Goal: Transaction & Acquisition: Obtain resource

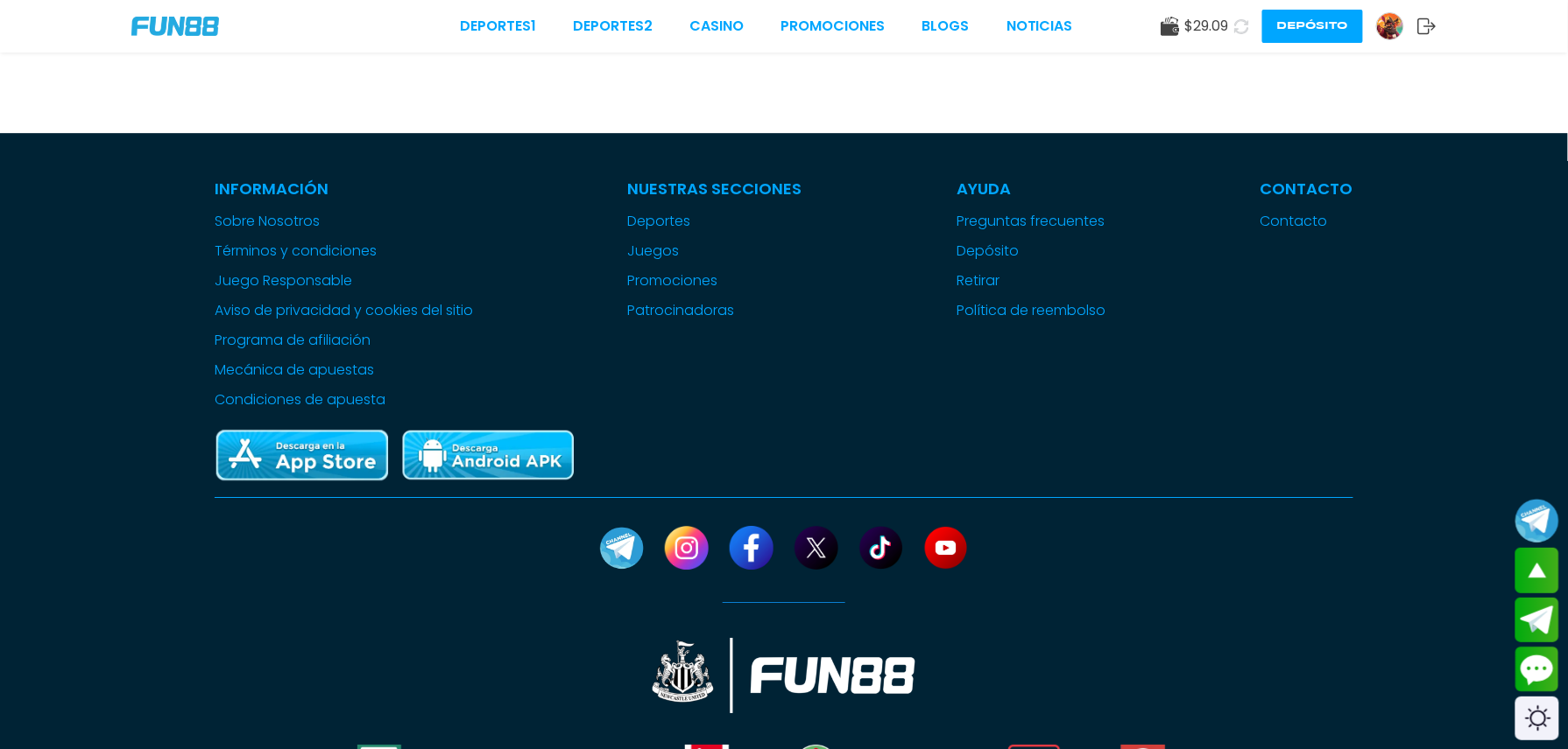
scroll to position [508, 0]
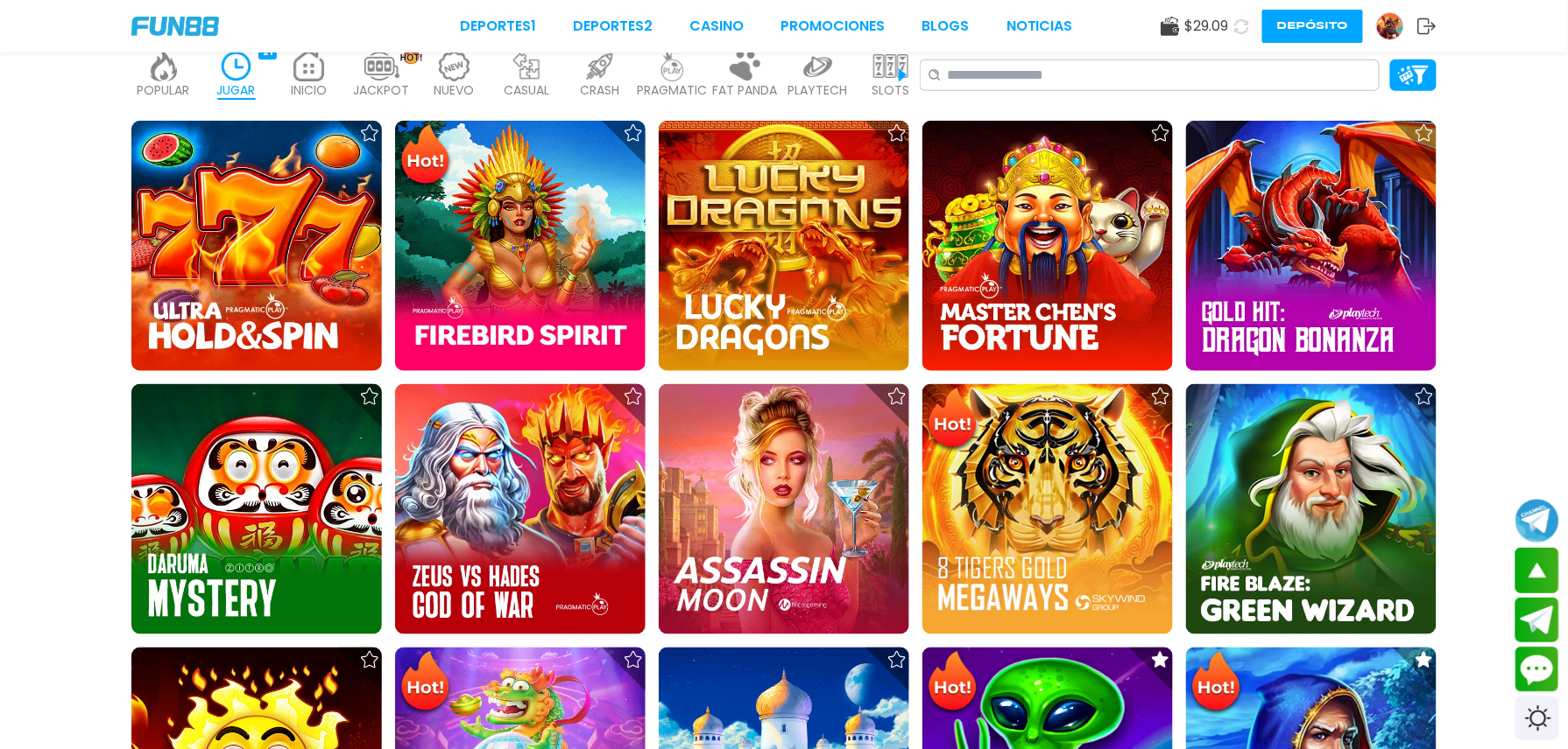
click at [1233, 26] on icon at bounding box center [1241, 27] width 18 height 18
click at [1234, 28] on icon at bounding box center [1241, 26] width 17 height 17
click at [1233, 28] on icon at bounding box center [1241, 27] width 18 height 18
click at [1234, 28] on icon at bounding box center [1241, 26] width 17 height 17
click at [1232, 28] on icon at bounding box center [1242, 27] width 21 height 21
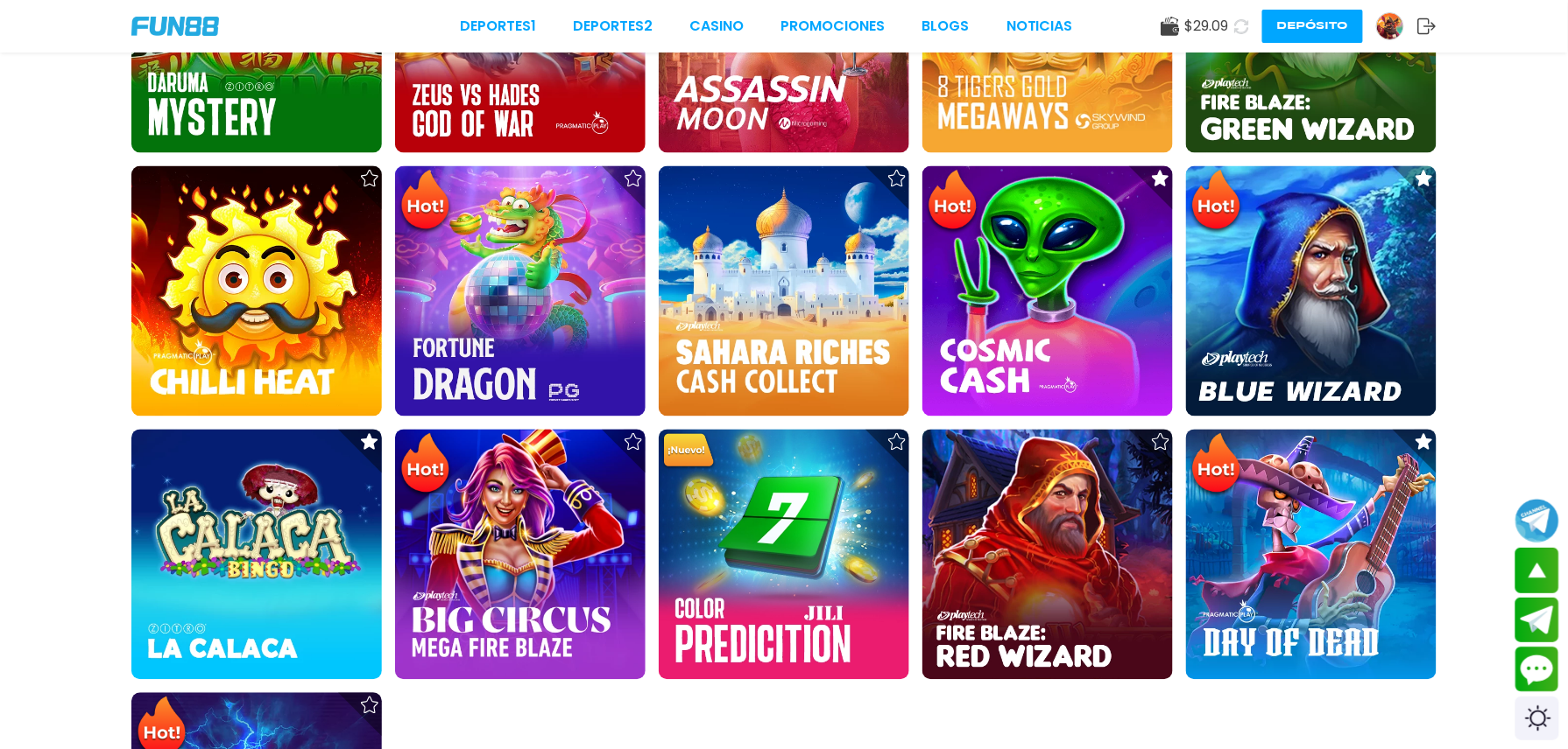
scroll to position [999, 0]
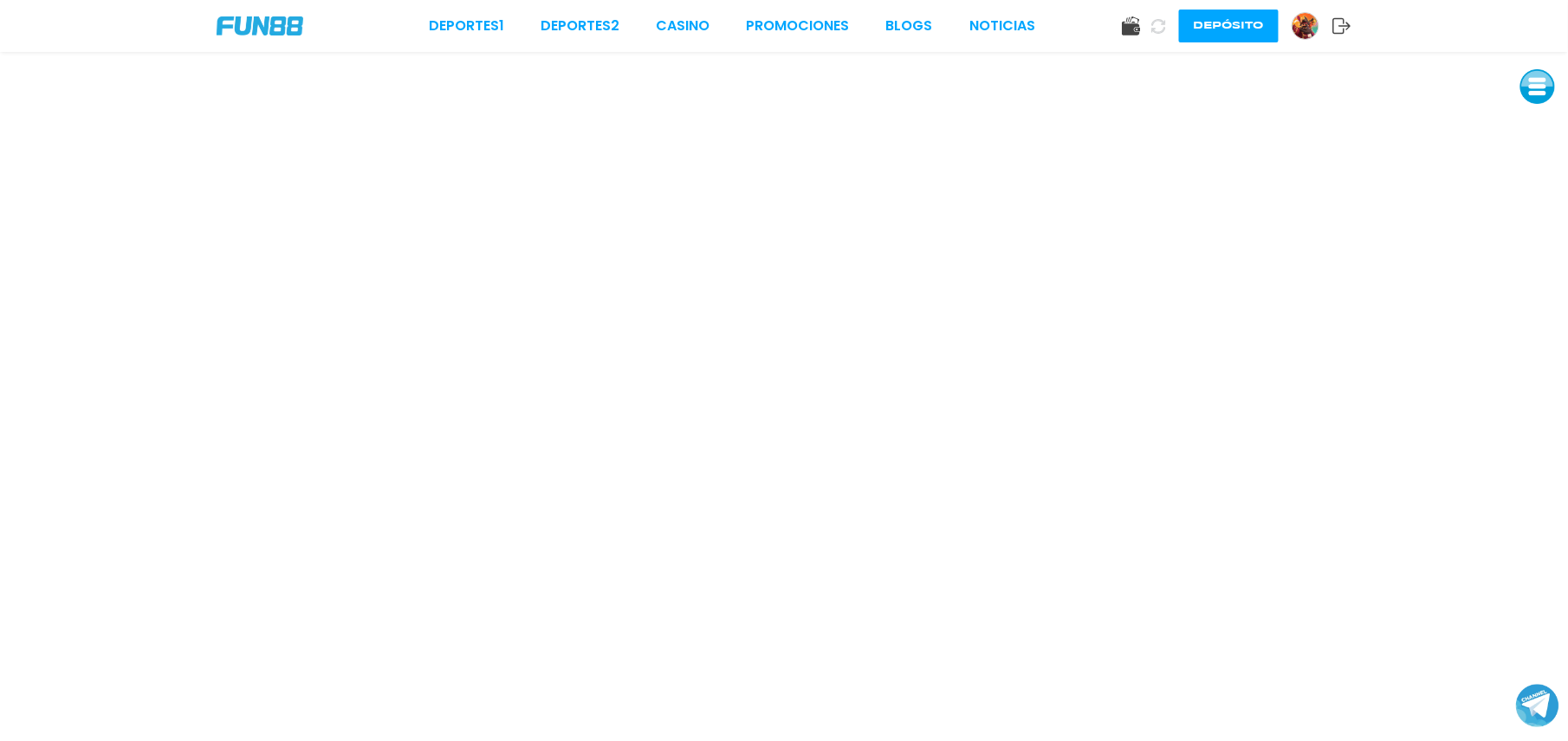
click at [1345, 23] on icon at bounding box center [1342, 26] width 19 height 17
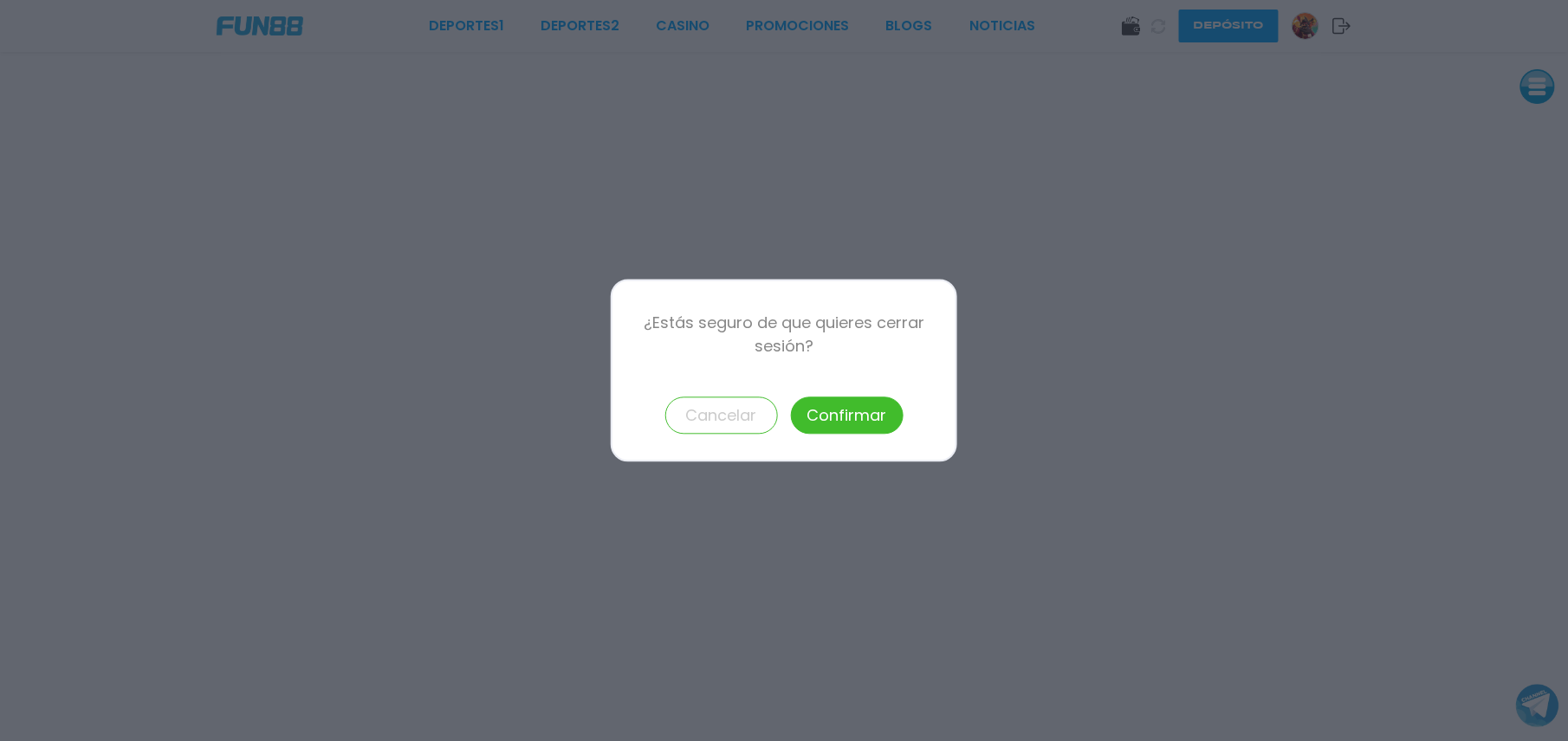
click at [874, 409] on button "Confirmar" at bounding box center [847, 416] width 113 height 38
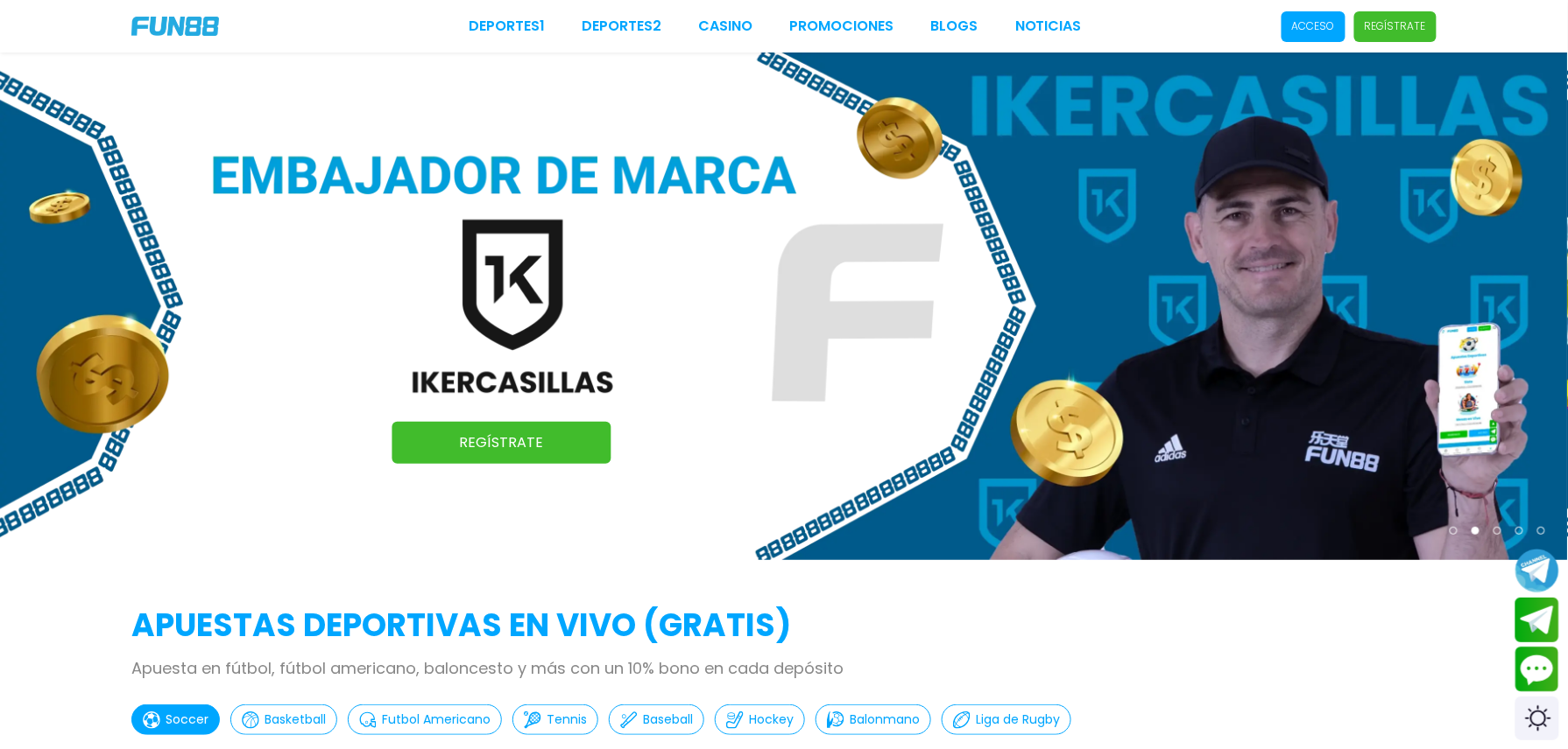
click at [1292, 23] on p "Acceso" at bounding box center [1313, 27] width 43 height 16
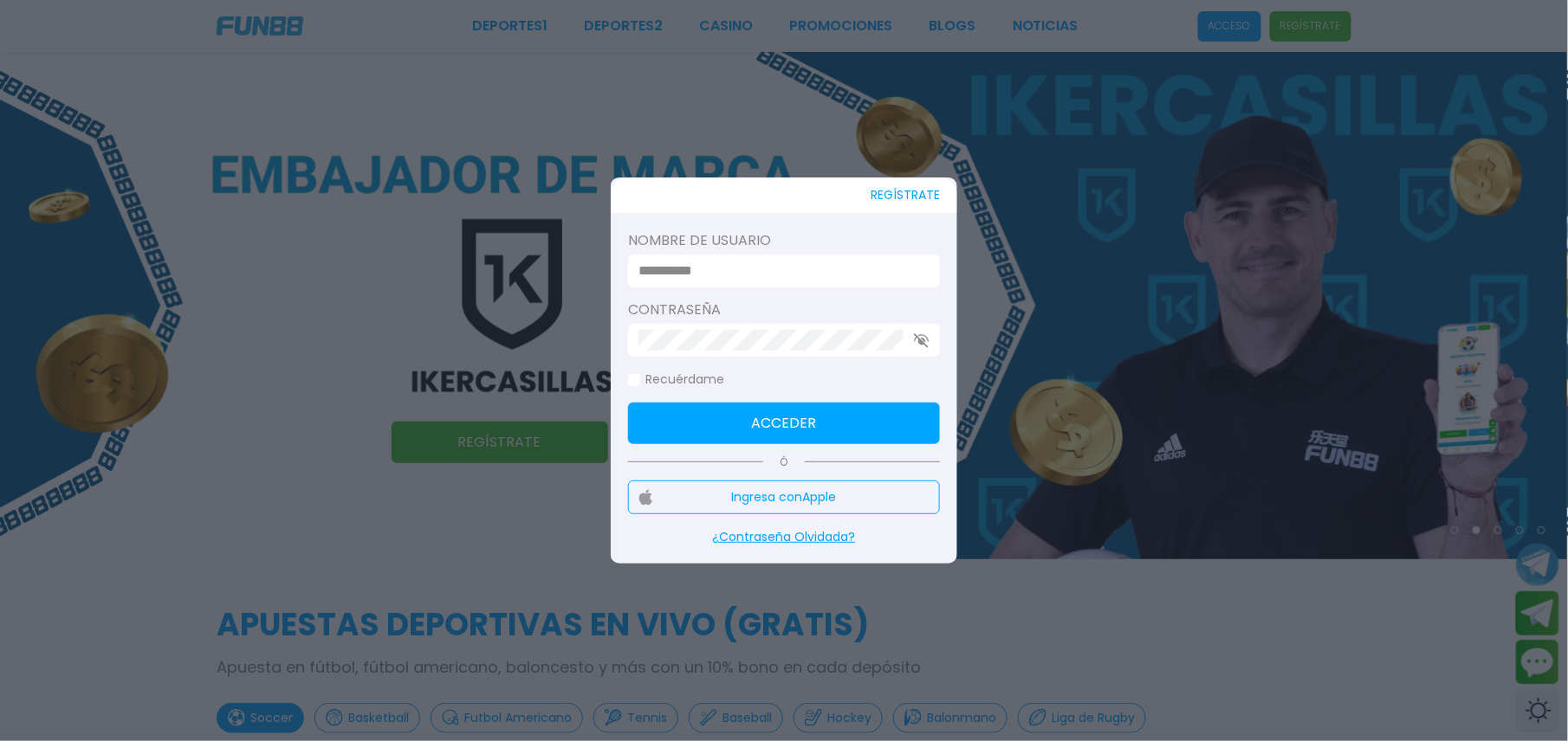
type input "**********"
click at [746, 409] on button "Acceder" at bounding box center [784, 423] width 312 height 42
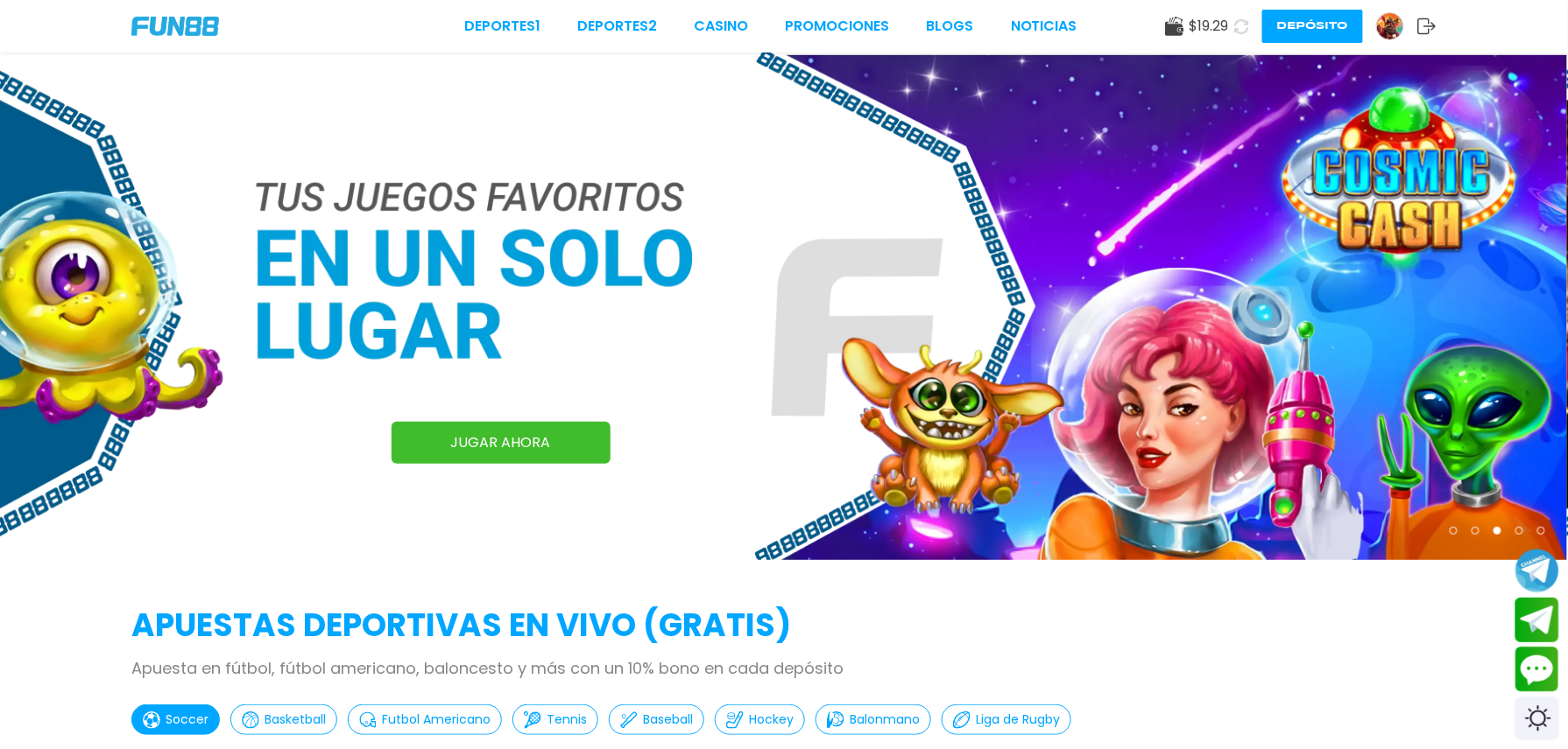
click at [554, 445] on link "JUGAR AHORA" at bounding box center [501, 443] width 219 height 42
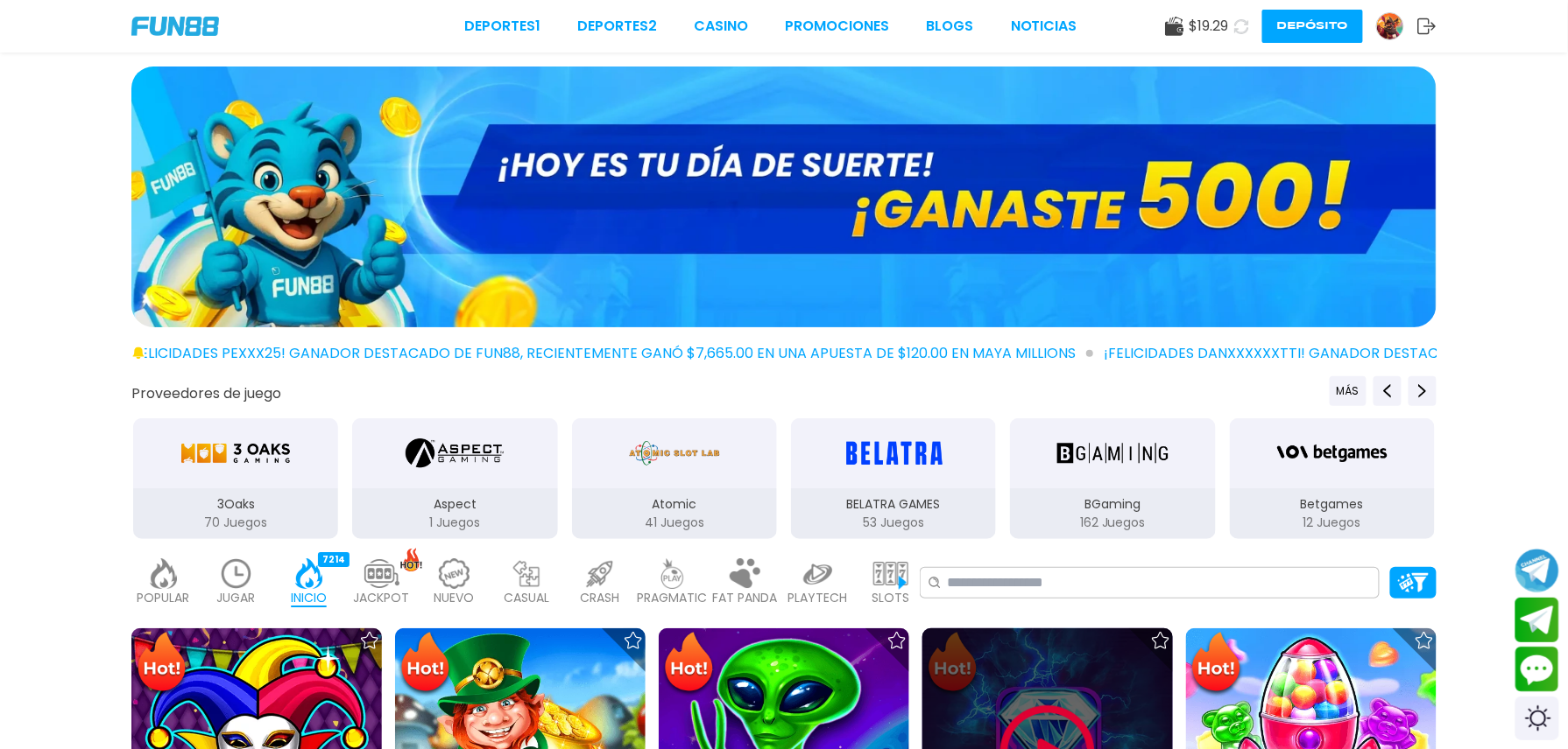
click at [1037, 701] on img at bounding box center [1048, 753] width 105 height 105
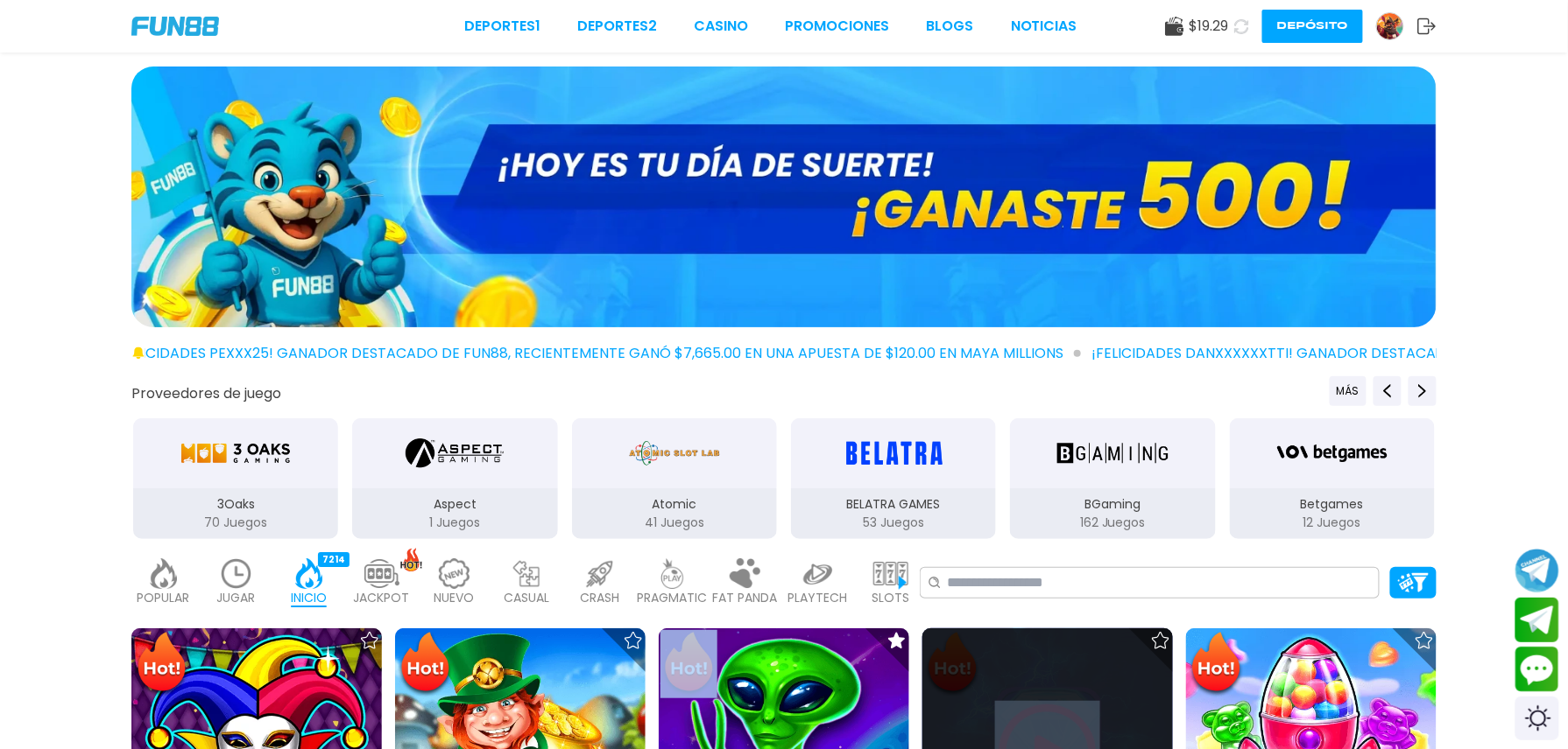
click at [1037, 652] on div at bounding box center [1047, 753] width 250 height 250
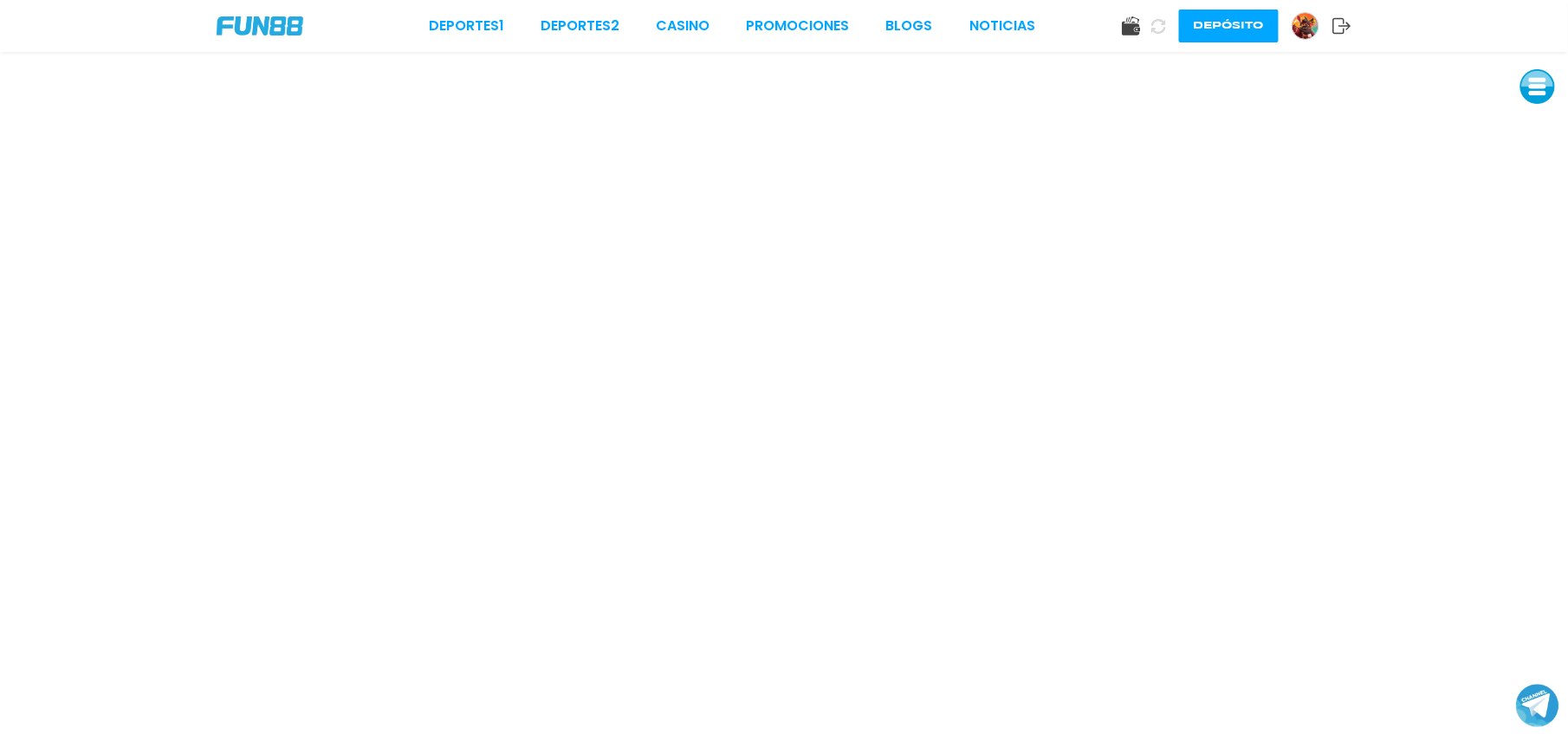
click at [1311, 28] on img at bounding box center [1306, 26] width 26 height 26
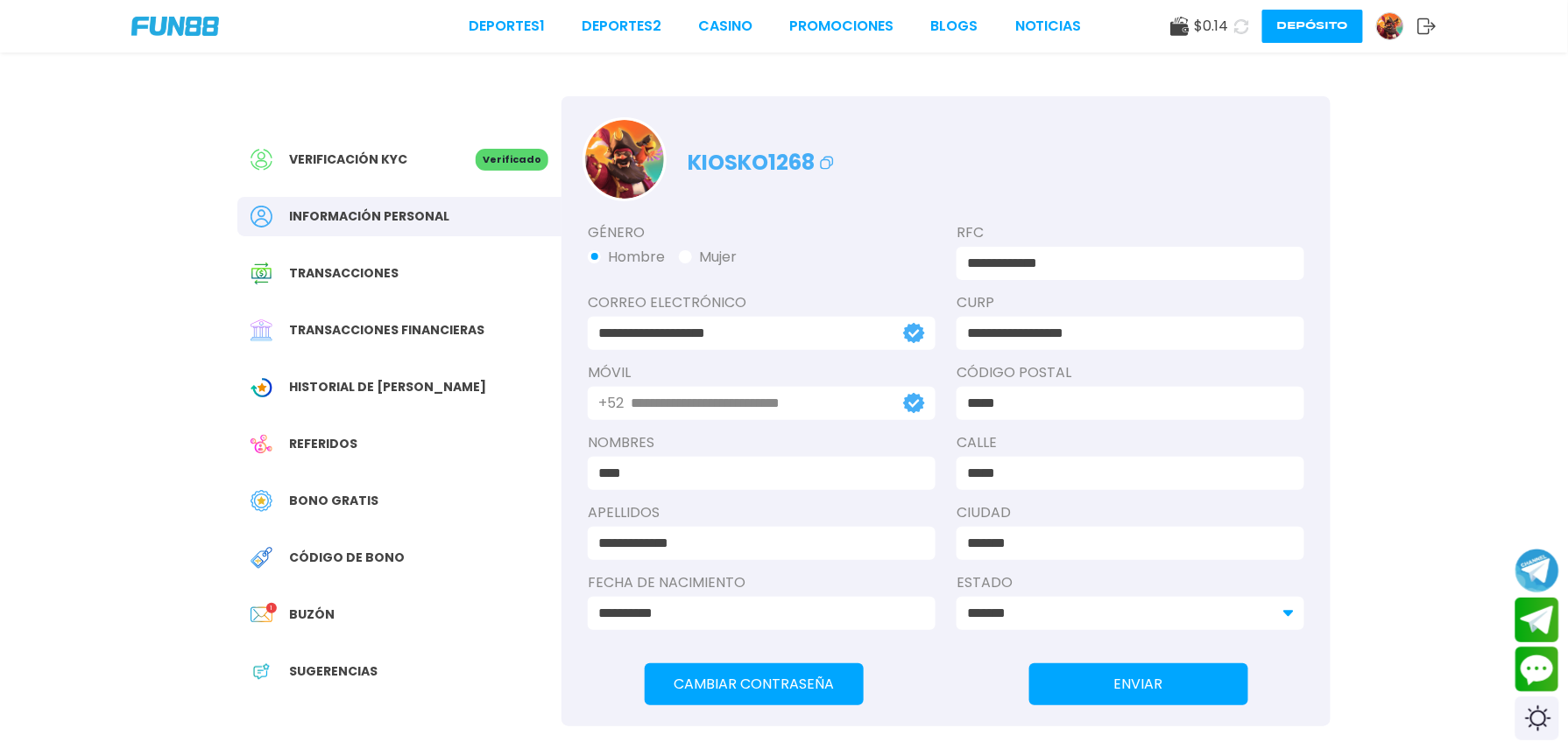
click at [303, 620] on span "Buzón" at bounding box center [311, 615] width 45 height 19
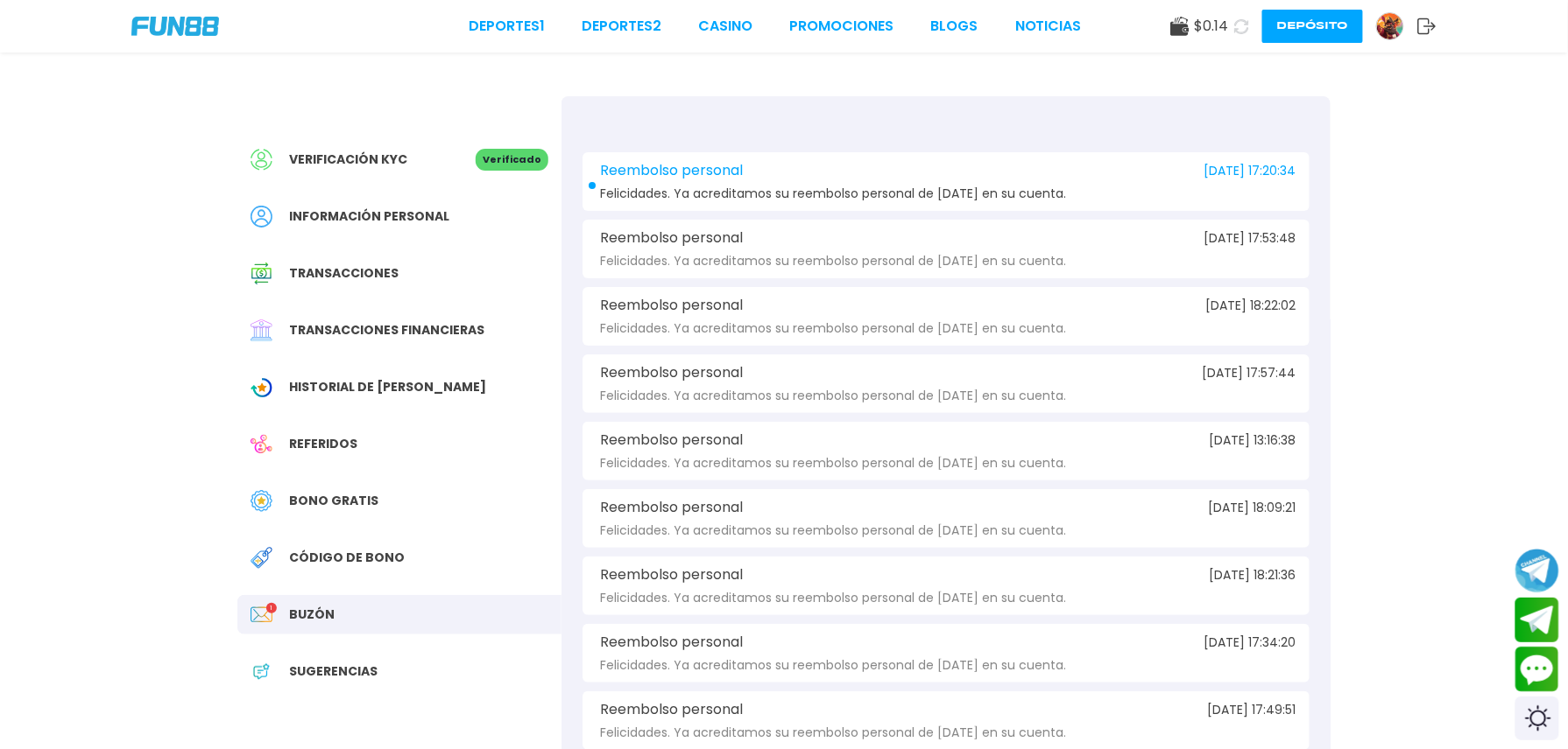
click at [327, 564] on span "Código de bono" at bounding box center [347, 558] width 116 height 19
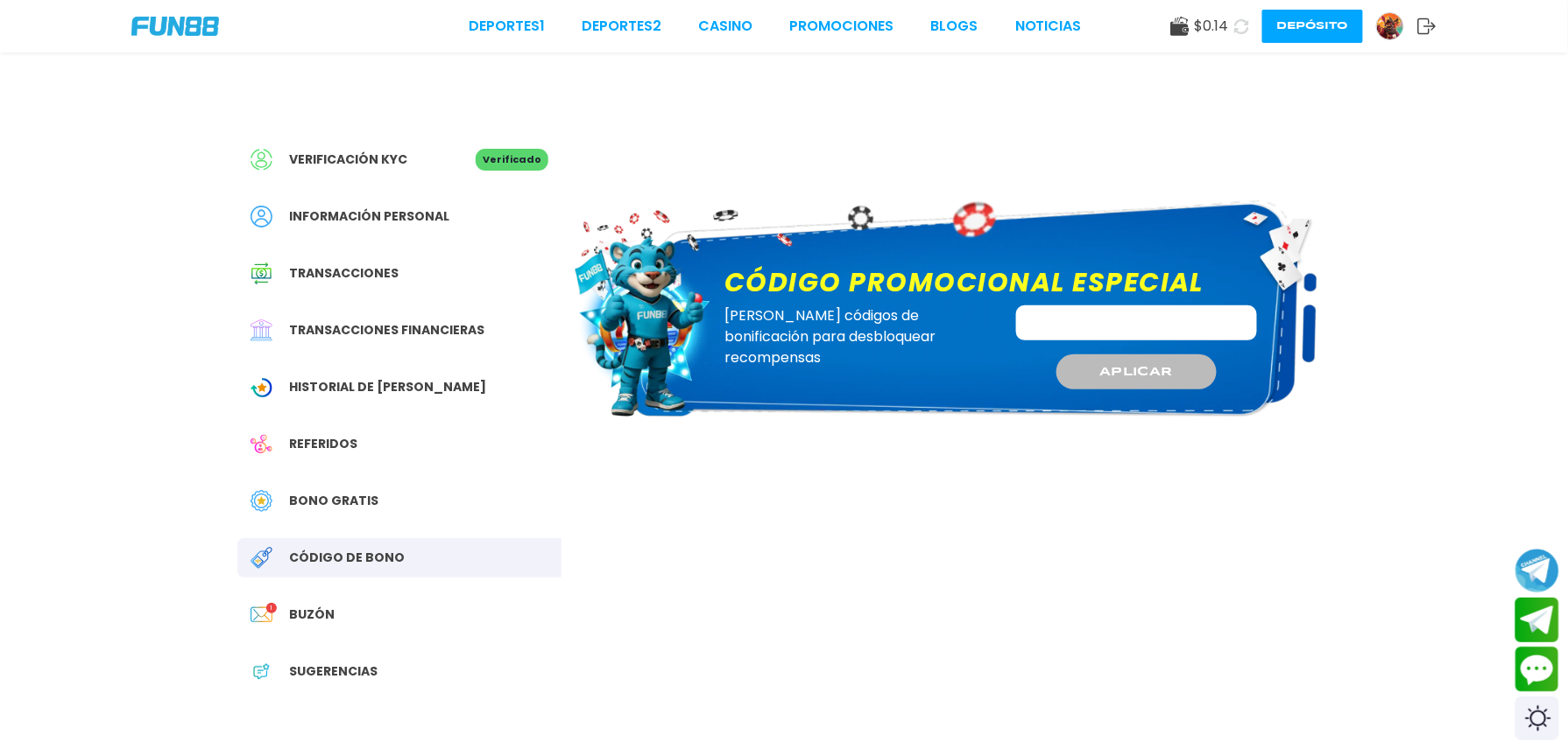
click at [386, 493] on div "Bono Gratis" at bounding box center [399, 501] width 324 height 40
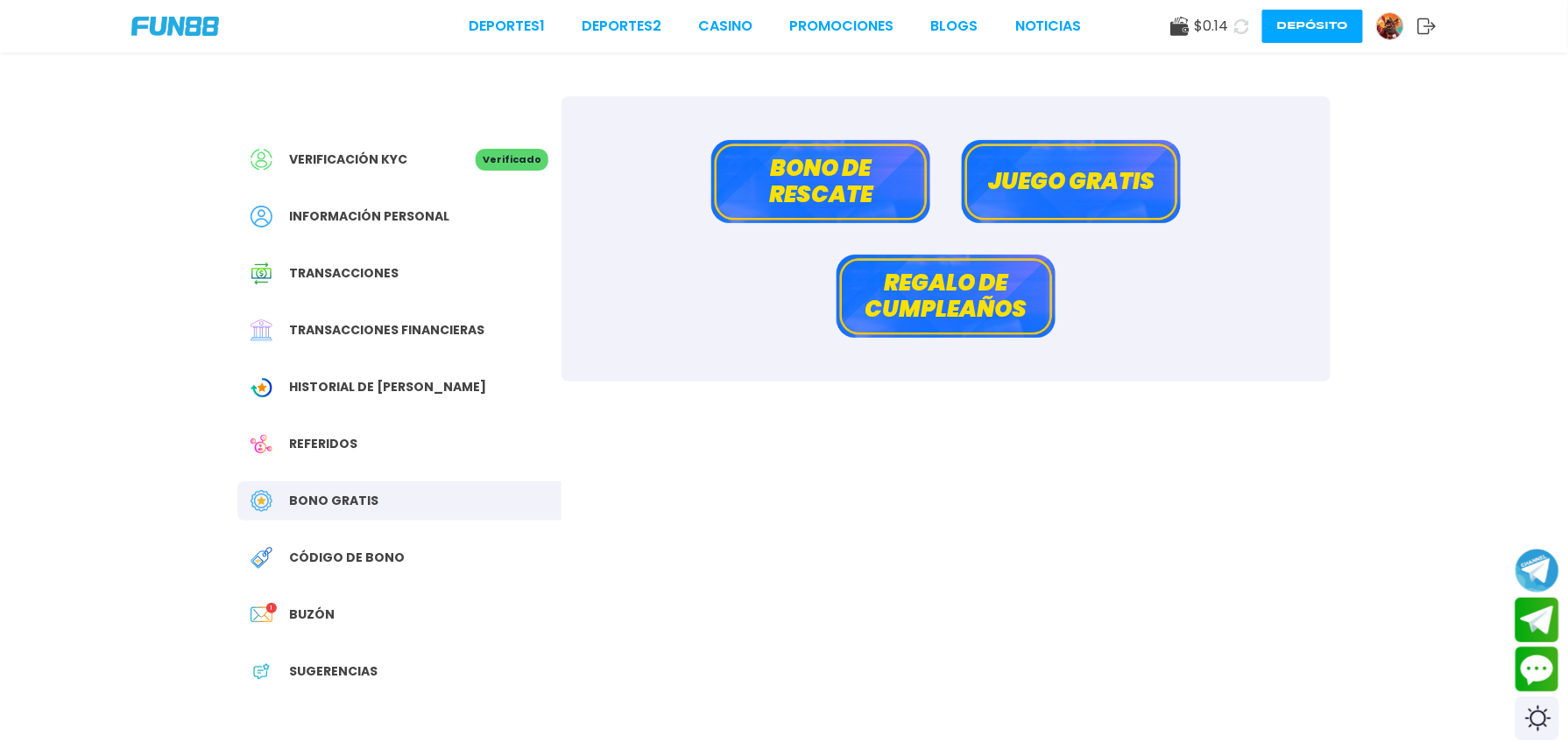
click at [793, 202] on button "Bono de rescate" at bounding box center [820, 181] width 219 height 83
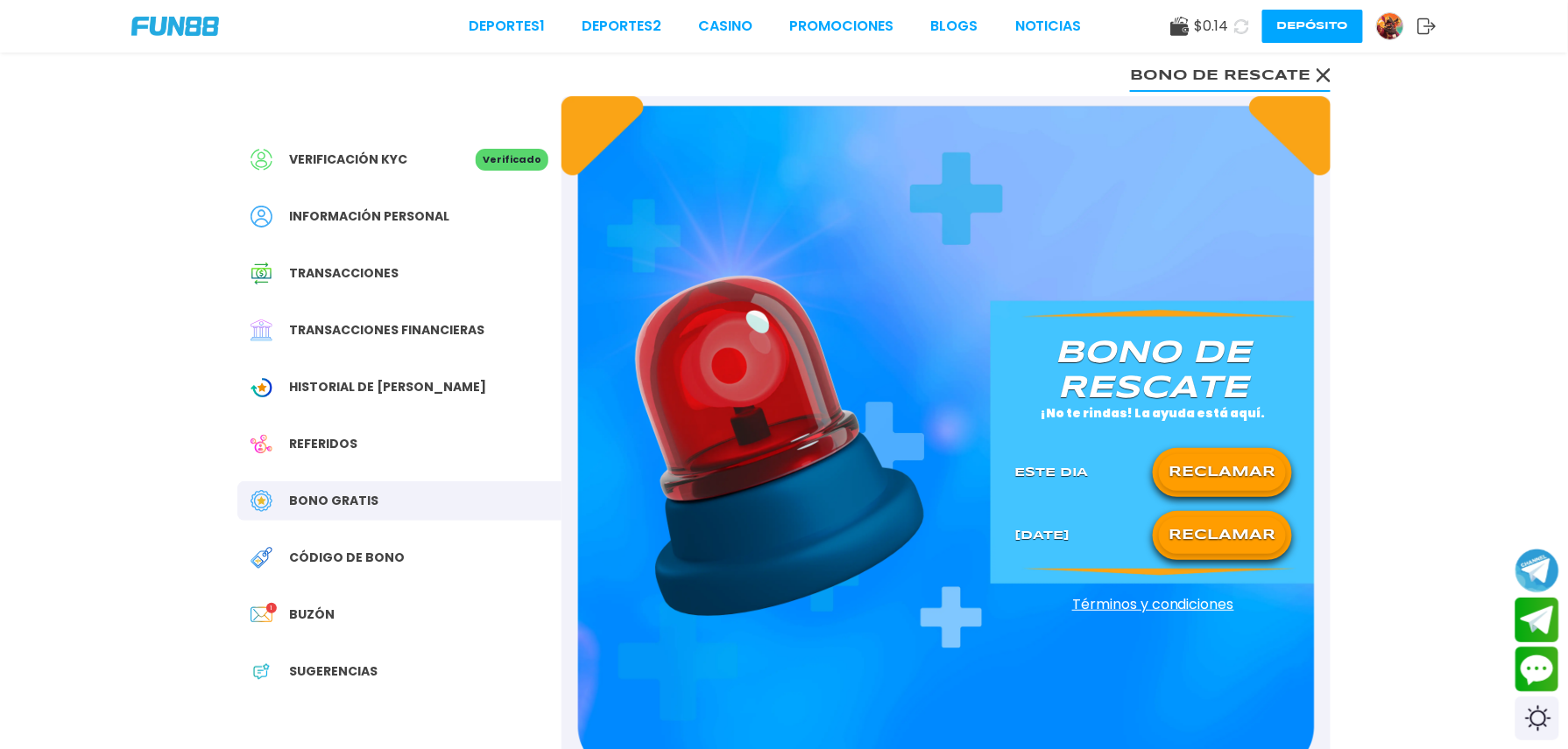
click at [1238, 466] on button "RECLAMAR" at bounding box center [1223, 473] width 127 height 37
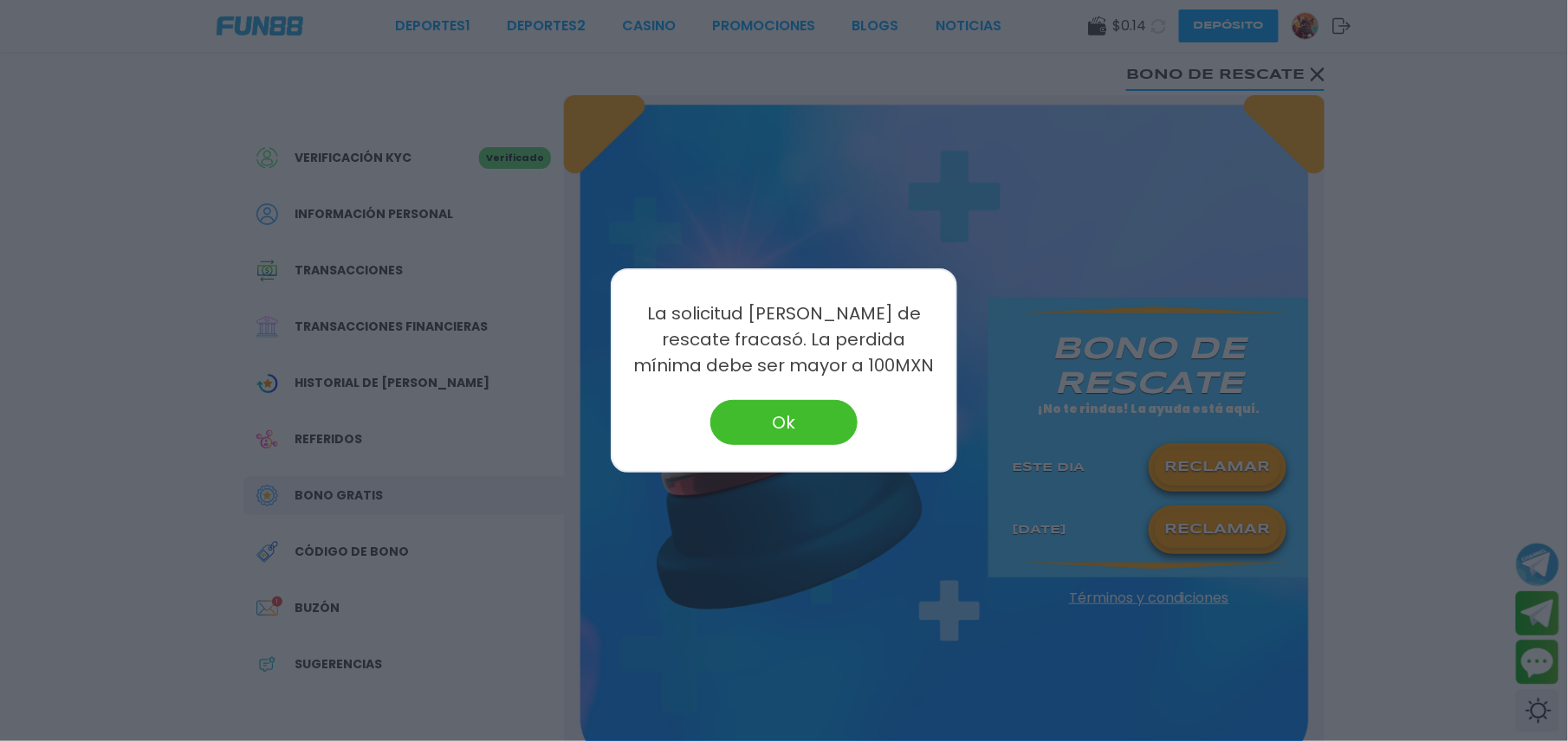
click at [808, 416] on button "Ok" at bounding box center [784, 422] width 147 height 45
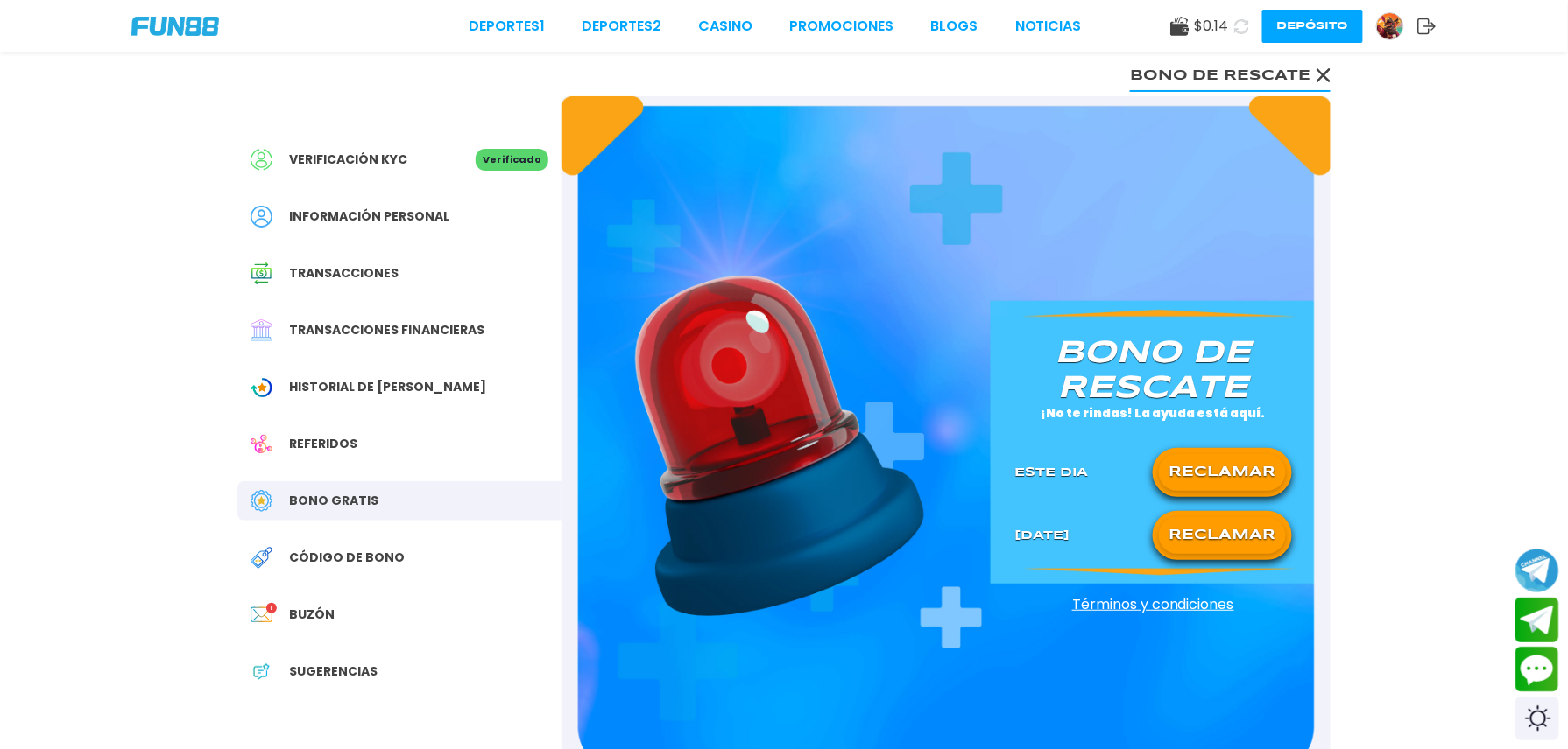
click at [1255, 525] on button "RECLAMAR" at bounding box center [1223, 536] width 127 height 37
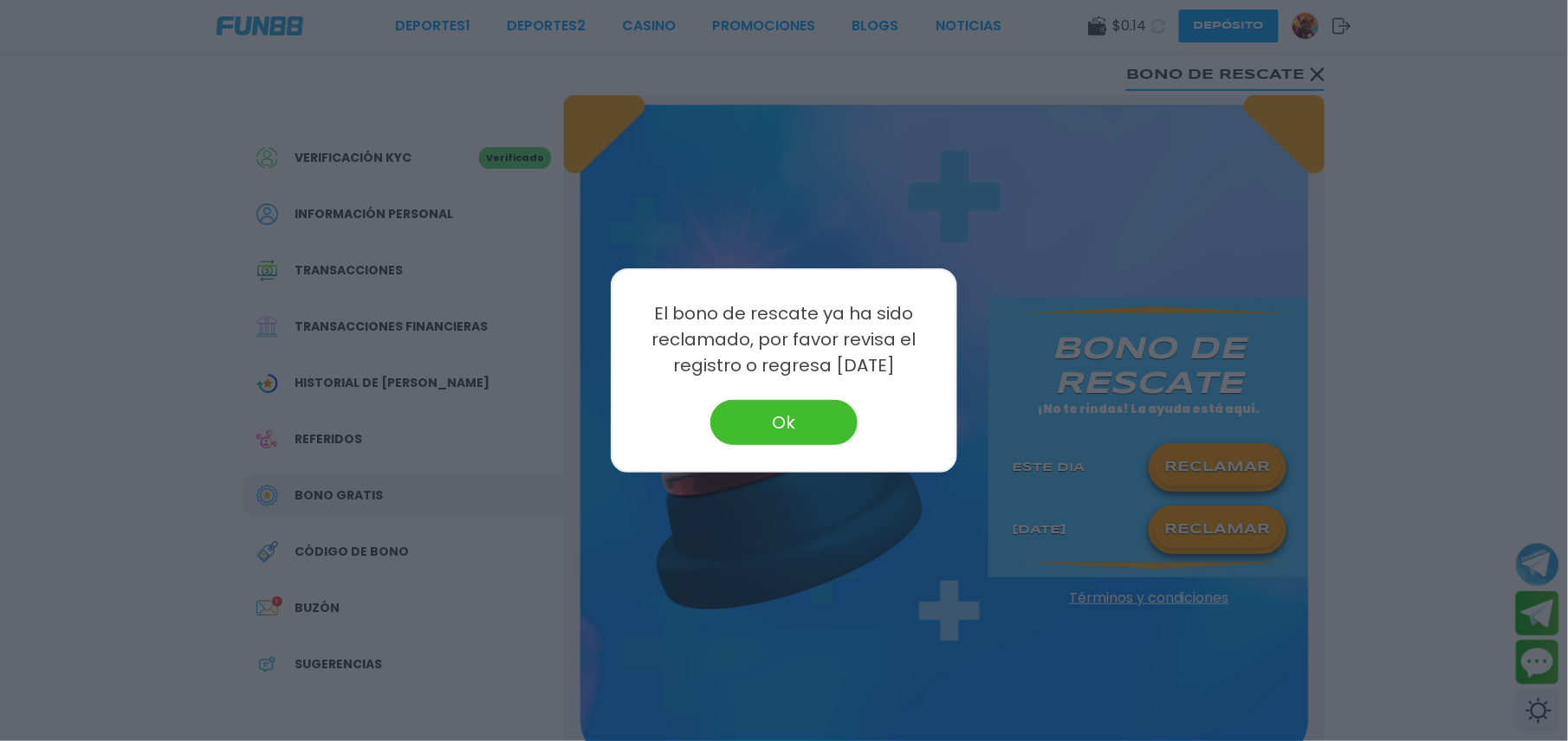
click at [785, 392] on div "El bono de rescate ya ha sido reclamado, por favor revisa el registro o regresa…" at bounding box center [784, 371] width 346 height 205
click at [806, 410] on button "Ok" at bounding box center [784, 422] width 147 height 45
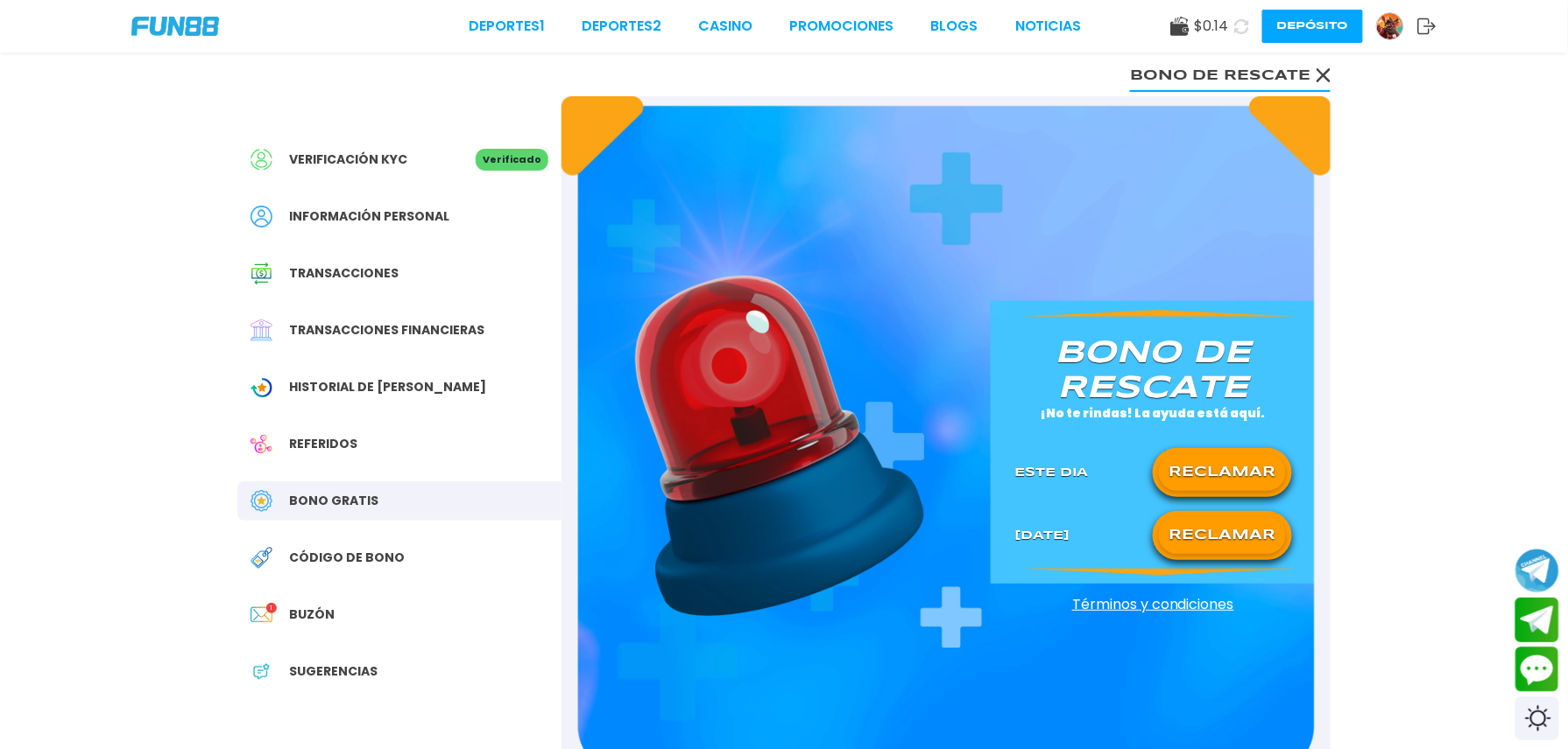
click at [1328, 71] on use at bounding box center [1324, 75] width 14 height 14
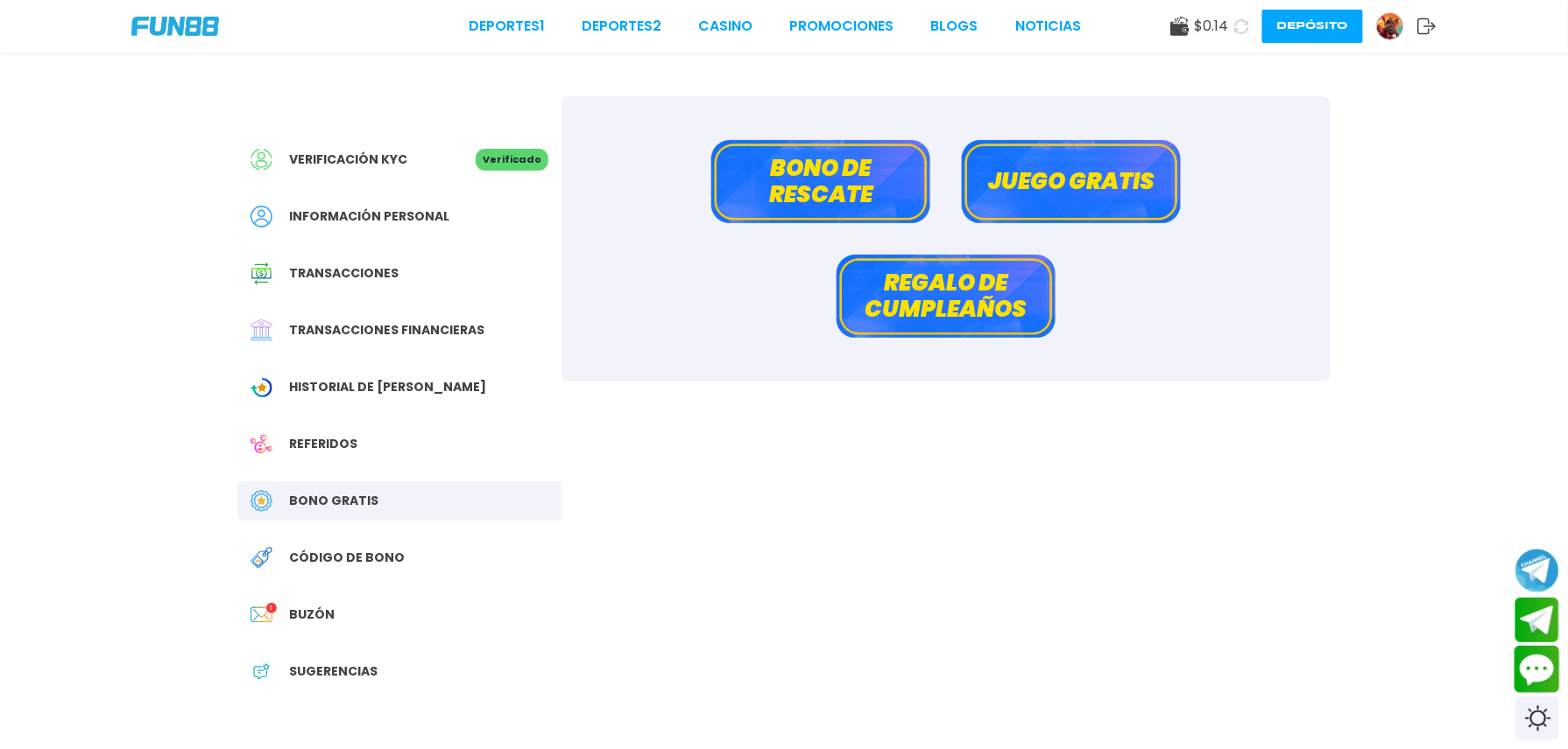
click at [1542, 666] on button "Contact customer service" at bounding box center [1538, 669] width 46 height 47
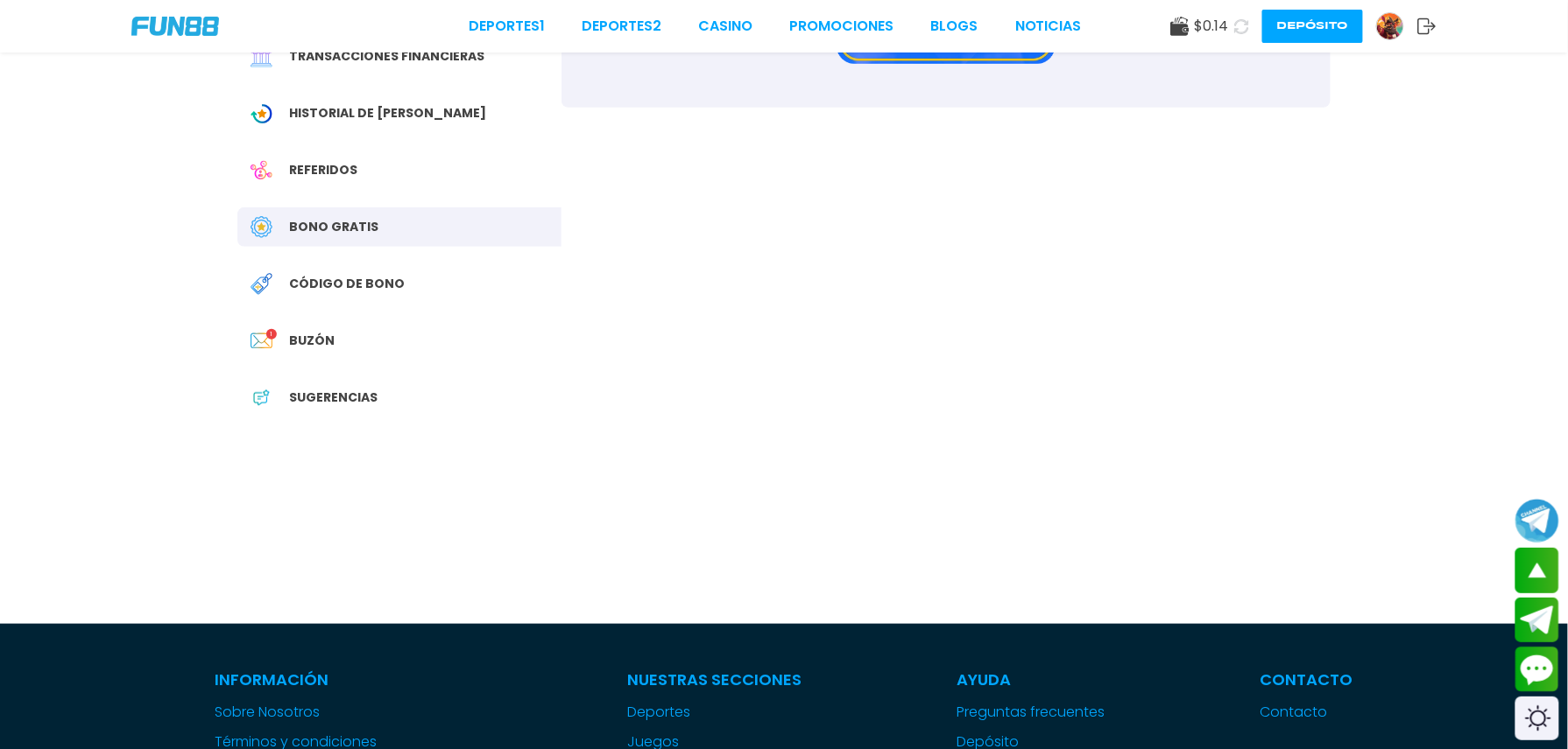
scroll to position [275, 0]
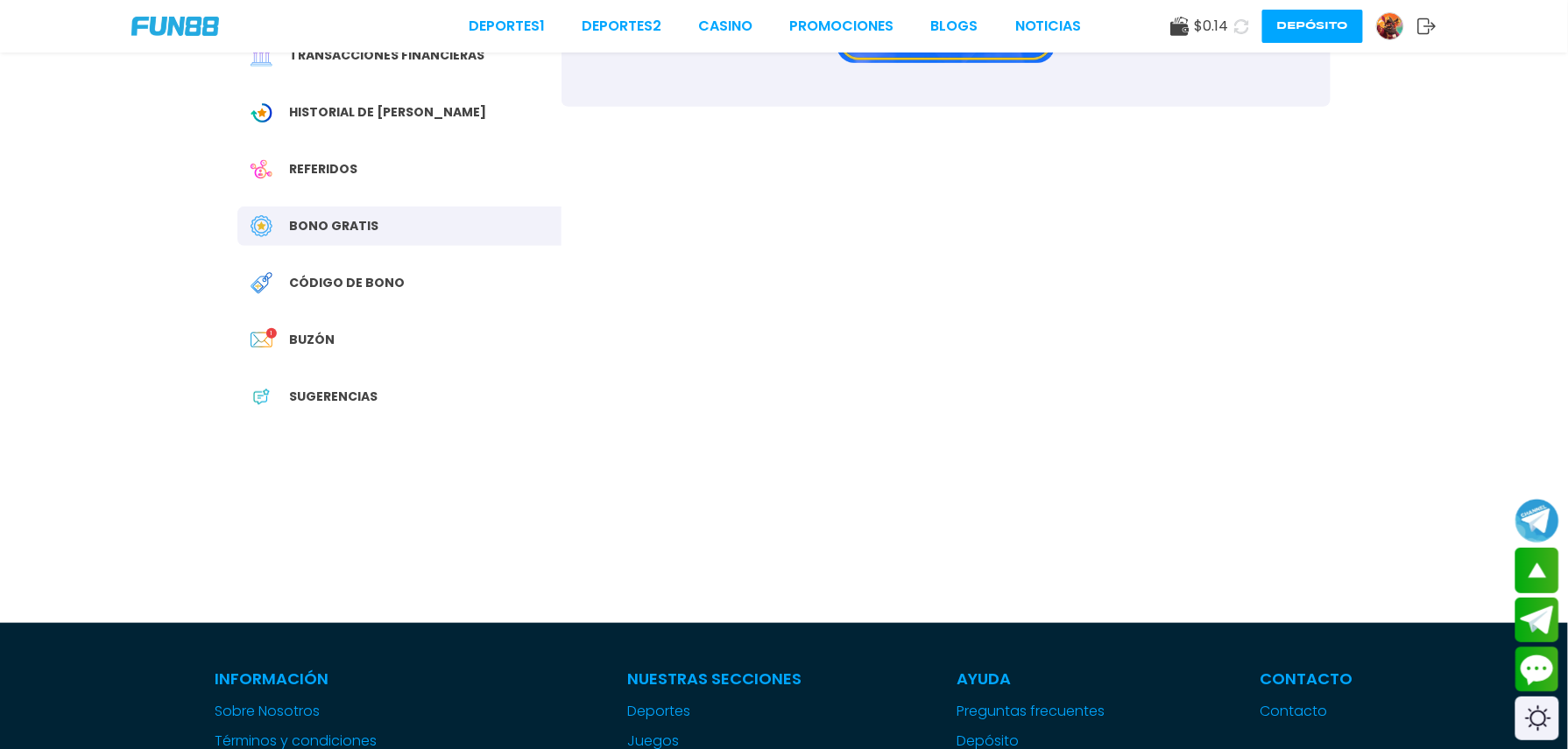
click at [1286, 184] on div "Bono de rescate Juego gratis Regalo de cumpleaños" at bounding box center [946, 195] width 769 height 749
click at [1234, 29] on icon at bounding box center [1241, 27] width 16 height 16
click at [1234, 29] on icon at bounding box center [1241, 27] width 15 height 15
click at [1234, 29] on icon at bounding box center [1241, 27] width 16 height 16
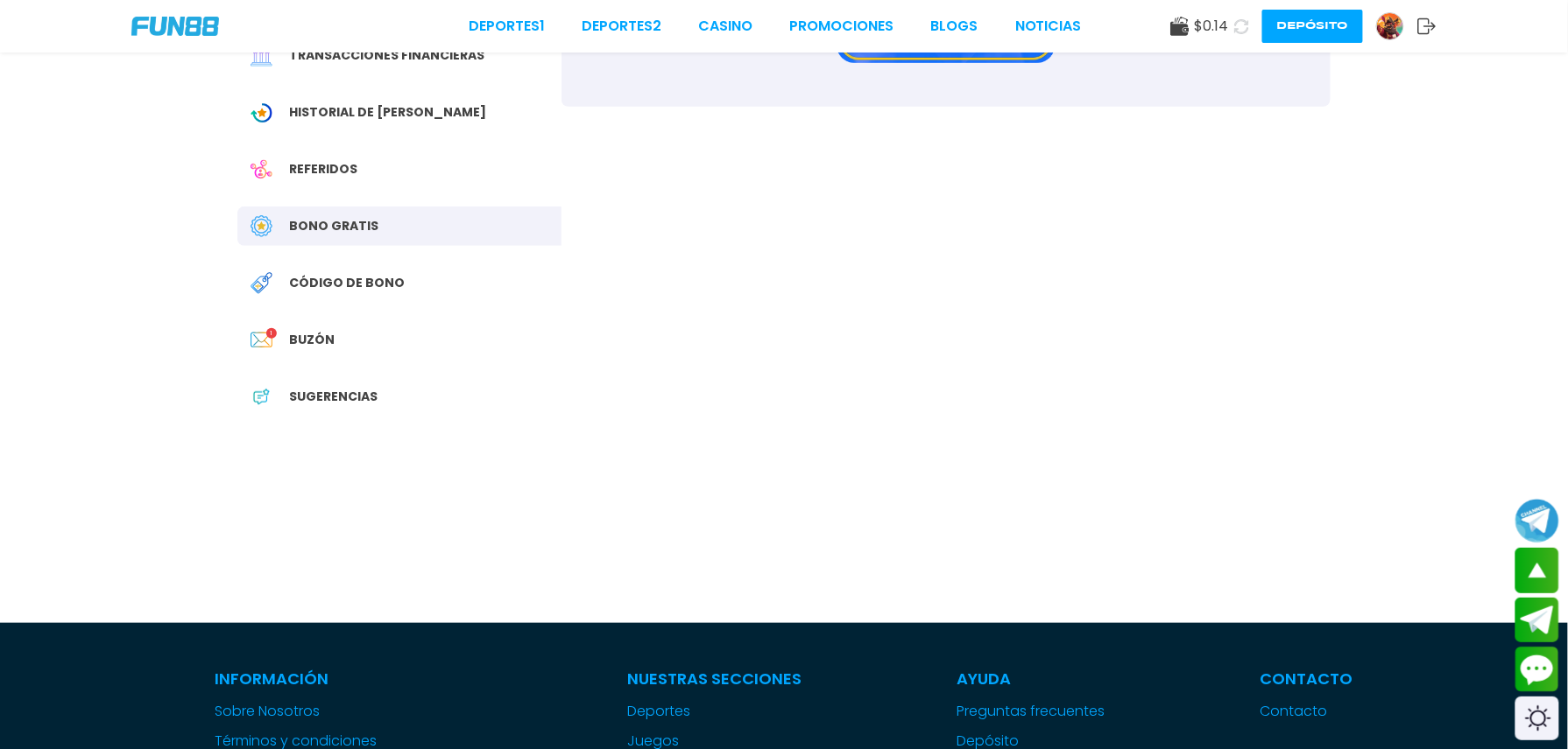
click at [1234, 29] on icon at bounding box center [1241, 27] width 16 height 16
click at [1234, 29] on icon at bounding box center [1241, 27] width 15 height 15
click at [1234, 29] on icon at bounding box center [1241, 27] width 16 height 16
click at [1234, 29] on icon at bounding box center [1241, 27] width 15 height 15
click at [1549, 662] on button "Contact customer service" at bounding box center [1538, 669] width 46 height 47
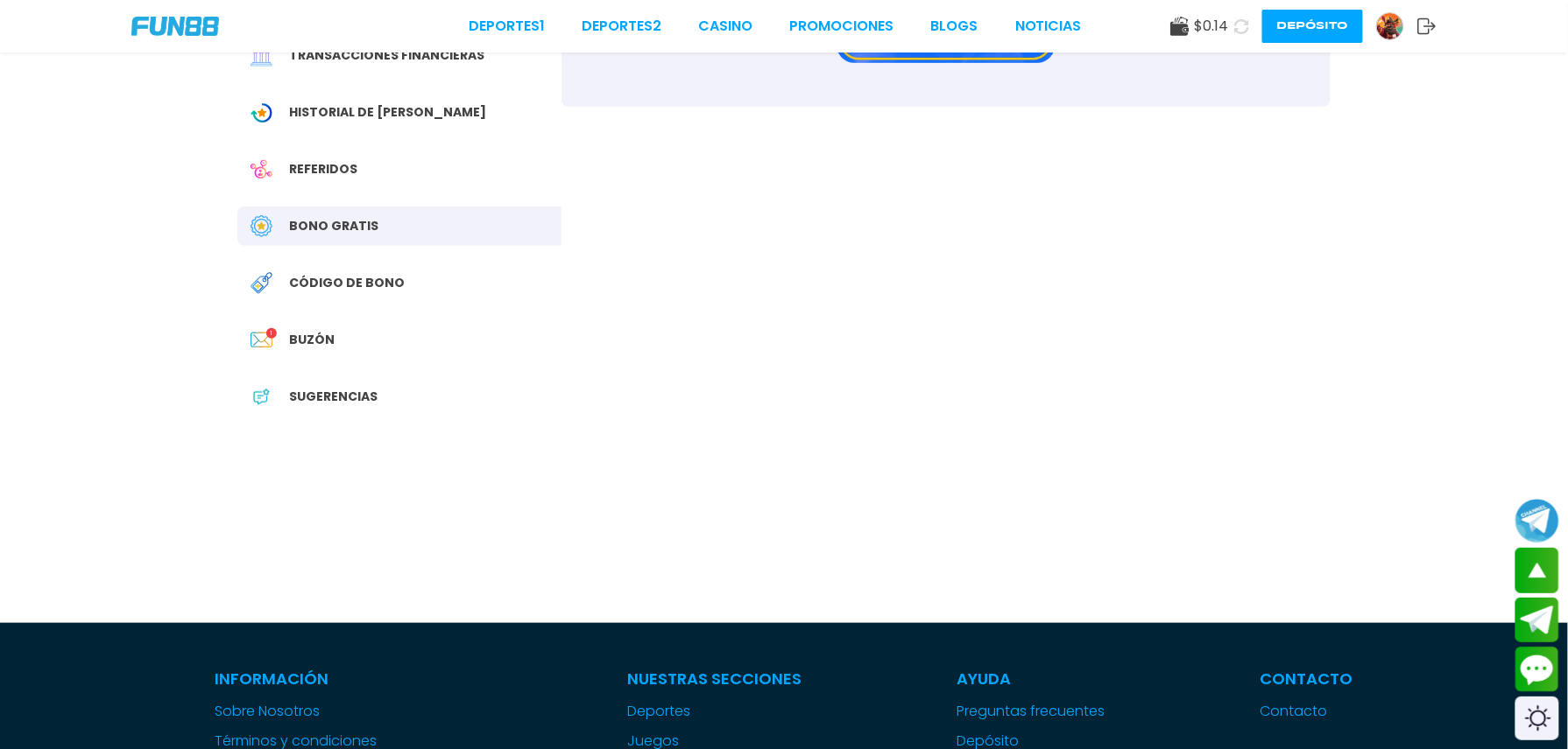
click at [796, 292] on div "Bono de rescate Juego gratis Regalo de cumpleaños" at bounding box center [946, 195] width 769 height 749
click at [303, 325] on div "Buzón 1" at bounding box center [399, 340] width 324 height 40
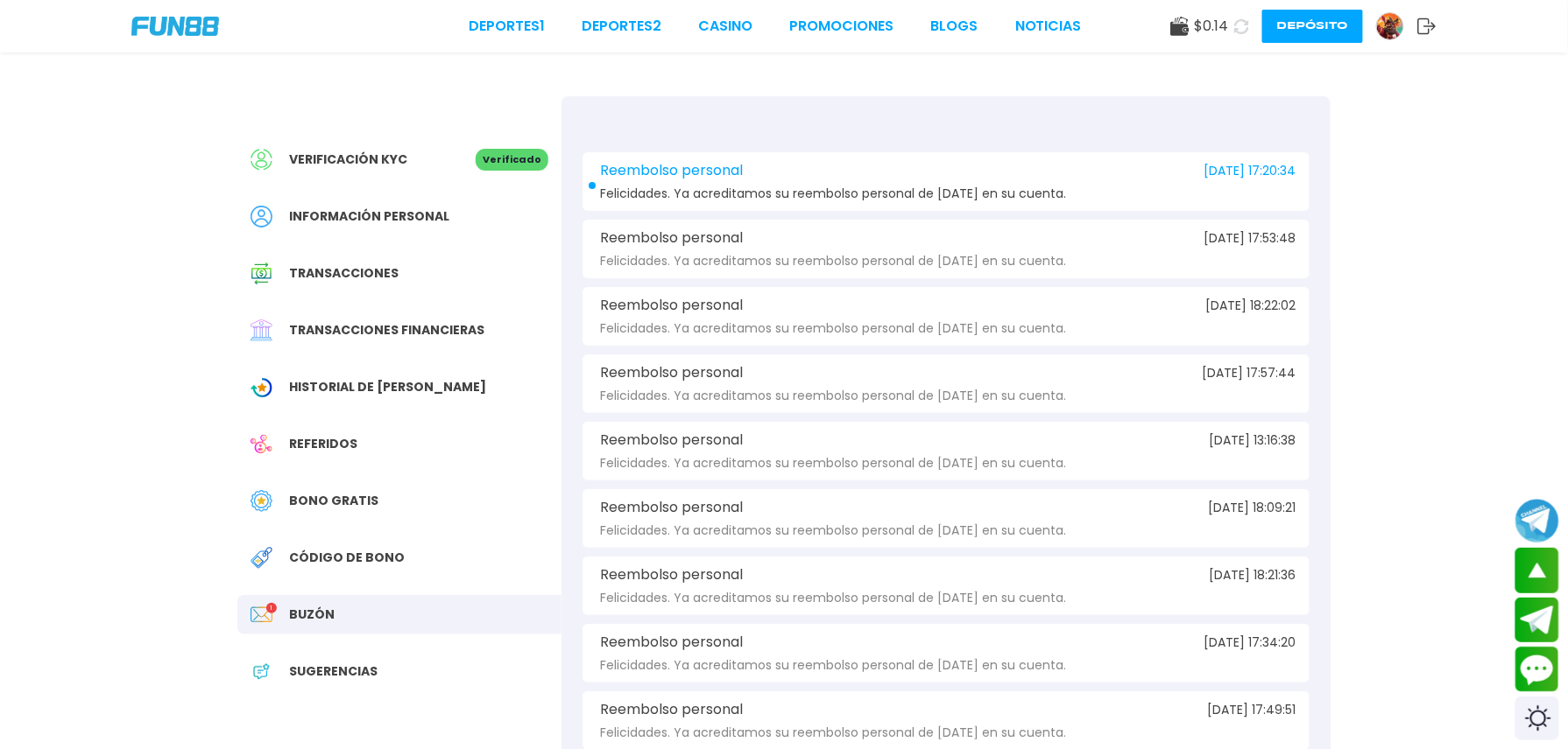
click at [316, 625] on div "Buzón 1" at bounding box center [399, 615] width 324 height 40
click at [792, 180] on div "Reembolso personal 2025-08-22 17:20:34 Felicidades. Ya acreditamos su reembolso…" at bounding box center [946, 181] width 727 height 58
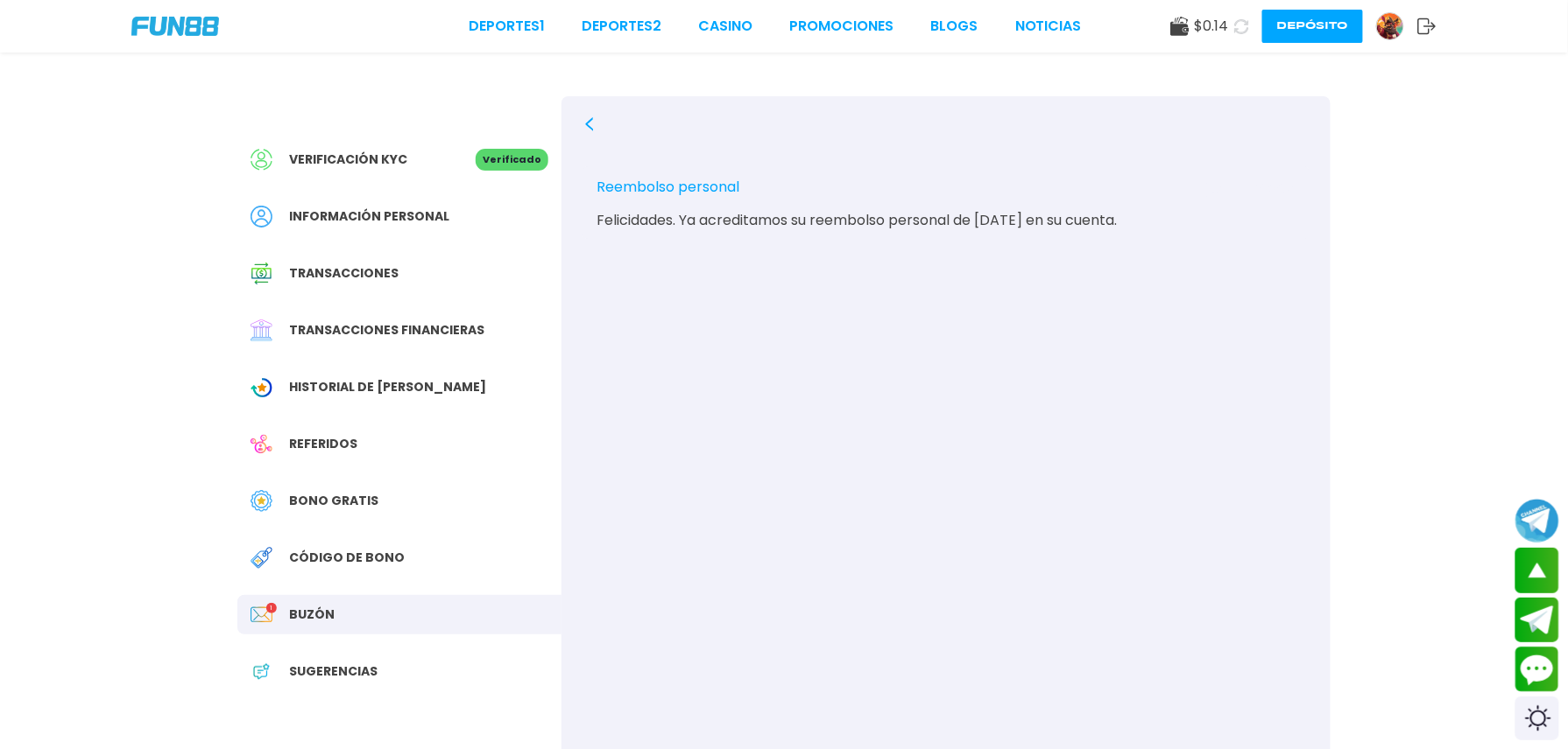
drag, startPoint x: 1126, startPoint y: 84, endPoint x: 912, endPoint y: 80, distance: 214.0
click at [912, 80] on div "Verificación KYC Verificado Información personal Transacciones Transacciones fi…" at bounding box center [784, 448] width 1135 height 793
click at [703, 133] on div "Reembolso personal 2025-08-22 17:20:34 Felicidades. Ya acreditamos su reembolso…" at bounding box center [946, 470] width 769 height 749
drag, startPoint x: 703, startPoint y: 133, endPoint x: 590, endPoint y: 130, distance: 113.0
click at [590, 130] on icon at bounding box center [589, 125] width 14 height 14
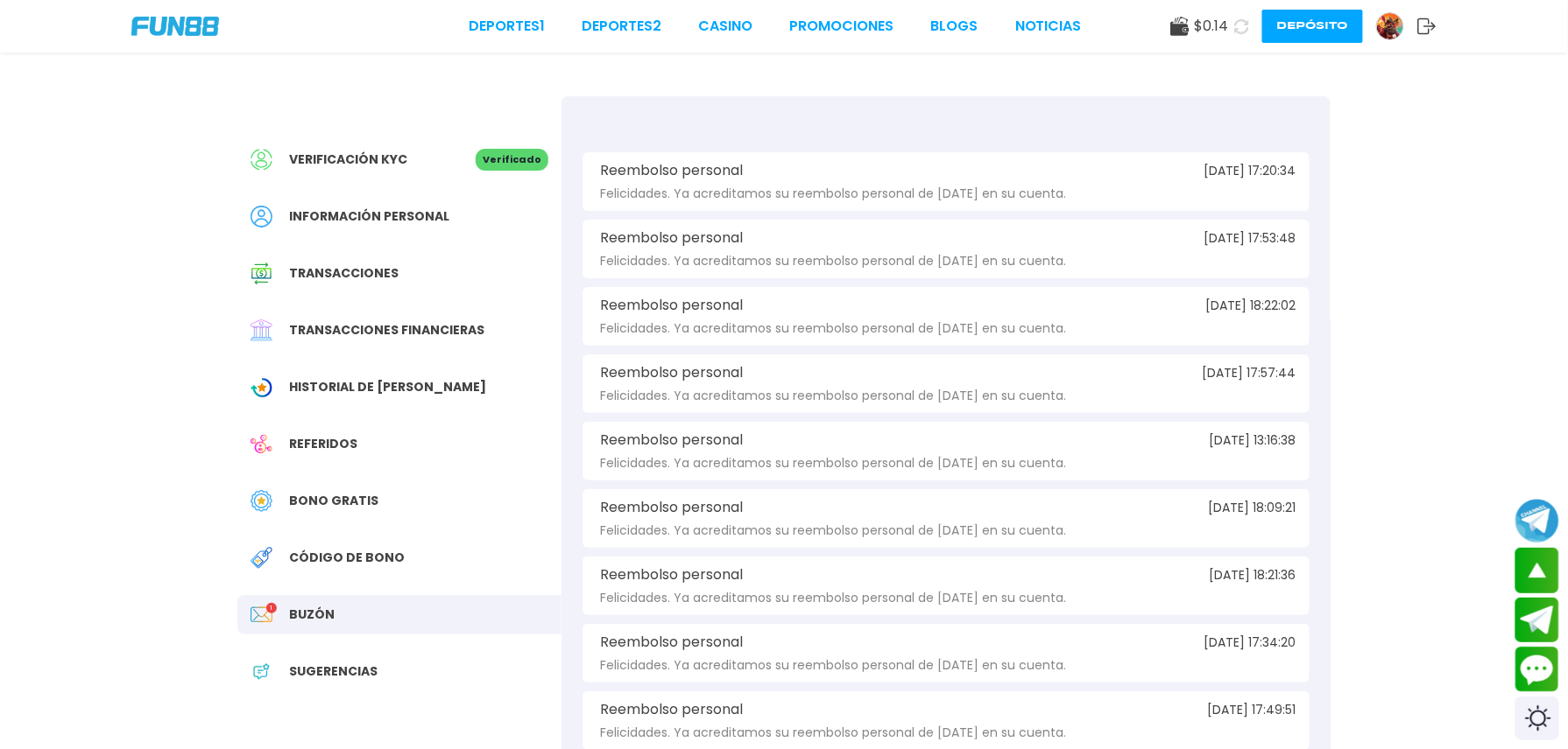
click at [370, 304] on div "Verificación KYC Verificado Información personal Transacciones Transacciones fi…" at bounding box center [399, 424] width 324 height 656
click at [373, 315] on div "Transacciones financieras" at bounding box center [399, 330] width 324 height 40
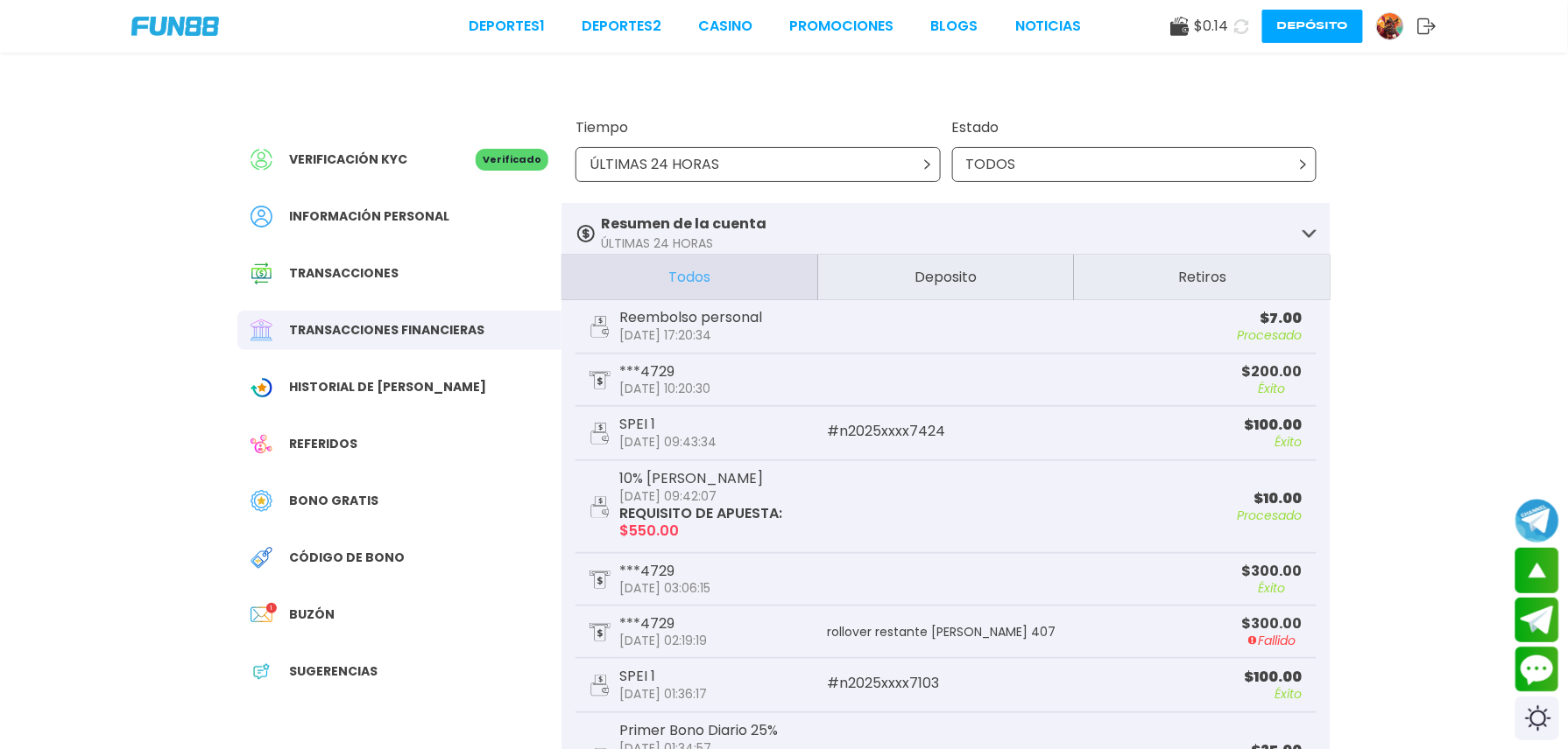
click at [366, 270] on span "Transacciones" at bounding box center [344, 273] width 110 height 19
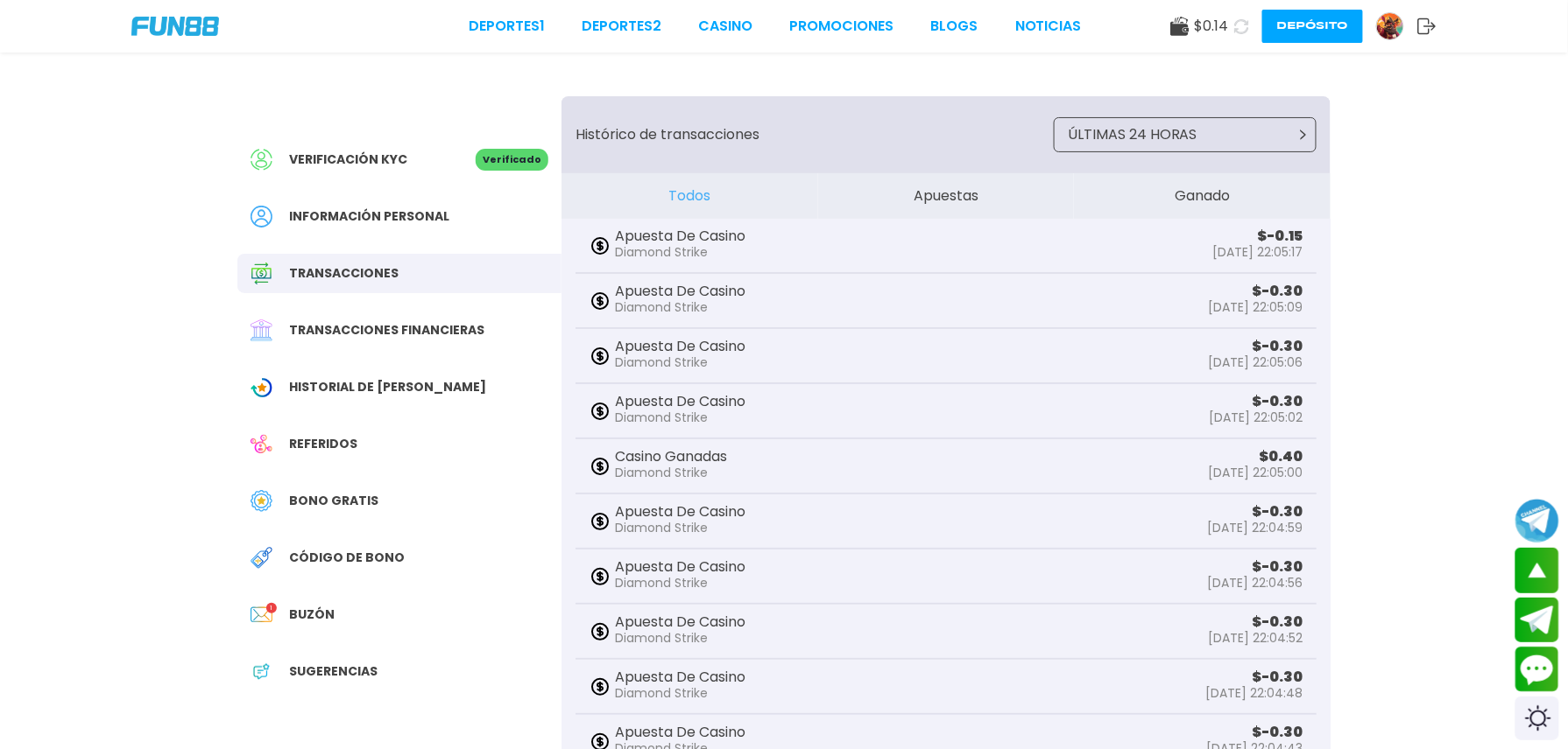
click at [1195, 187] on button "Ganado" at bounding box center [1203, 195] width 257 height 45
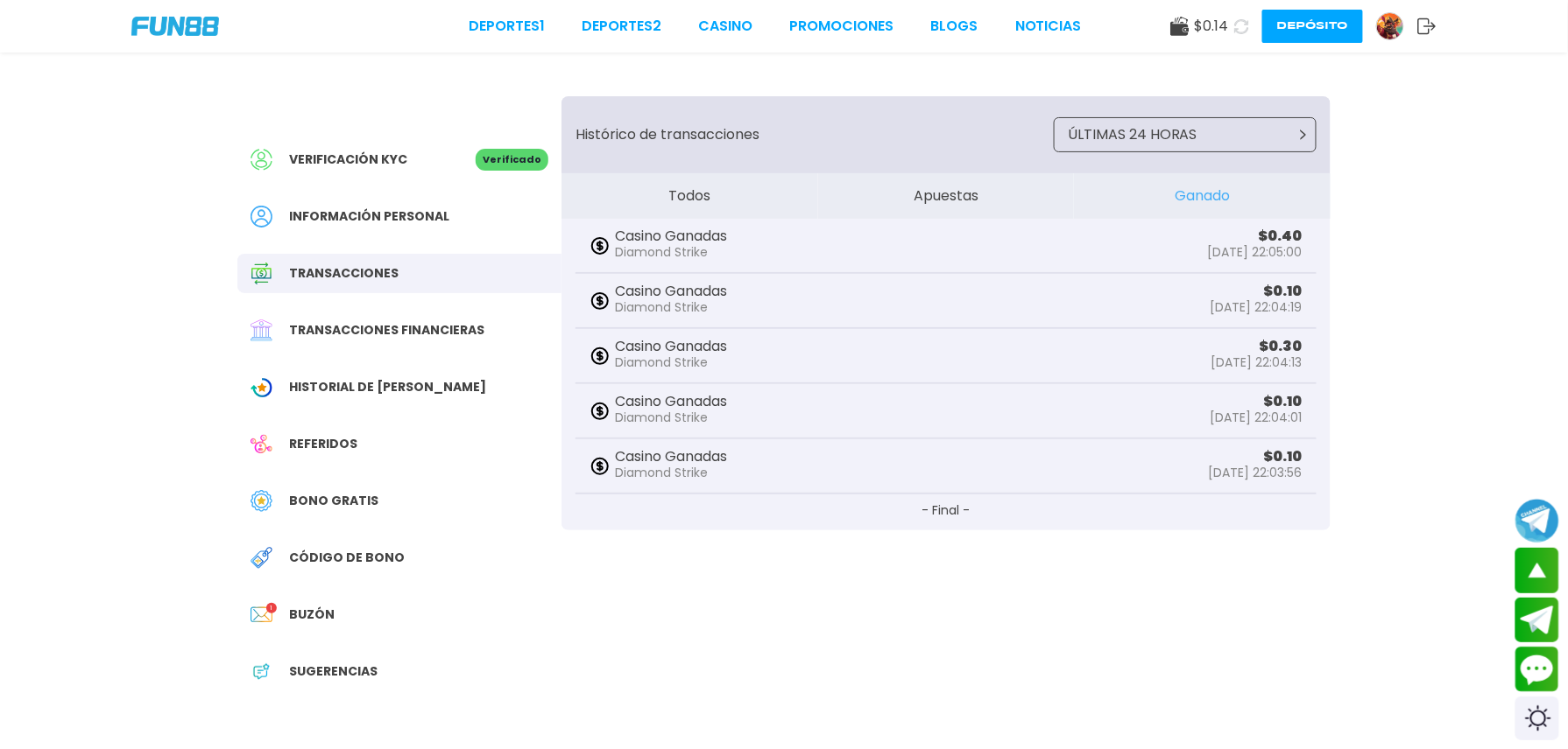
click at [1207, 200] on button "Ganado" at bounding box center [1203, 195] width 257 height 45
click at [1263, 29] on button "Depósito" at bounding box center [1313, 27] width 101 height 34
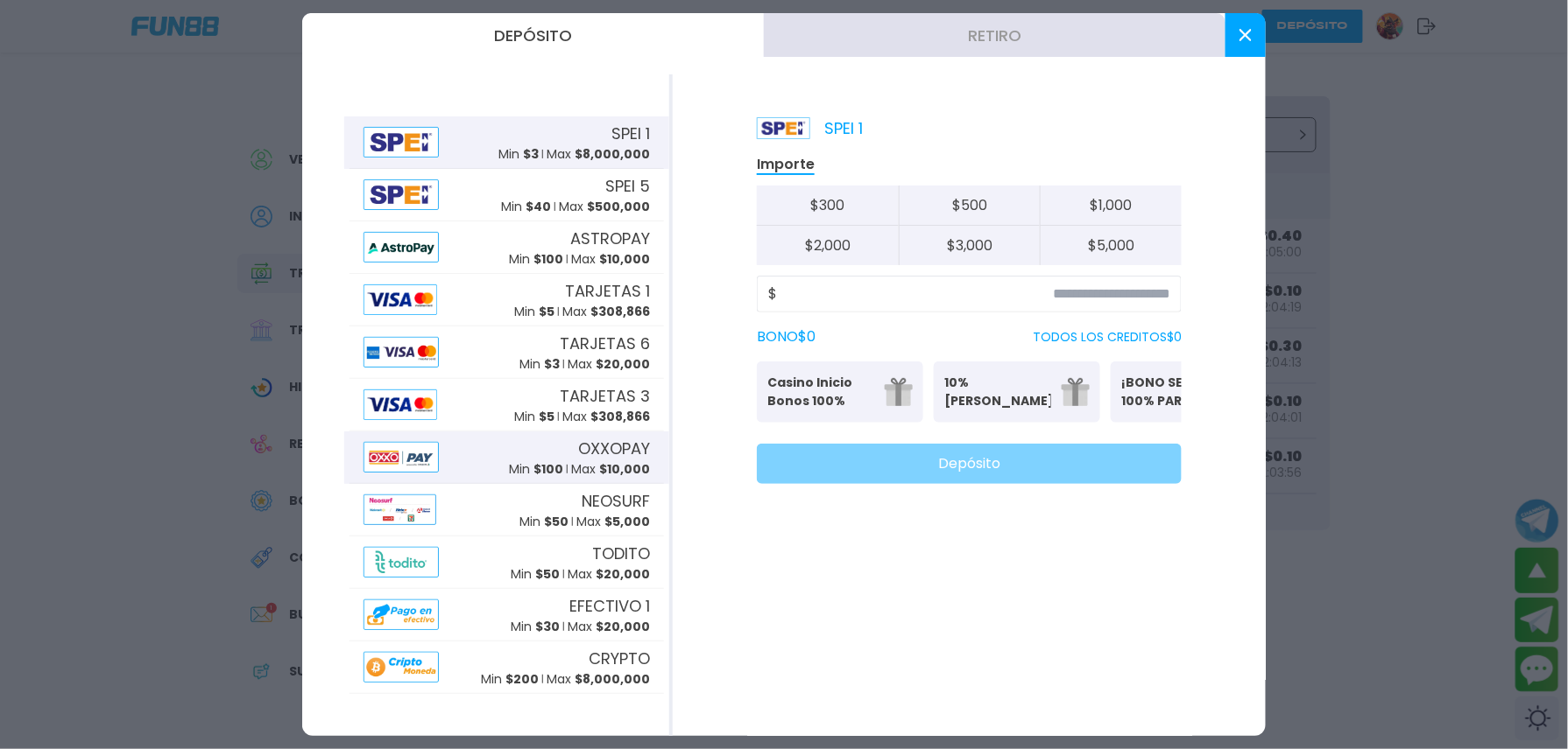
click at [600, 461] on p "Max $ 10,000" at bounding box center [610, 470] width 79 height 19
click at [985, 288] on input at bounding box center [973, 294] width 393 height 21
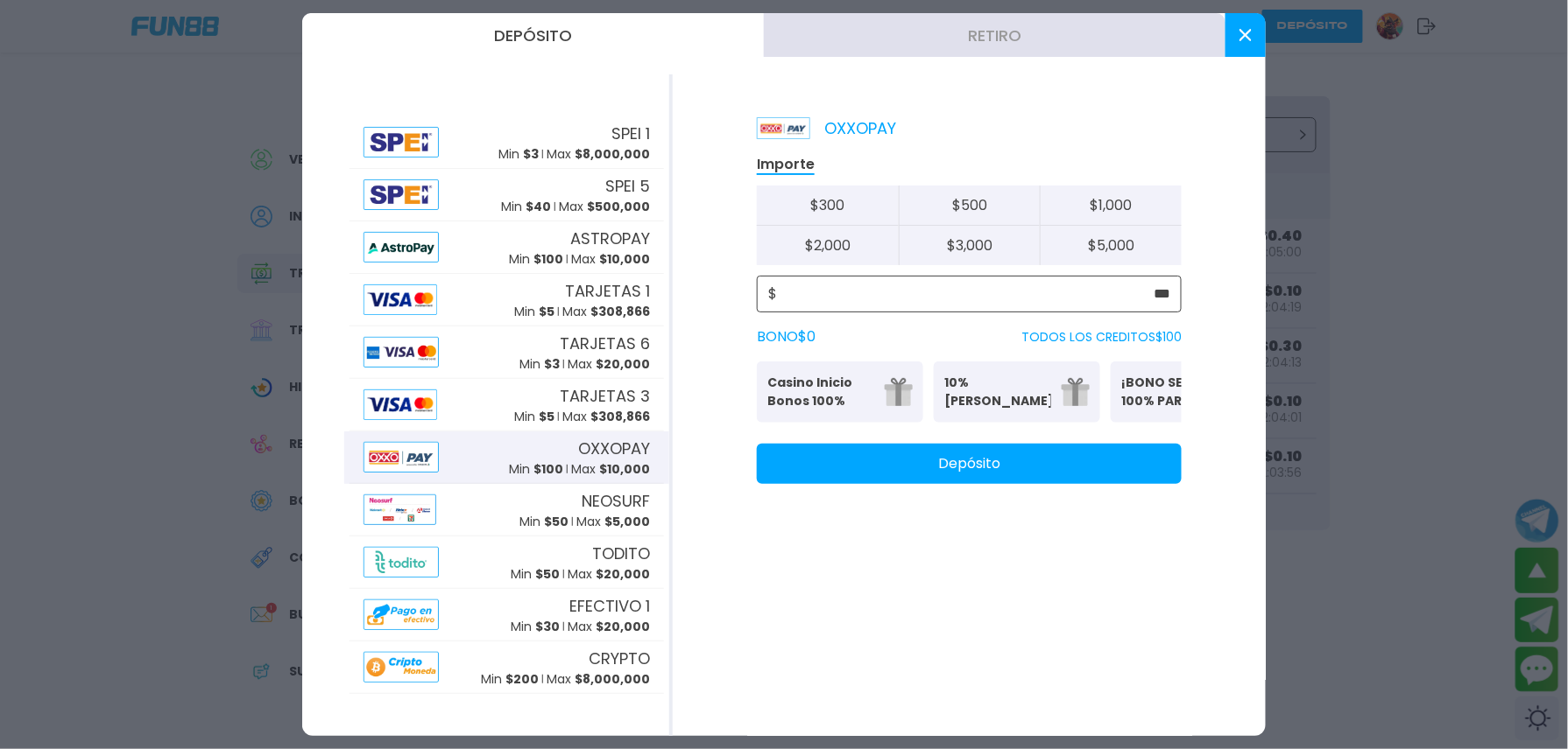
type input "***"
click at [1160, 382] on p "¡BONO SEMANAL 100% PARA DEPORTES!" at bounding box center [1174, 393] width 107 height 37
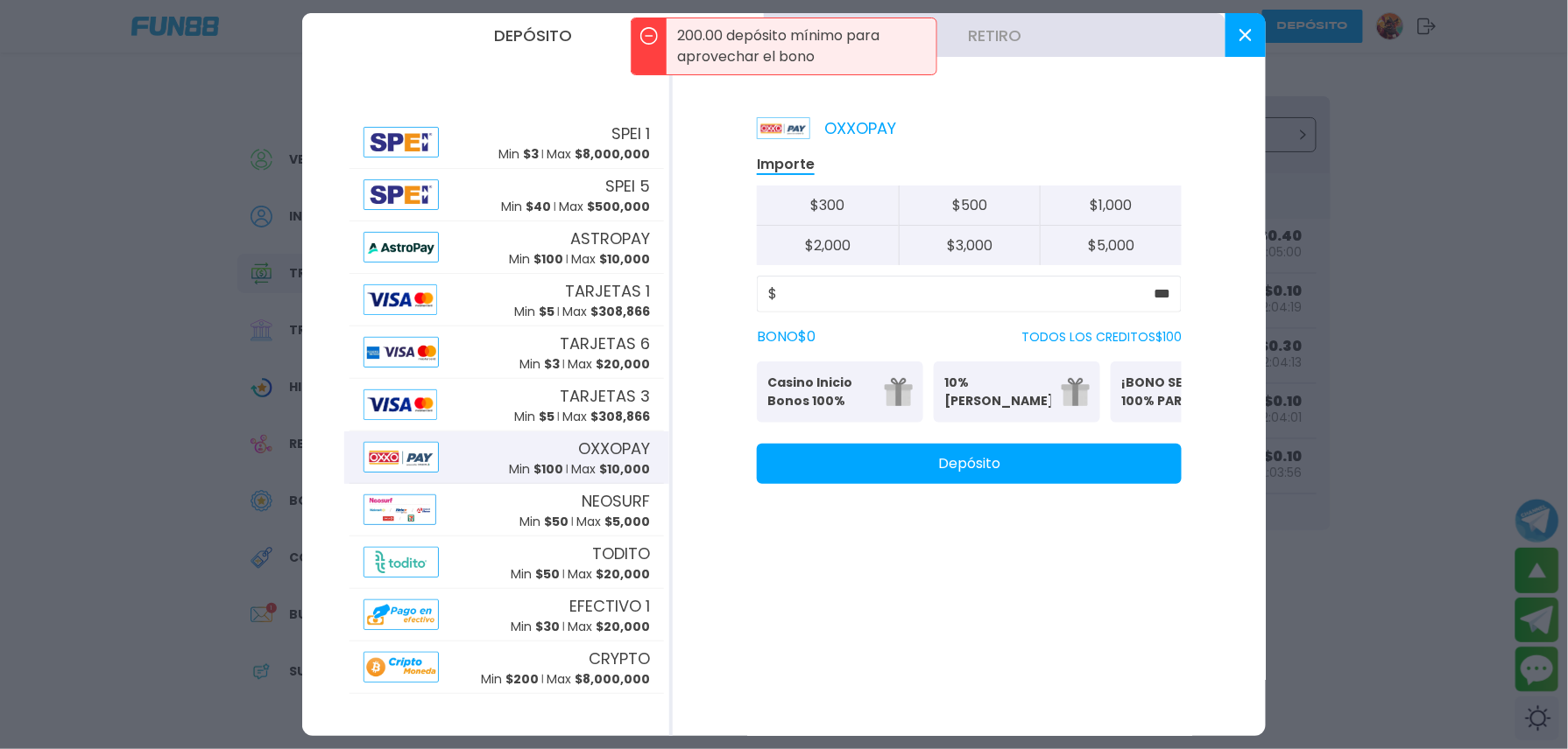
click at [972, 377] on p "10% Bono Ilimitado" at bounding box center [997, 393] width 107 height 37
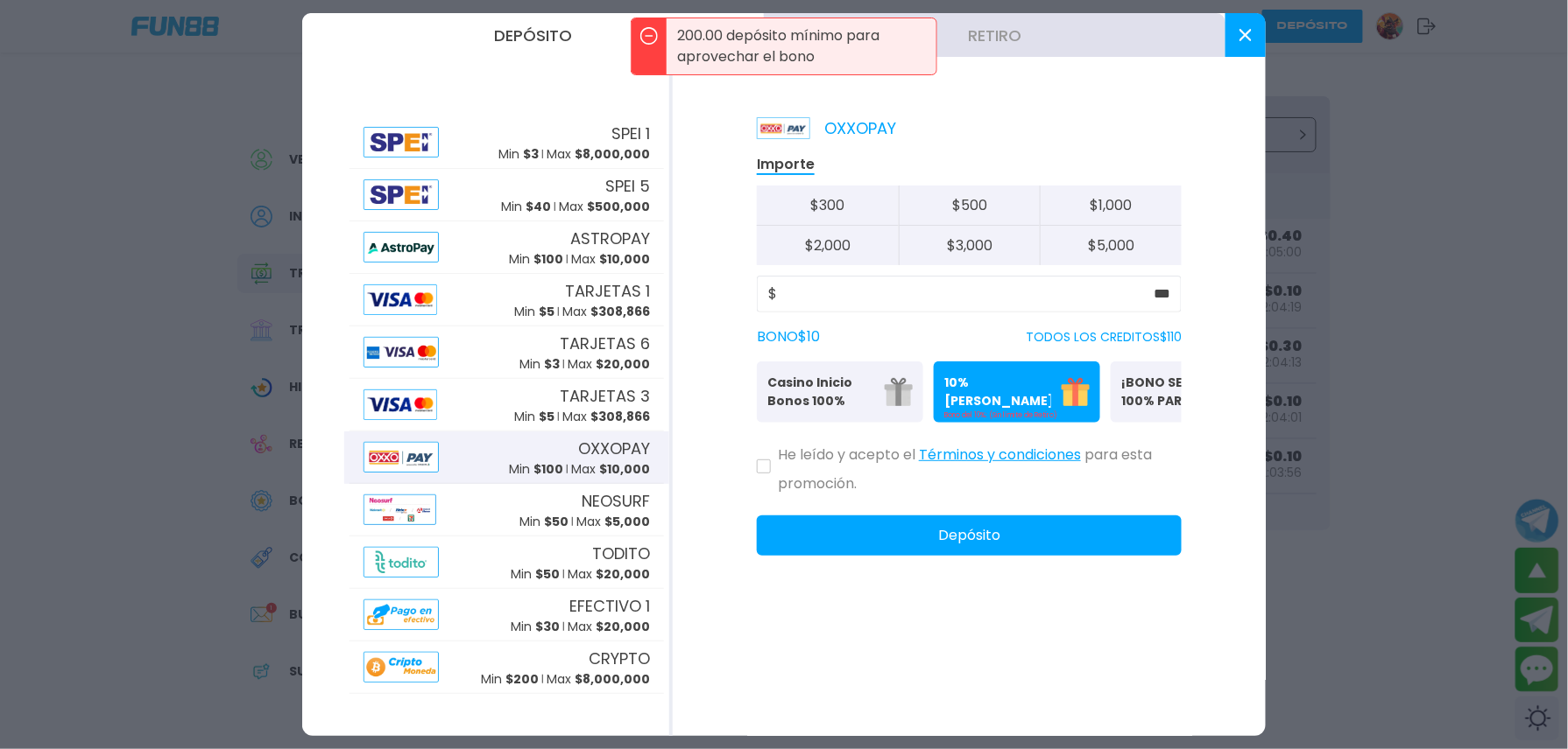
click at [972, 377] on p "10% Bono Ilimitado" at bounding box center [997, 393] width 107 height 37
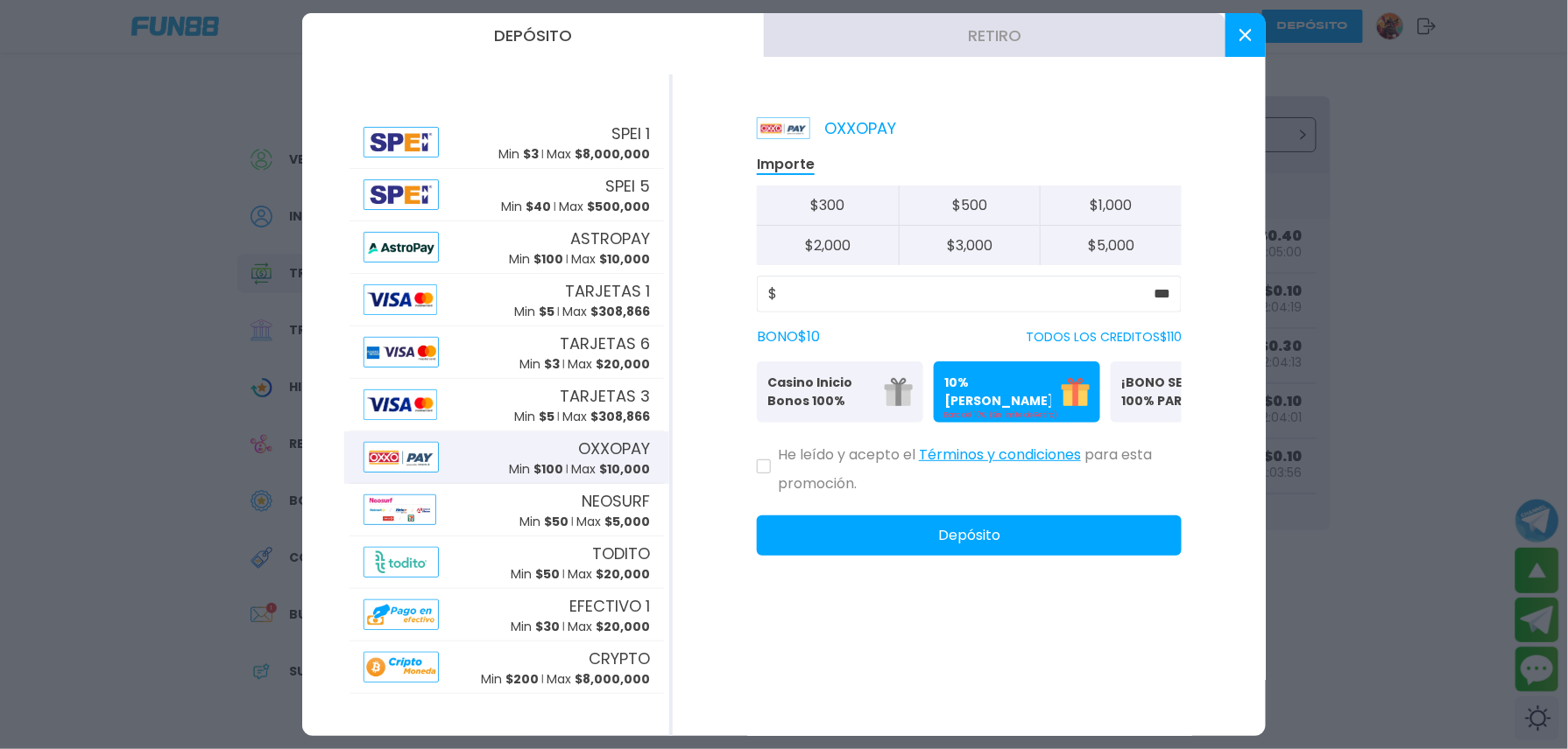
click at [790, 401] on p "Casino Inicio Bonos 100%" at bounding box center [820, 393] width 107 height 37
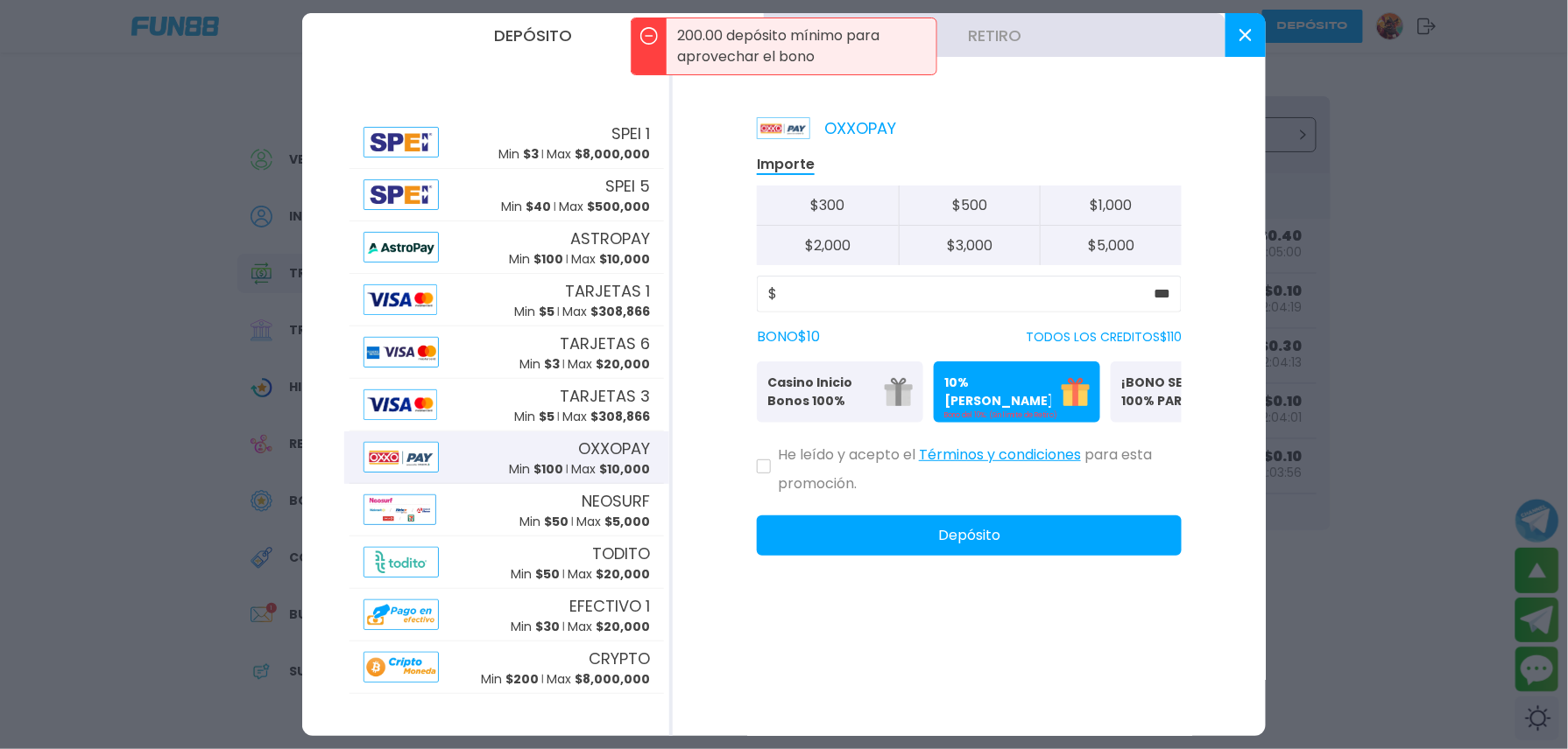
click at [755, 474] on div "OXXOPAY Importe $ 300 $ 500 $ 1,000 $ 2,000 $ 3,000 $ 5,000 $ *** BONO $ 10 TOD…" at bounding box center [969, 405] width 593 height 661
click at [760, 493] on div "He leído y acepto el Términos y condiciones para esta promoción." at bounding box center [969, 465] width 425 height 57
click at [757, 471] on div "He leído y acepto el Términos y condiciones para esta promoción." at bounding box center [969, 465] width 425 height 57
click at [765, 450] on div "Importe $ 300 $ 500 $ 1,000 $ 2,000 $ 3,000 $ 5,000 $ *** BONO $ 10 TODOS LOS C…" at bounding box center [969, 355] width 425 height 401
click at [772, 460] on div "He leído y acepto el Términos y condiciones para esta promoción." at bounding box center [969, 465] width 425 height 57
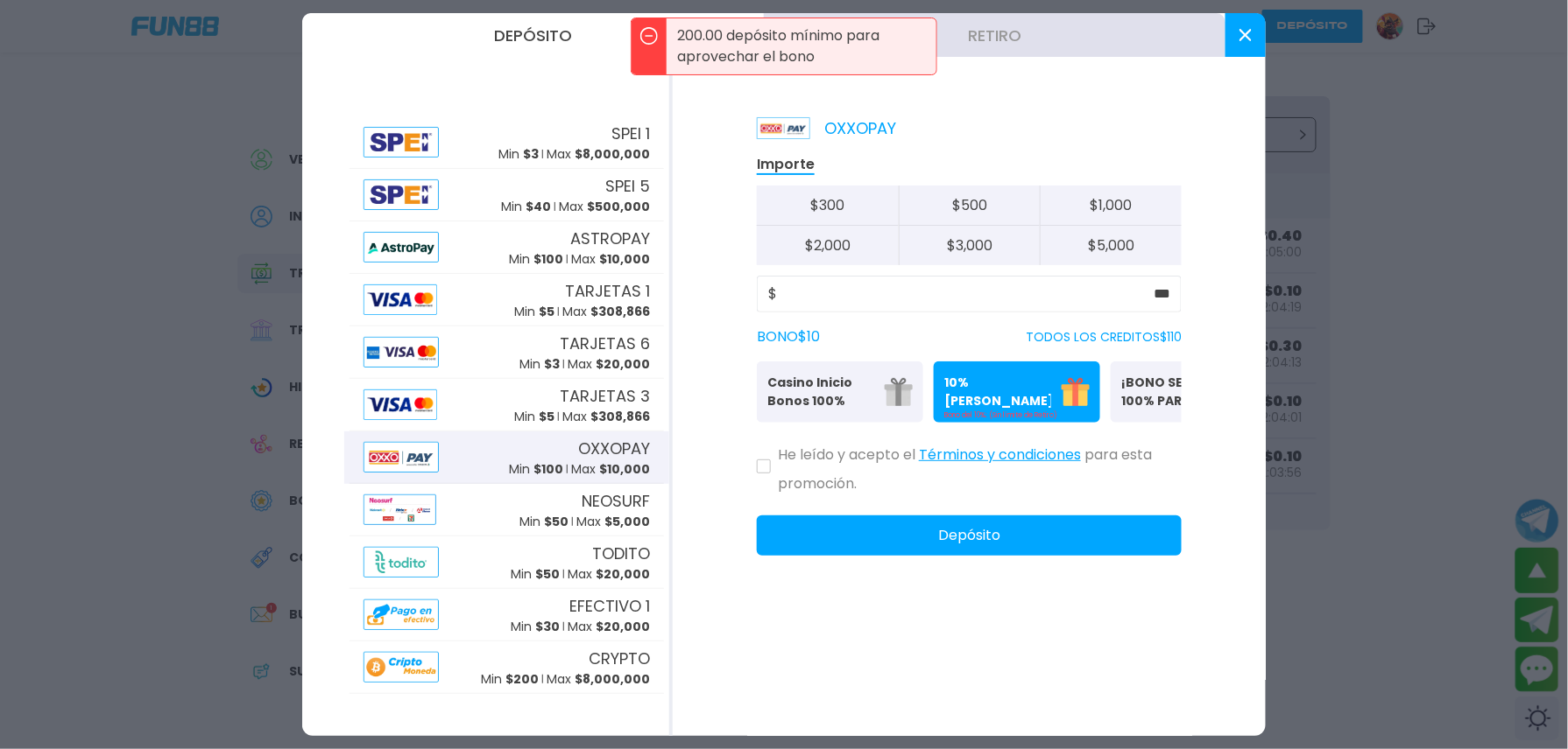
click at [767, 478] on div "He leído y acepto el Términos y condiciones para esta promoción." at bounding box center [969, 465] width 425 height 57
click at [765, 470] on icon at bounding box center [764, 467] width 9 height 7
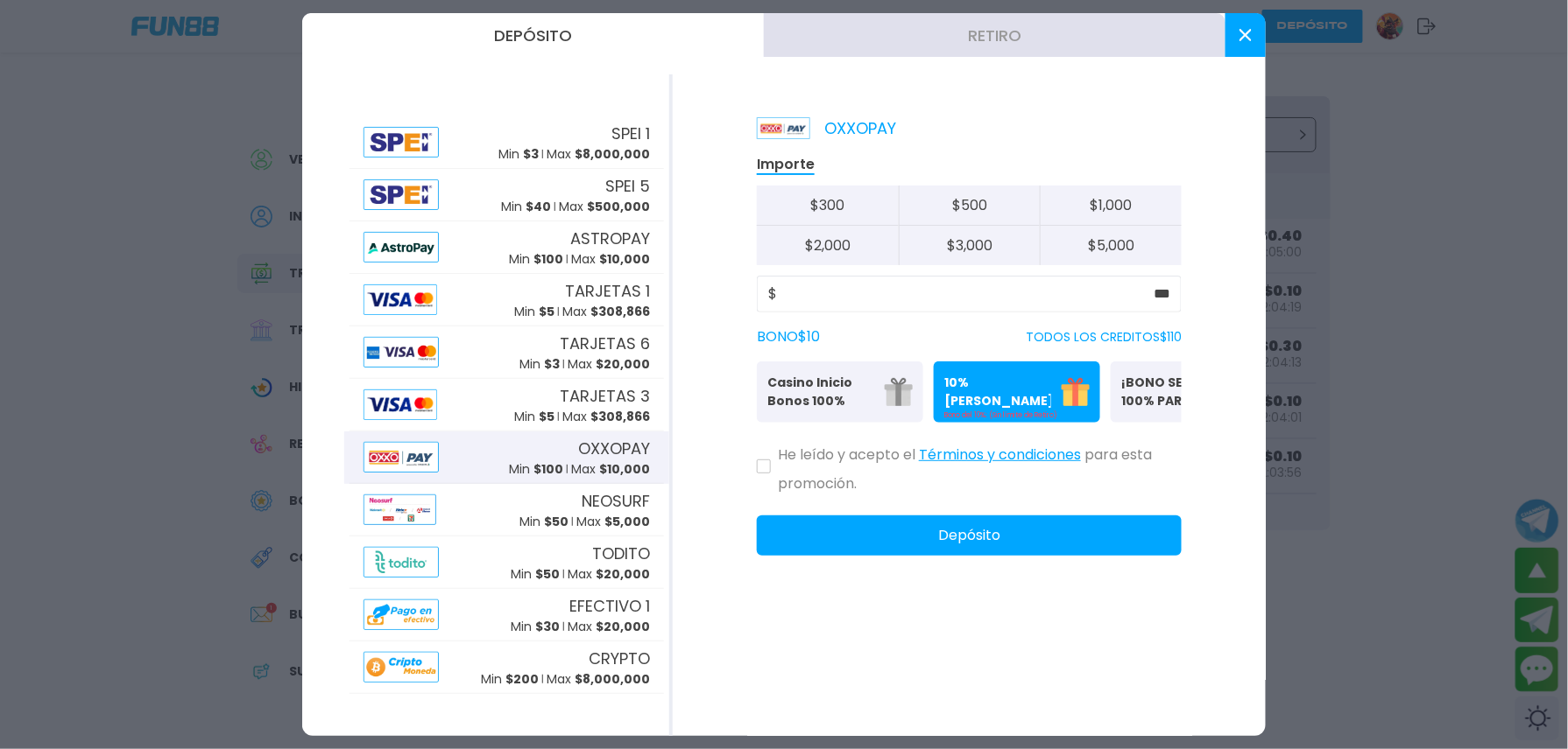
click at [765, 470] on icon at bounding box center [764, 467] width 9 height 7
click at [887, 546] on button "Depósito" at bounding box center [969, 536] width 425 height 41
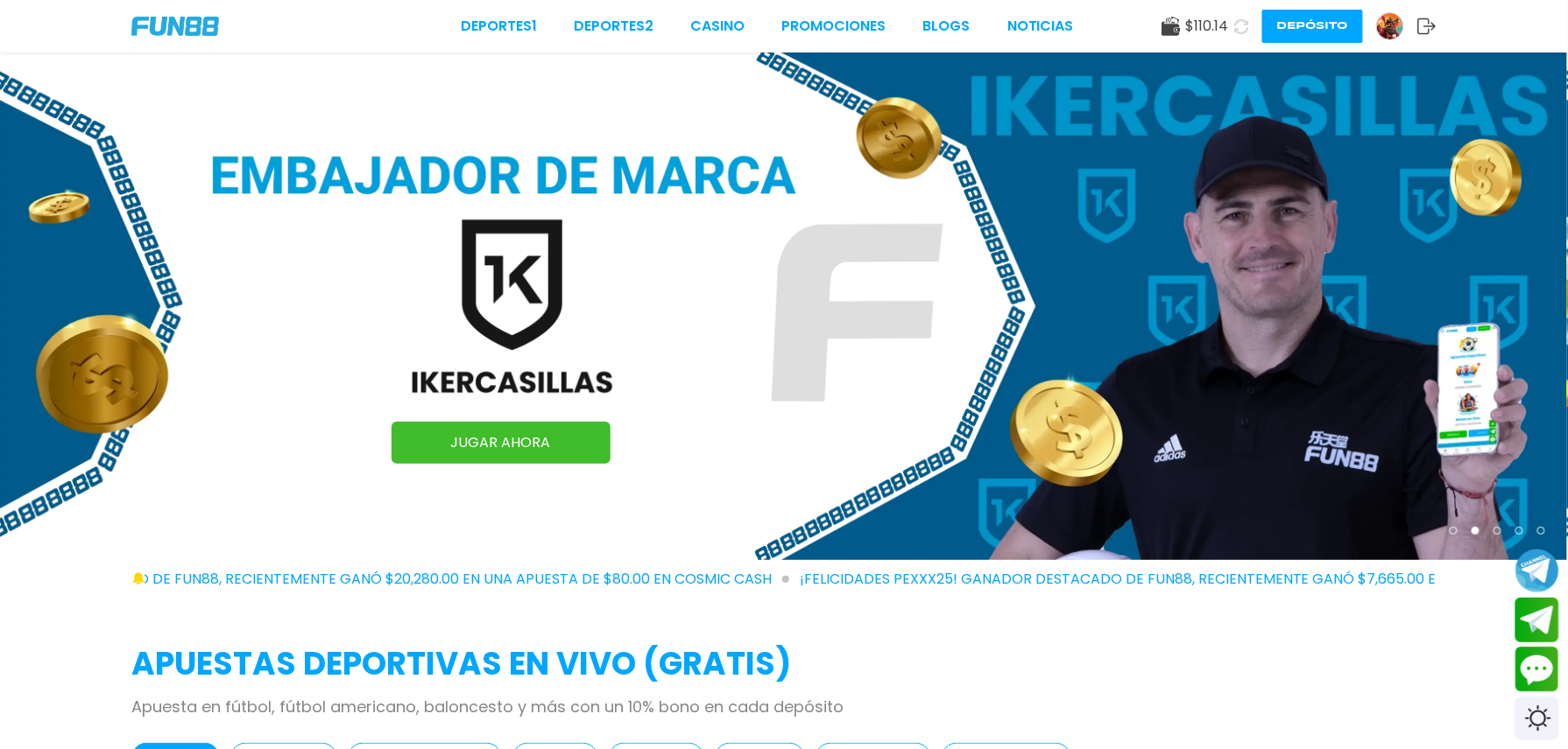
click at [690, 36] on link "CASINO" at bounding box center [717, 27] width 54 height 21
click at [690, 23] on link "CASINO" at bounding box center [717, 27] width 54 height 21
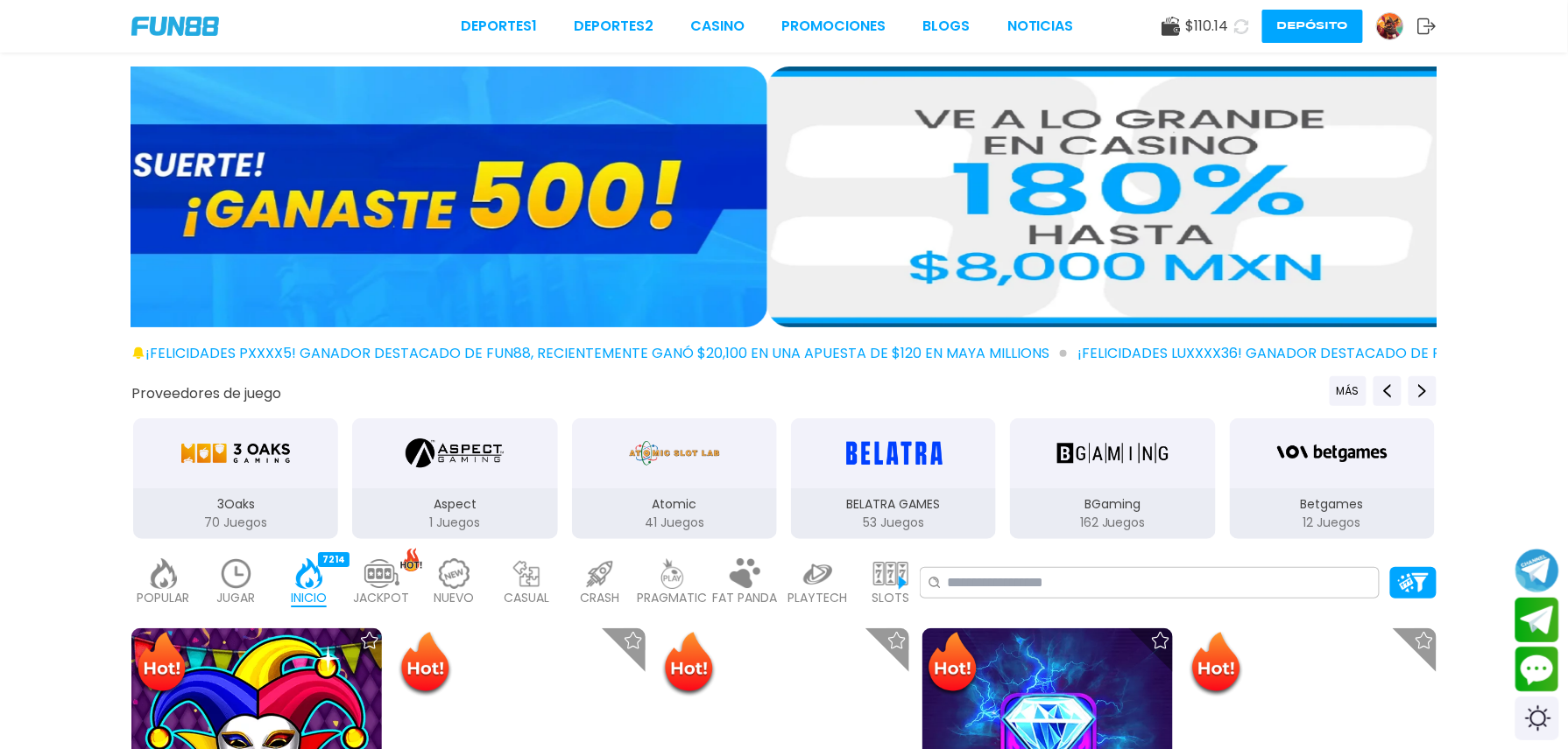
click at [256, 589] on p "JUGAR" at bounding box center [237, 598] width 39 height 19
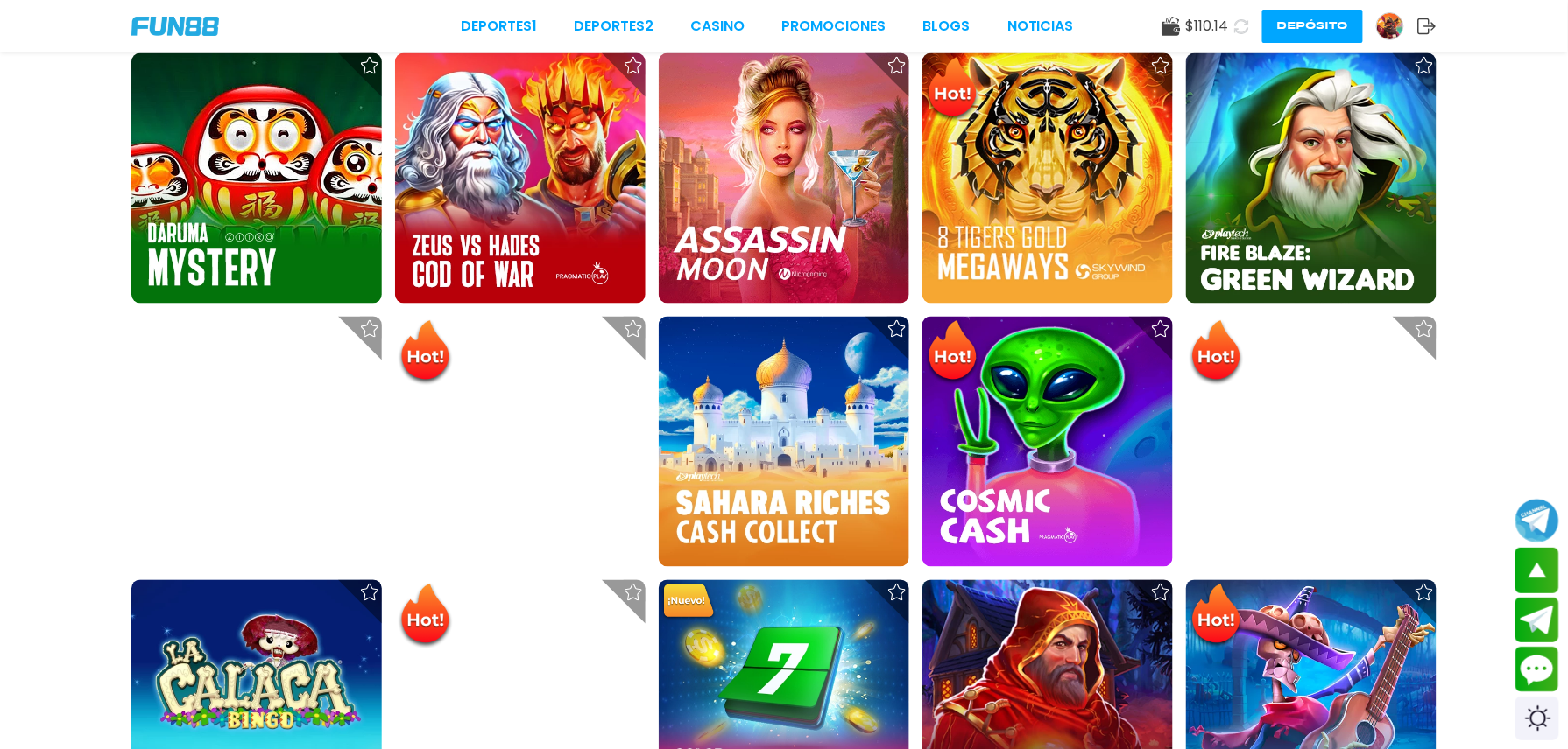
scroll to position [861, 0]
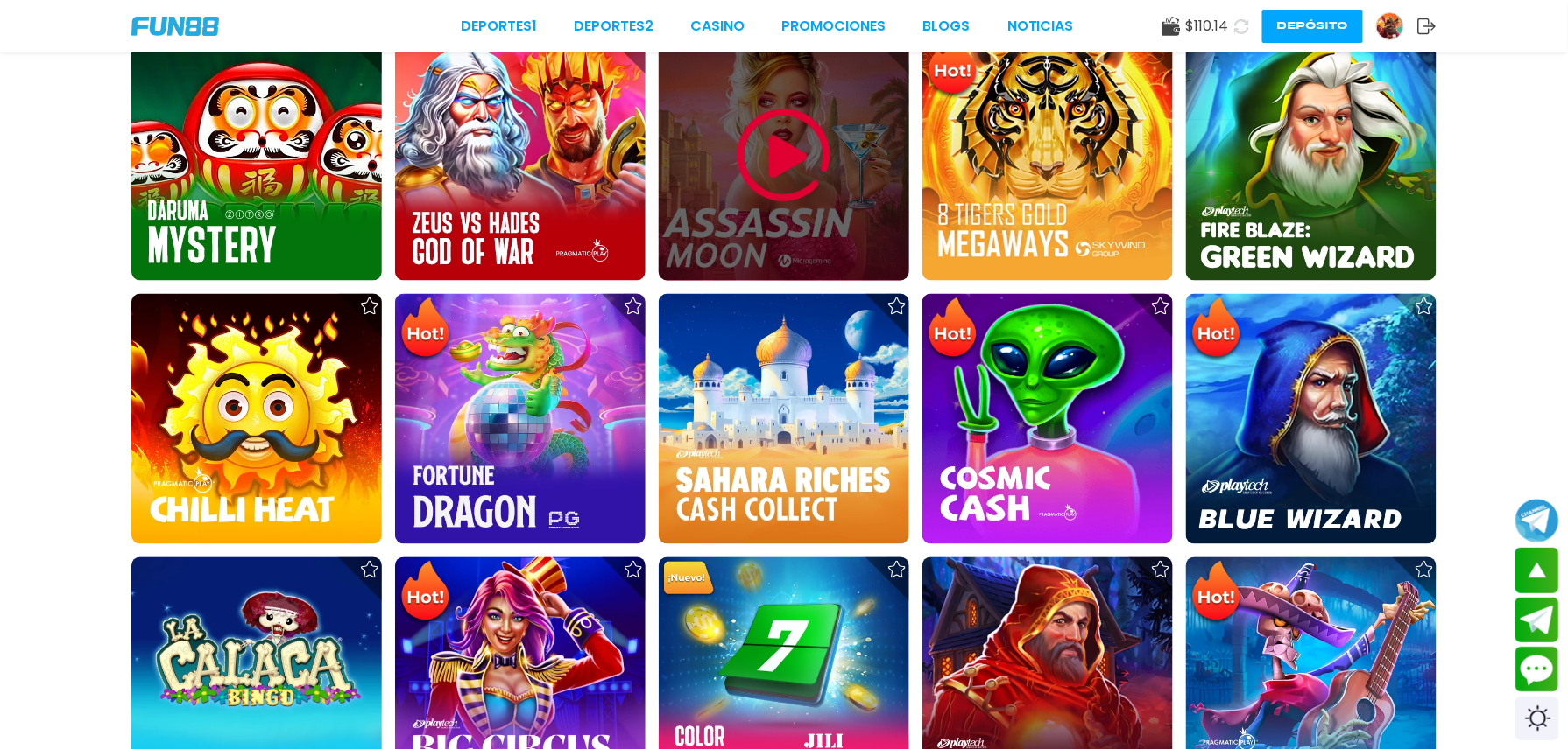
click at [733, 130] on div at bounding box center [783, 156] width 250 height 250
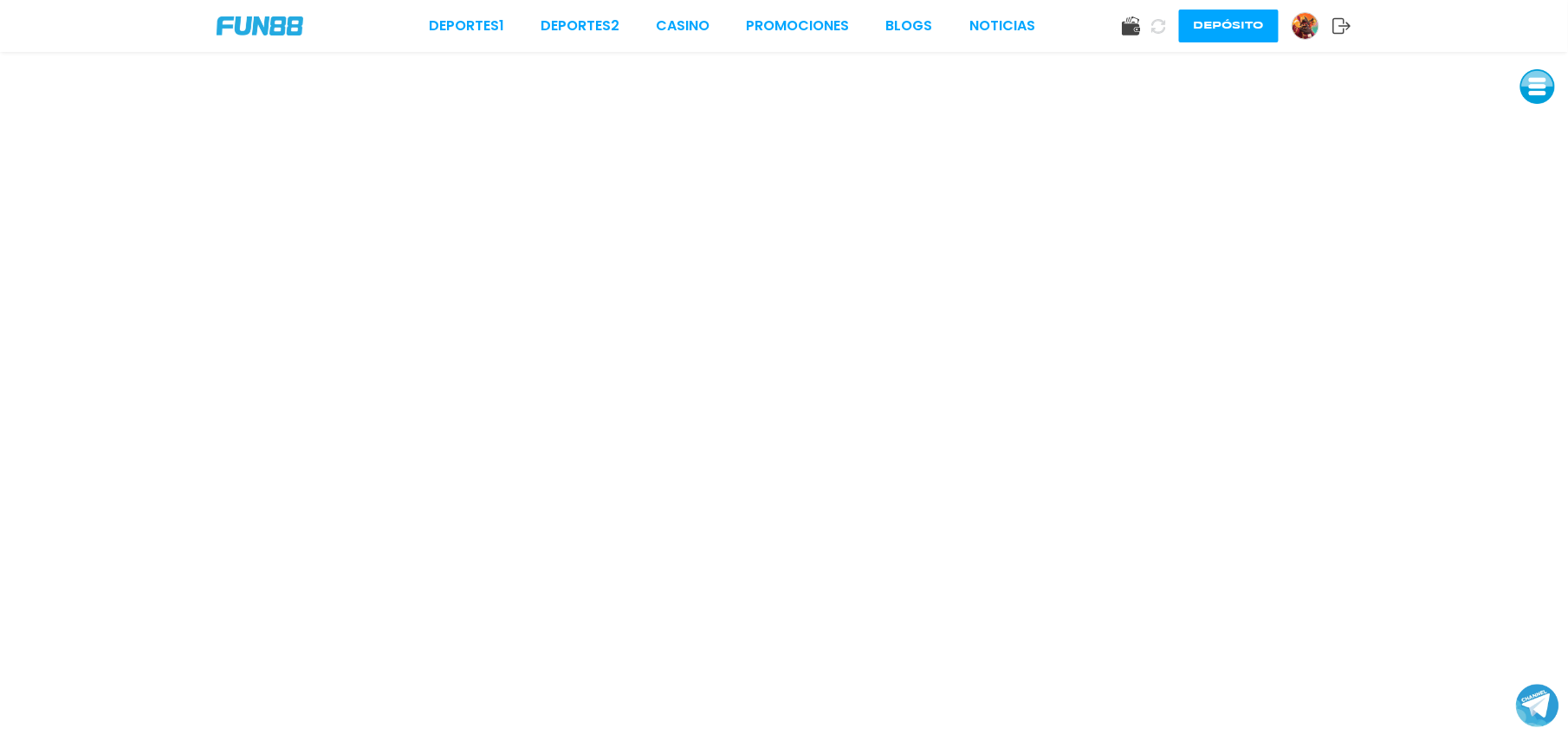
click at [1297, 29] on img at bounding box center [1306, 26] width 26 height 26
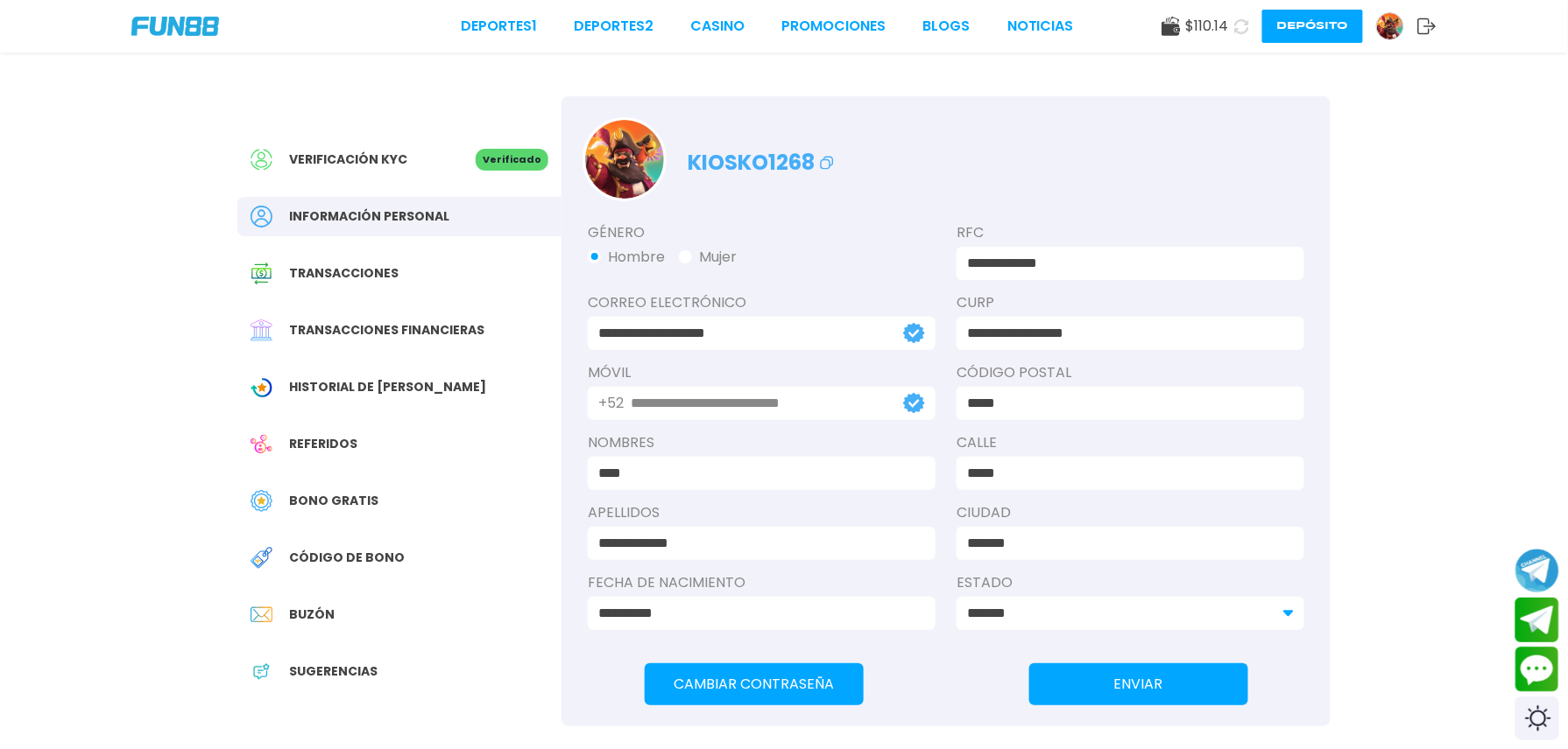
click at [362, 504] on span "Bono Gratis" at bounding box center [334, 501] width 89 height 19
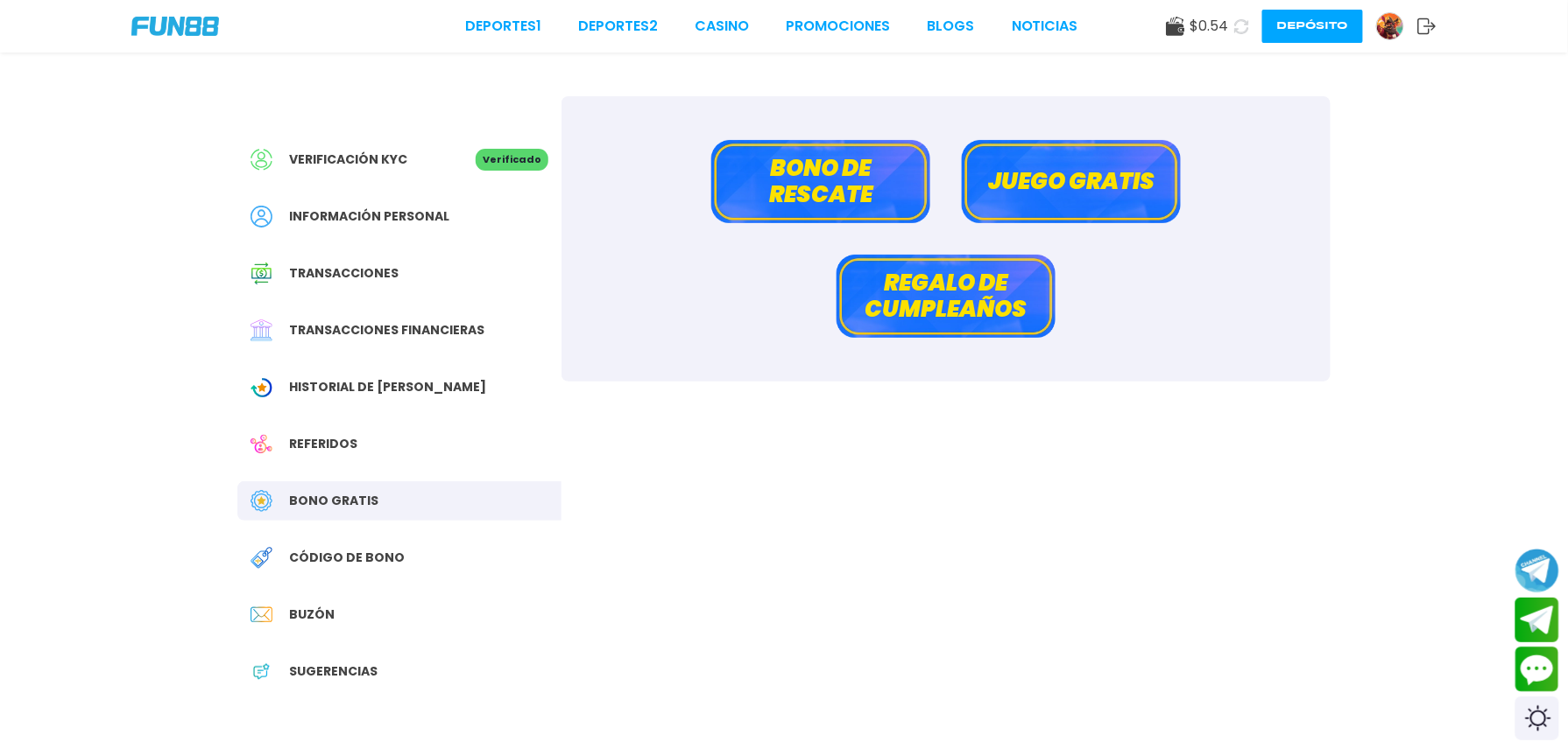
click at [827, 172] on button "Bono de rescate" at bounding box center [820, 181] width 219 height 83
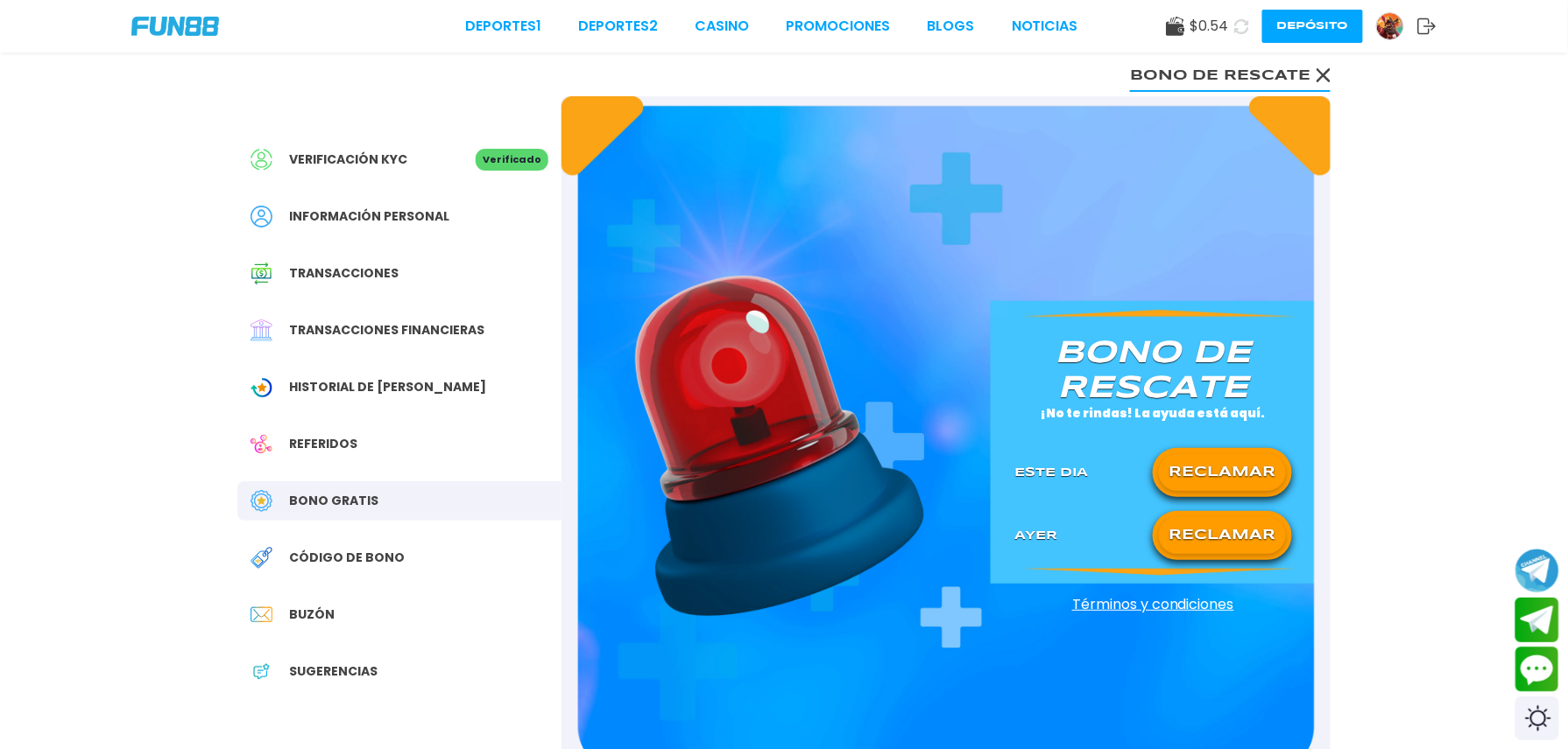
click at [1219, 464] on button "RECLAMAR" at bounding box center [1223, 473] width 127 height 37
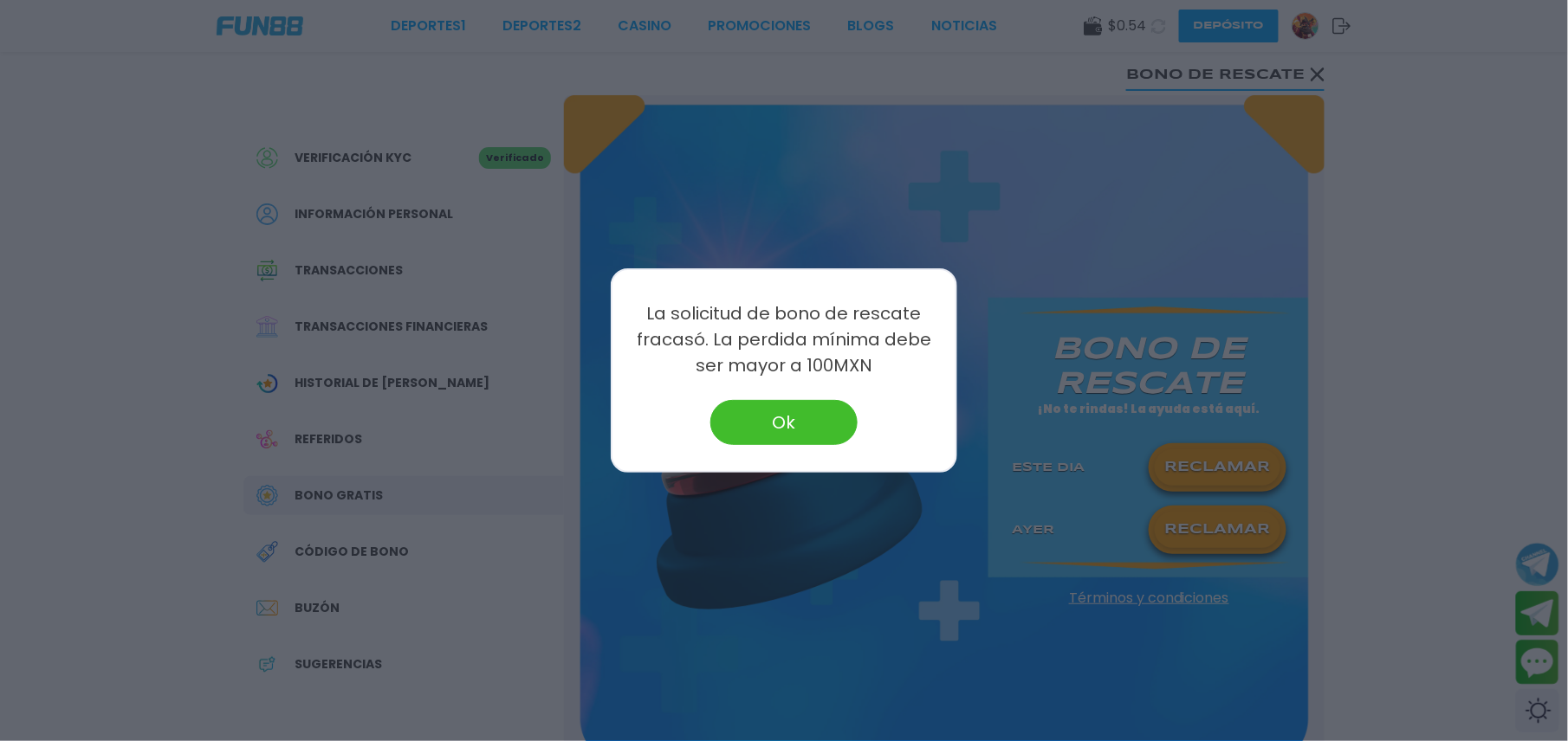
click at [813, 433] on button "Ok" at bounding box center [784, 422] width 147 height 45
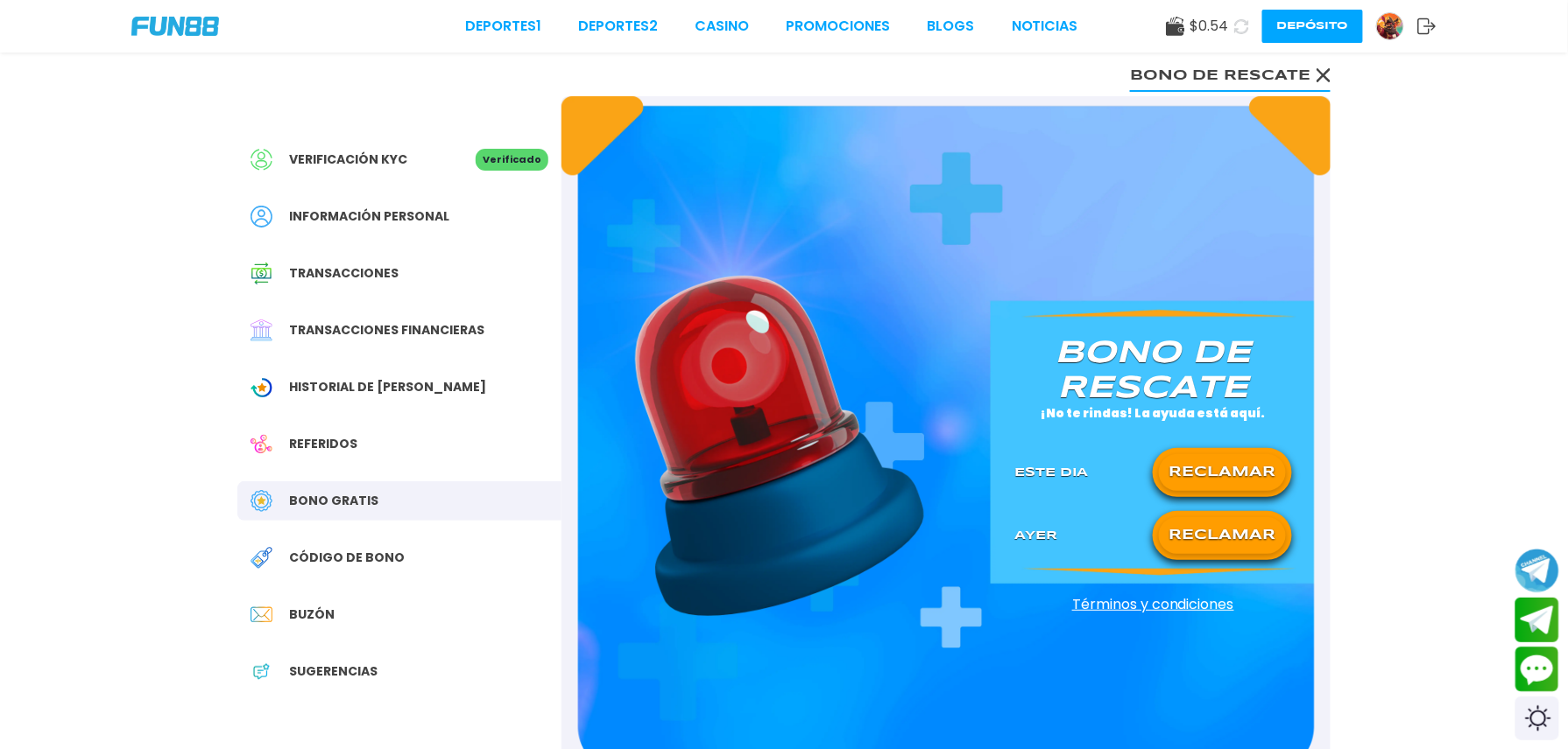
click at [1232, 483] on button "RECLAMAR" at bounding box center [1223, 473] width 127 height 37
click at [1232, 481] on icon at bounding box center [1222, 473] width 22 height 22
click at [1227, 505] on div "[PERSON_NAME] de rescate ¡No te rindas! La ayuda está aquí. Este Dia Ayer RECLA…" at bounding box center [1153, 437] width 319 height 237
drag, startPoint x: 1234, startPoint y: 574, endPoint x: 1227, endPoint y: 554, distance: 21.2
click at [1232, 574] on div "[PERSON_NAME] de rescate ¡No te rindas! La ayuda está aquí. Este Dia Ayer RECLA…" at bounding box center [946, 437] width 769 height 681
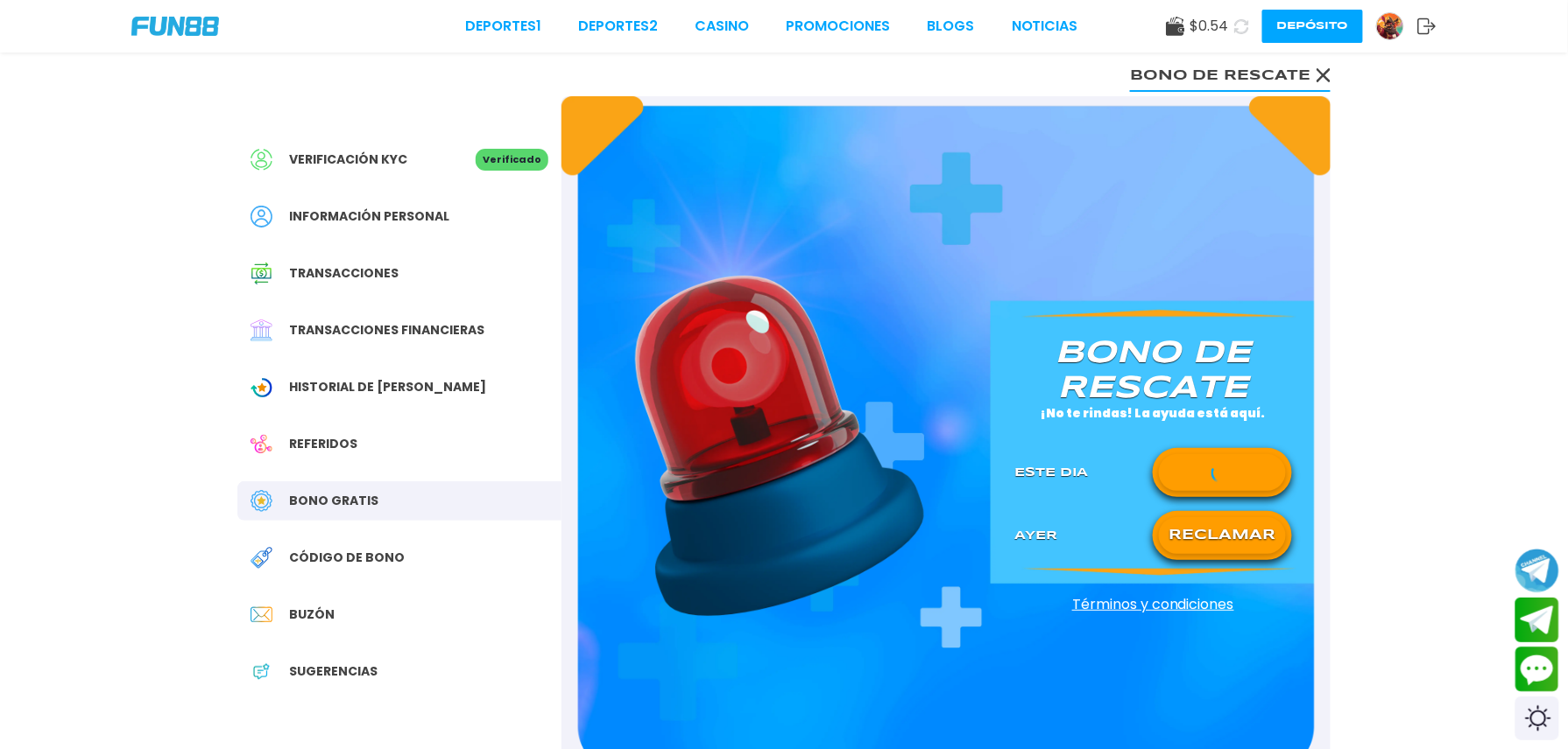
click at [1227, 539] on button "RECLAMAR" at bounding box center [1223, 536] width 127 height 37
click at [1227, 538] on icon at bounding box center [1222, 536] width 22 height 22
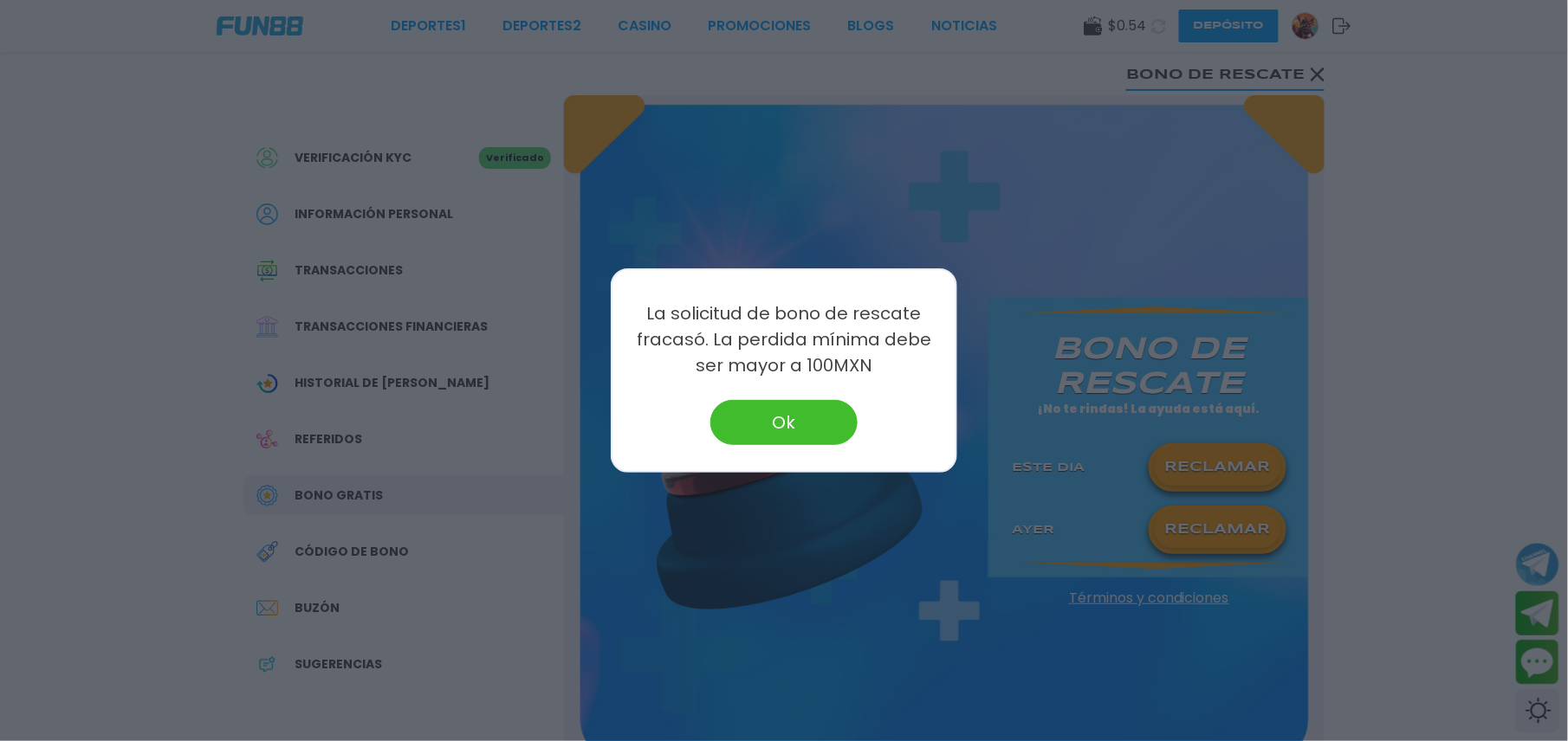
click at [785, 421] on button "Ok" at bounding box center [784, 422] width 147 height 45
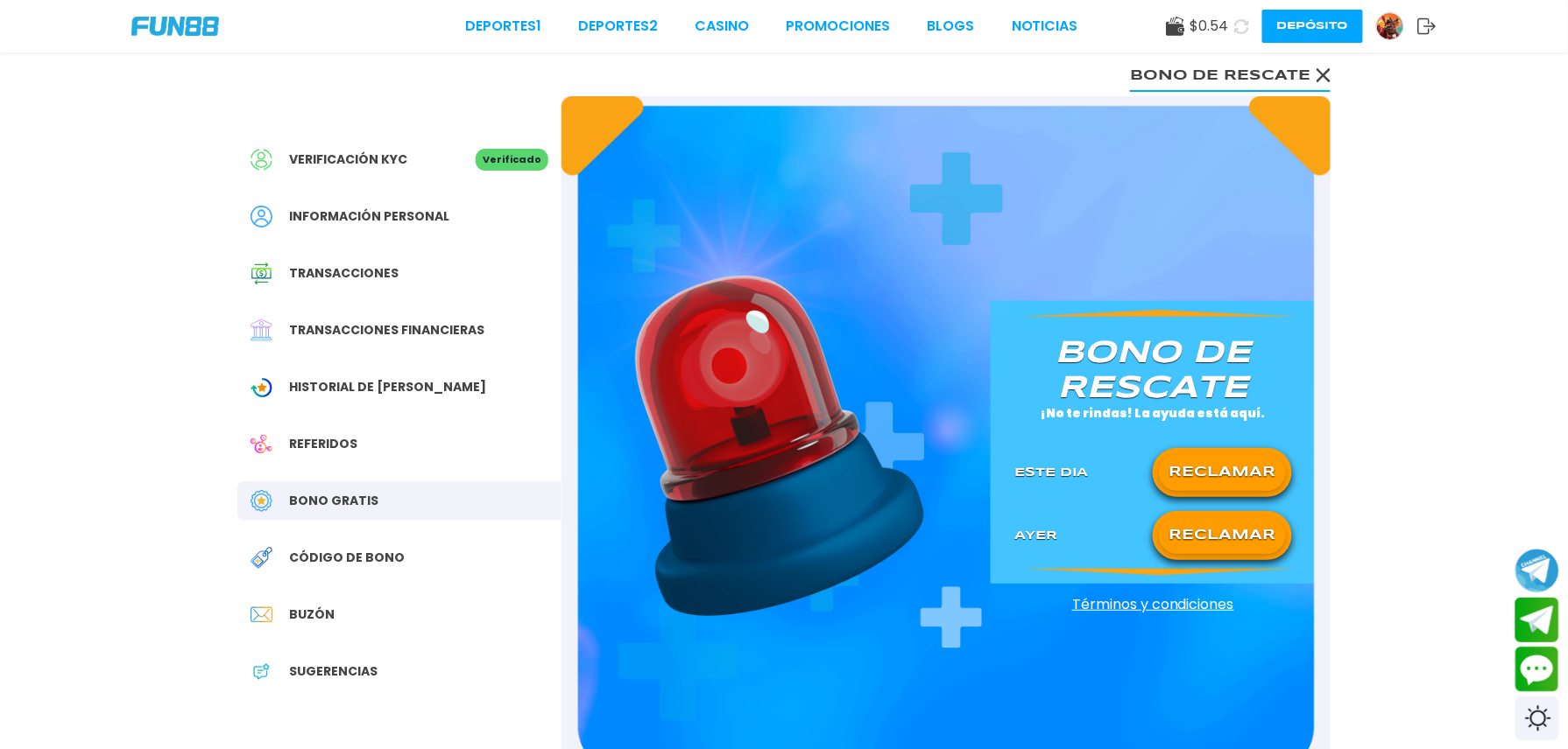
click at [1272, 541] on button "RECLAMAR" at bounding box center [1223, 536] width 127 height 37
click at [1246, 530] on div at bounding box center [1223, 536] width 127 height 22
drag, startPoint x: 1235, startPoint y: 497, endPoint x: 1234, endPoint y: 474, distance: 23.0
click at [1234, 475] on div "[PERSON_NAME] de rescate ¡No te rindas! La ayuda está aquí. Este Dia RECLAMAR A…" at bounding box center [1153, 437] width 319 height 237
click at [1234, 464] on button "RECLAMAR" at bounding box center [1223, 473] width 127 height 37
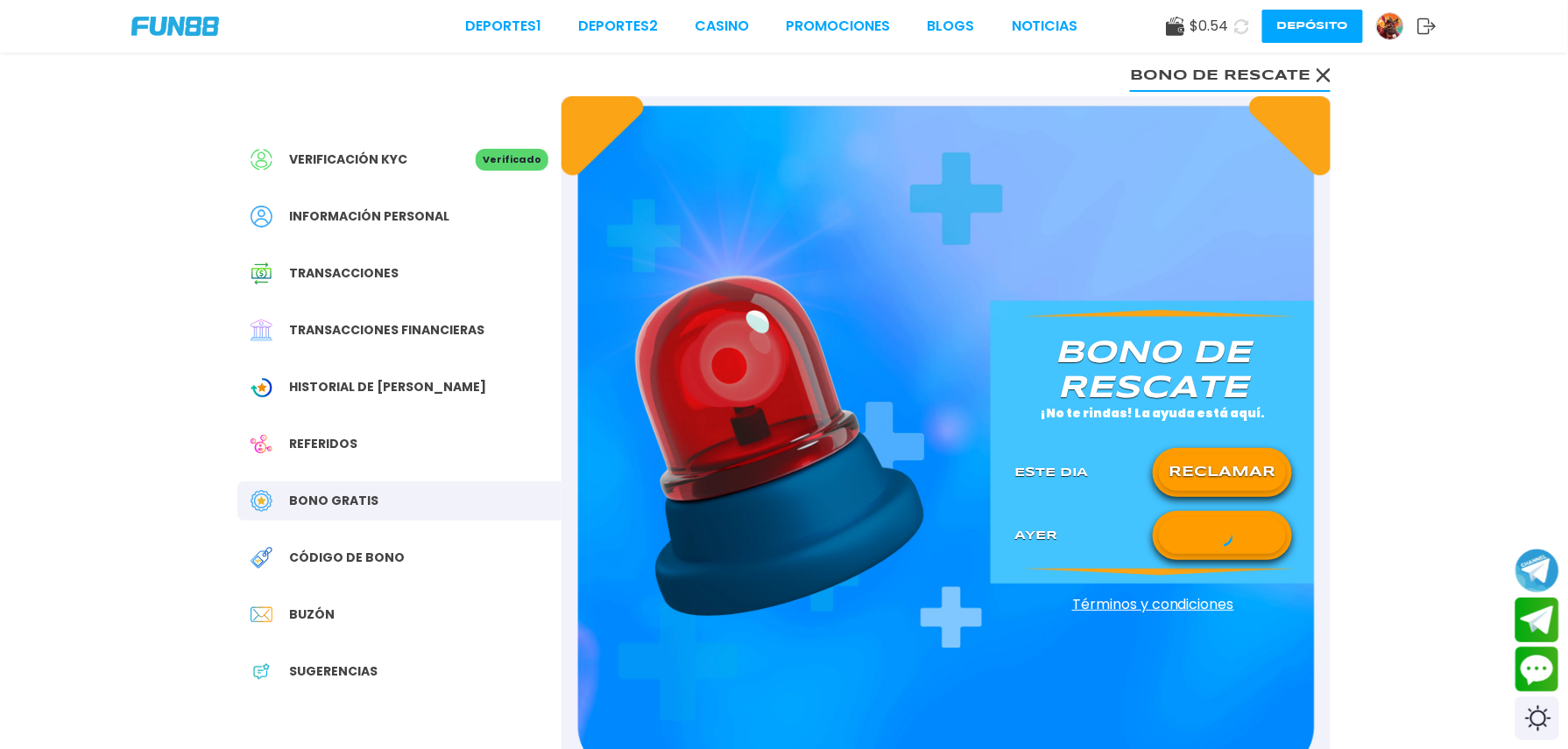
click at [1232, 455] on button "RECLAMAR" at bounding box center [1223, 473] width 127 height 37
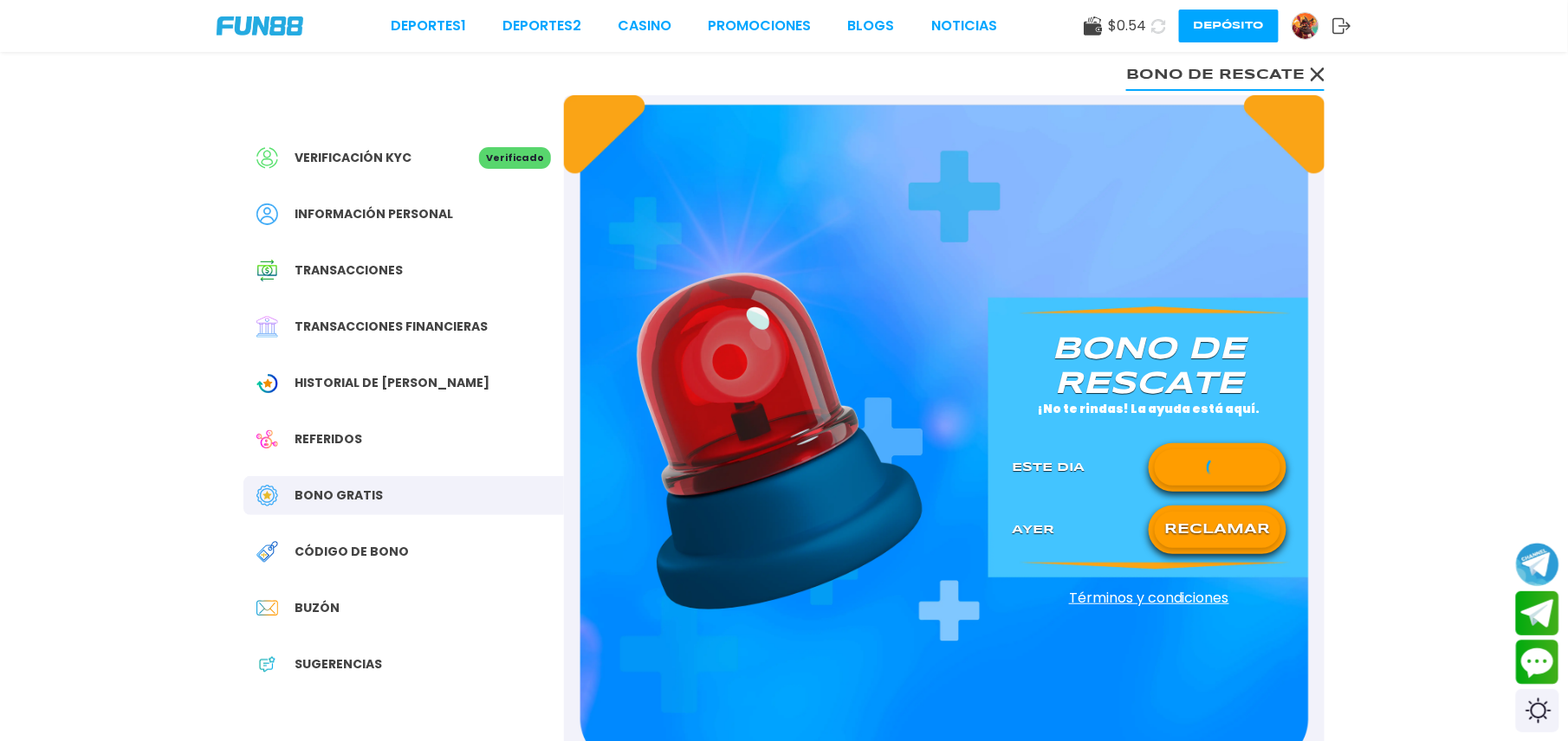
click at [1218, 474] on icon at bounding box center [1217, 468] width 22 height 22
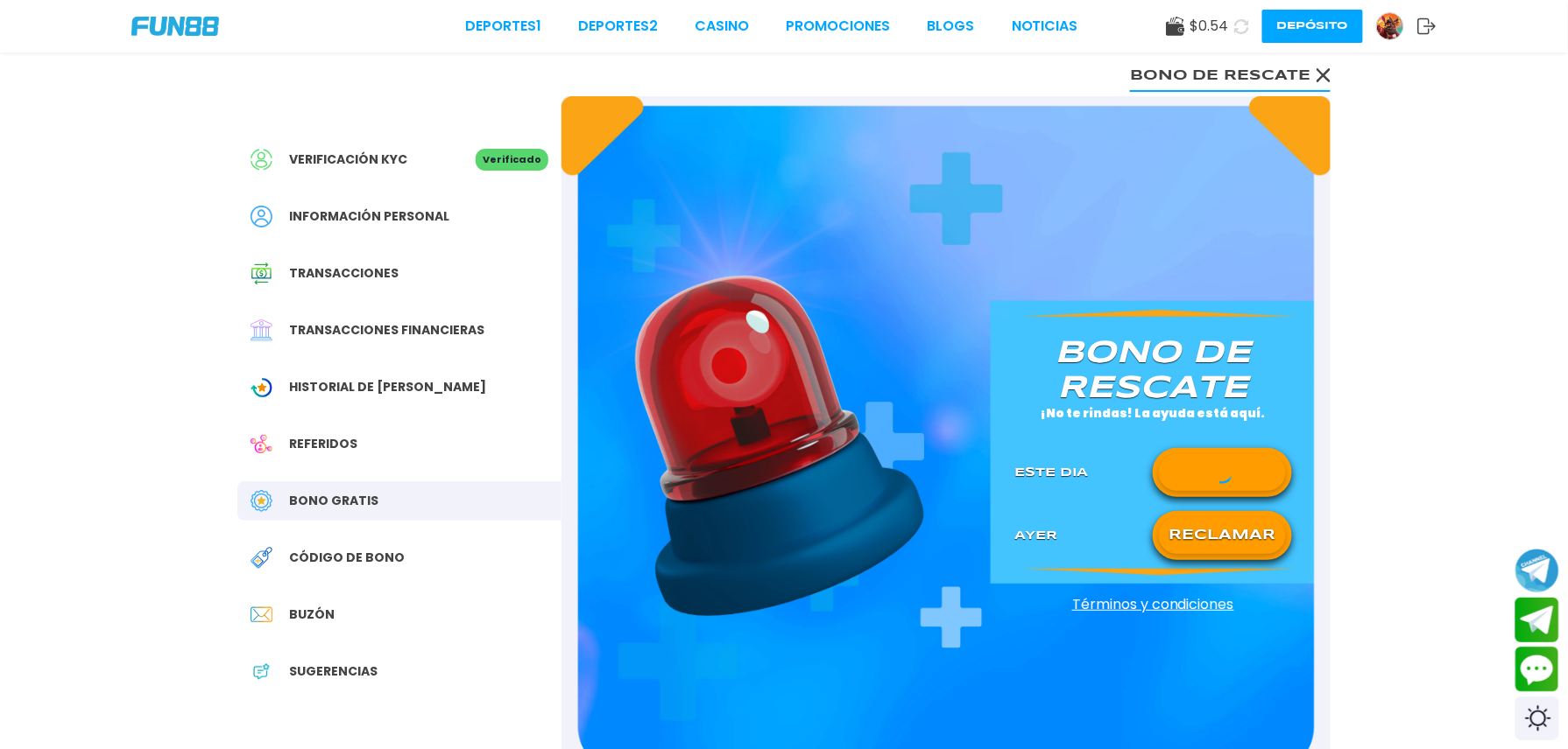
drag, startPoint x: 1232, startPoint y: 481, endPoint x: 1230, endPoint y: 505, distance: 24.1
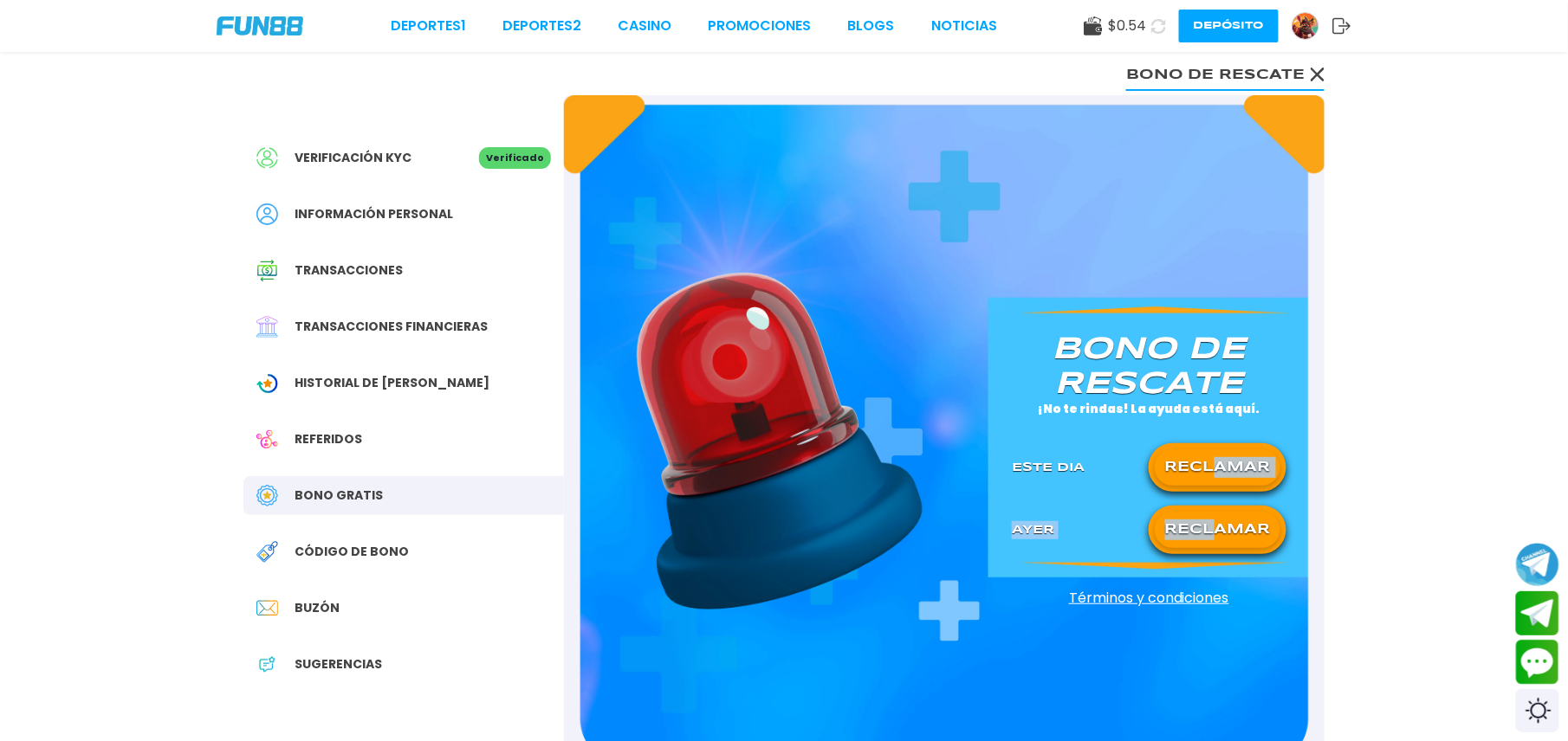
click at [1216, 504] on div "[PERSON_NAME] de rescate ¡No te rindas! La ayuda está aquí. Este Dia RECLAMAR A…" at bounding box center [1148, 432] width 316 height 234
click at [1216, 506] on div "RECLAMAR" at bounding box center [1217, 529] width 137 height 48
click at [1218, 520] on div "RECLAMAR" at bounding box center [1217, 529] width 137 height 48
click at [1220, 520] on button "RECLAMAR" at bounding box center [1218, 530] width 126 height 37
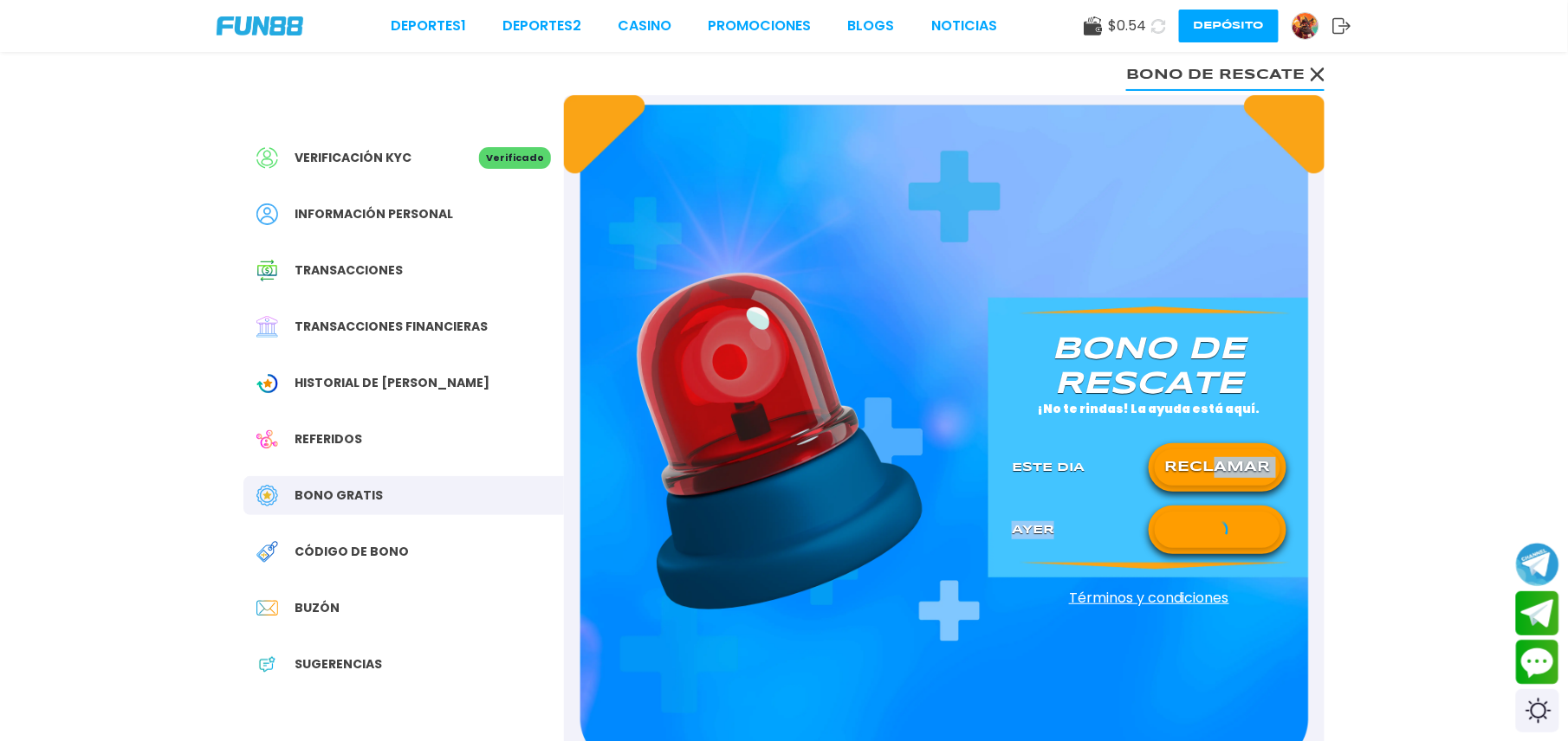
click at [1222, 514] on button at bounding box center [1218, 530] width 126 height 37
click at [1222, 513] on button at bounding box center [1218, 530] width 126 height 37
click at [1222, 512] on button at bounding box center [1218, 530] width 126 height 37
click at [1214, 468] on div "[PERSON_NAME] de rescate ¡No te rindas! La ayuda está aquí. Este Dia RECLAMAR A…" at bounding box center [1148, 432] width 316 height 234
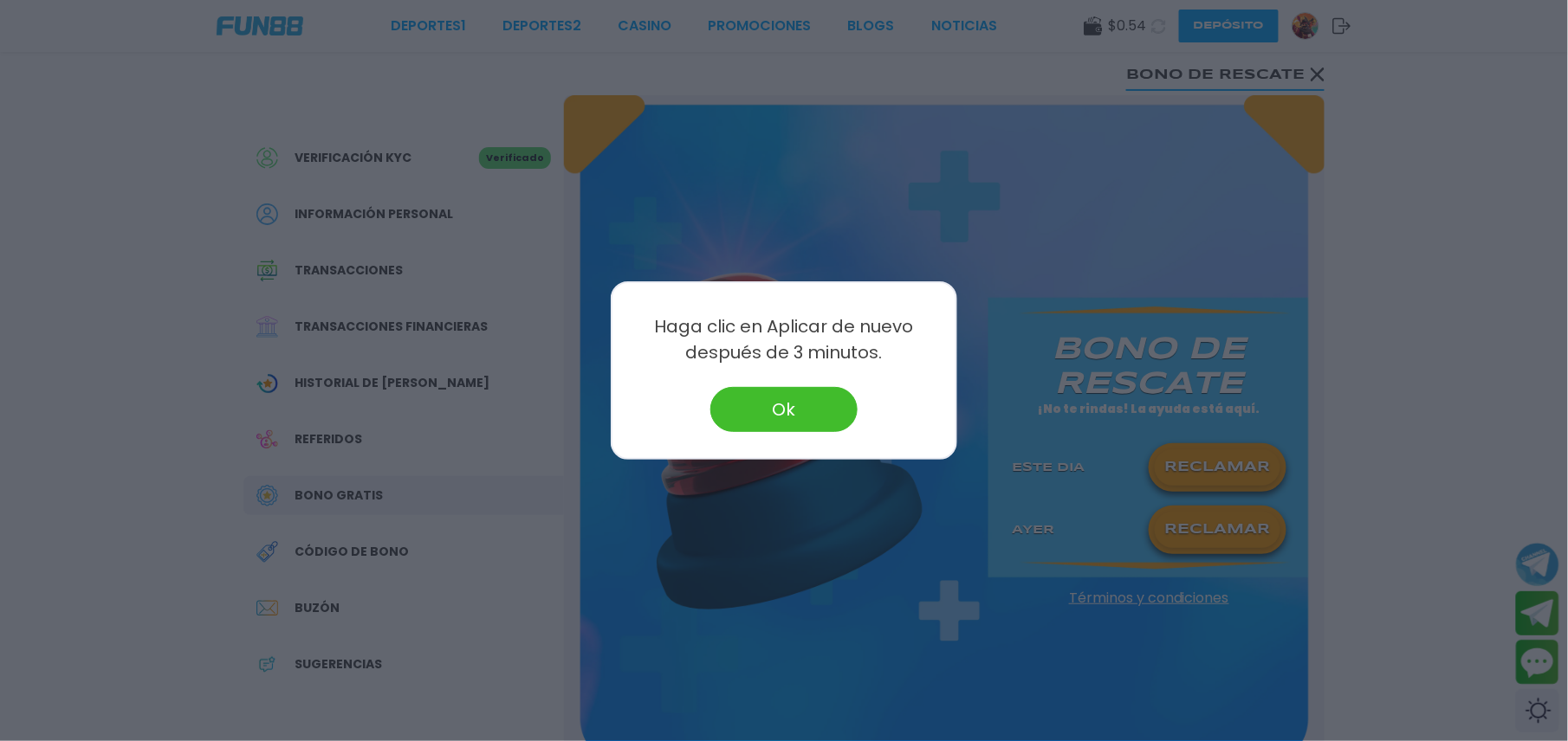
click at [1213, 451] on div at bounding box center [784, 370] width 1568 height 741
click at [1213, 454] on button "RECLAMAR" at bounding box center [1218, 468] width 126 height 37
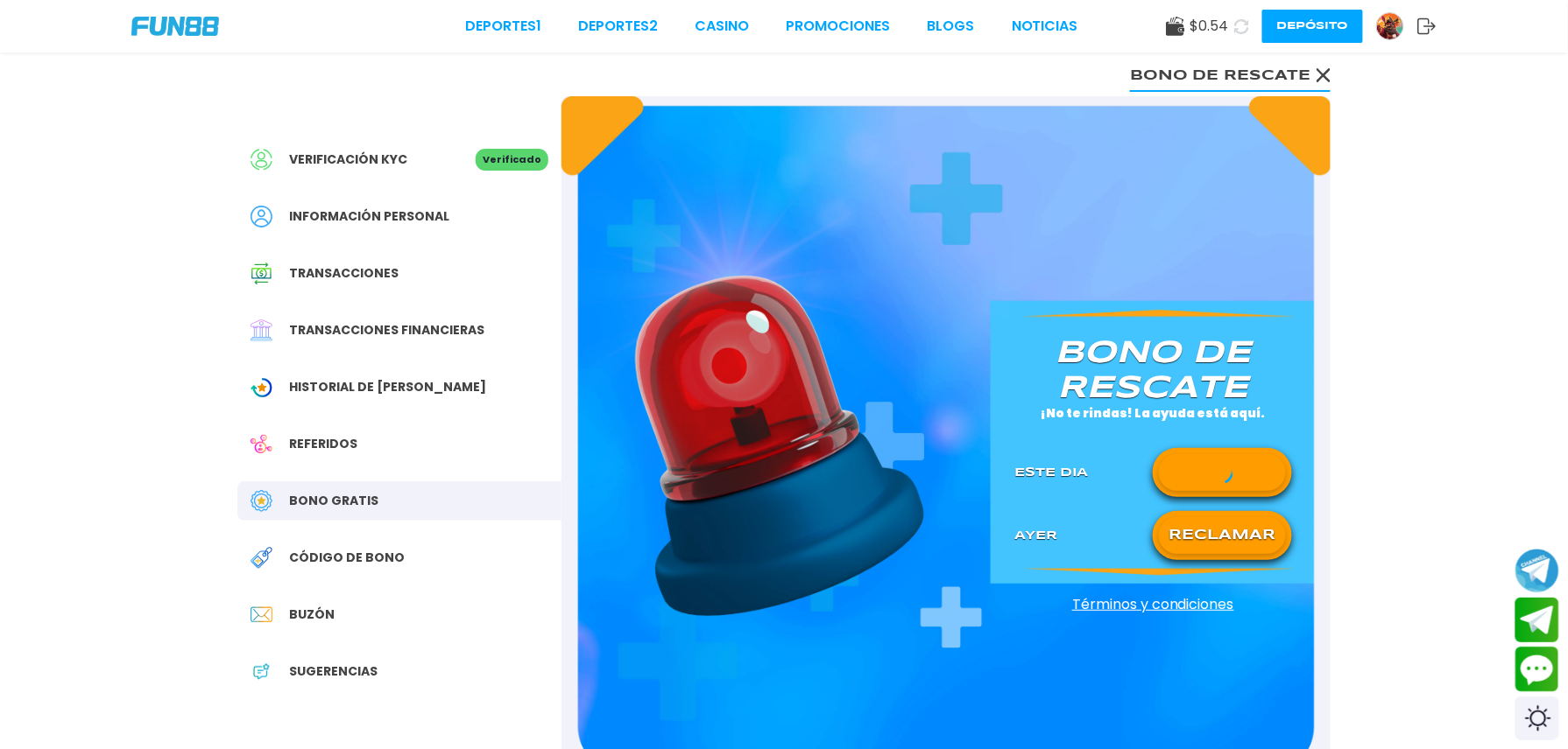
click at [1226, 459] on button at bounding box center [1223, 473] width 127 height 37
drag, startPoint x: 1226, startPoint y: 459, endPoint x: 1226, endPoint y: 470, distance: 11.0
click at [1226, 467] on button at bounding box center [1223, 473] width 127 height 37
click at [1227, 522] on button "RECLAMAR" at bounding box center [1223, 536] width 127 height 37
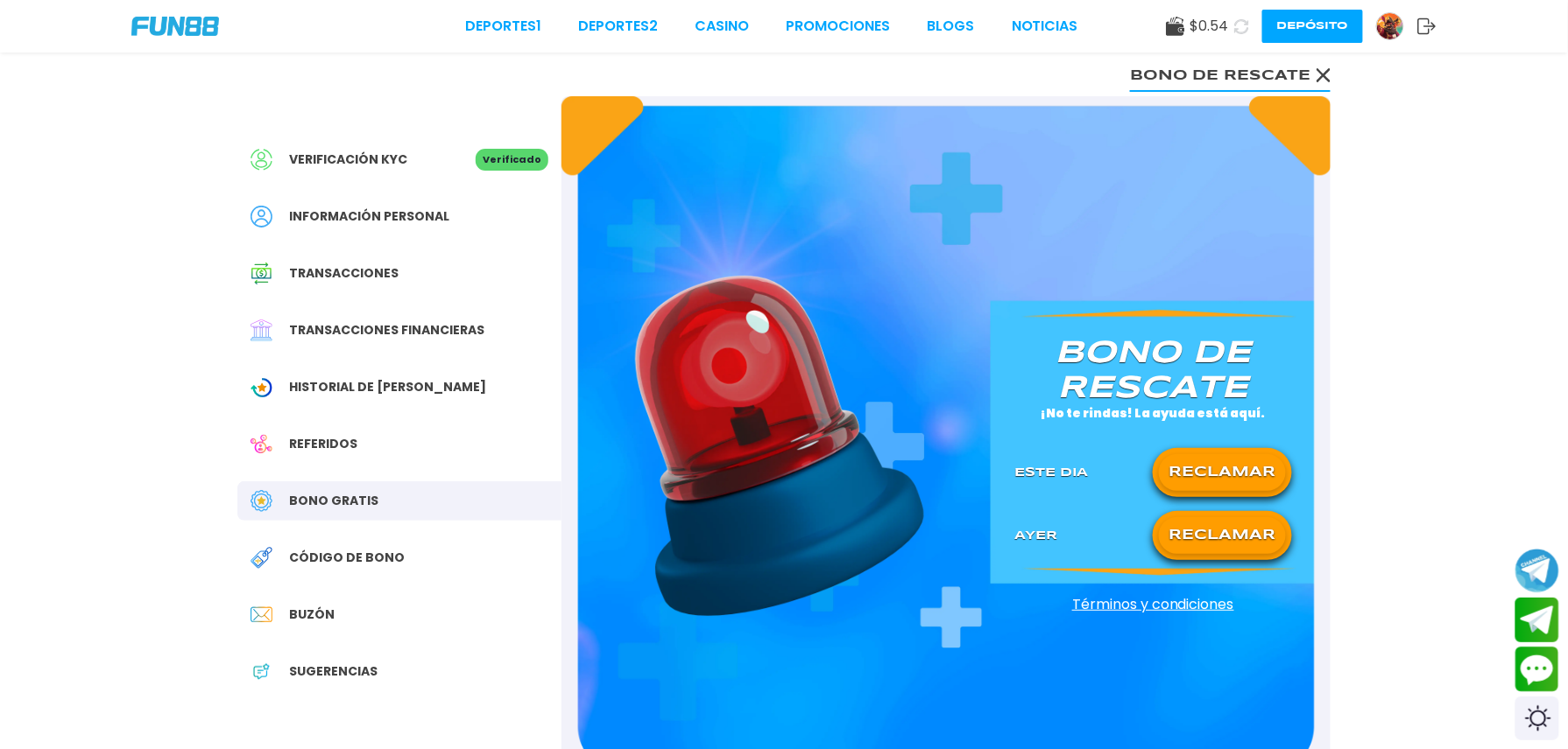
click at [1227, 522] on button "RECLAMAR" at bounding box center [1223, 536] width 127 height 37
click at [1217, 449] on div "RECLAMAR" at bounding box center [1222, 472] width 139 height 49
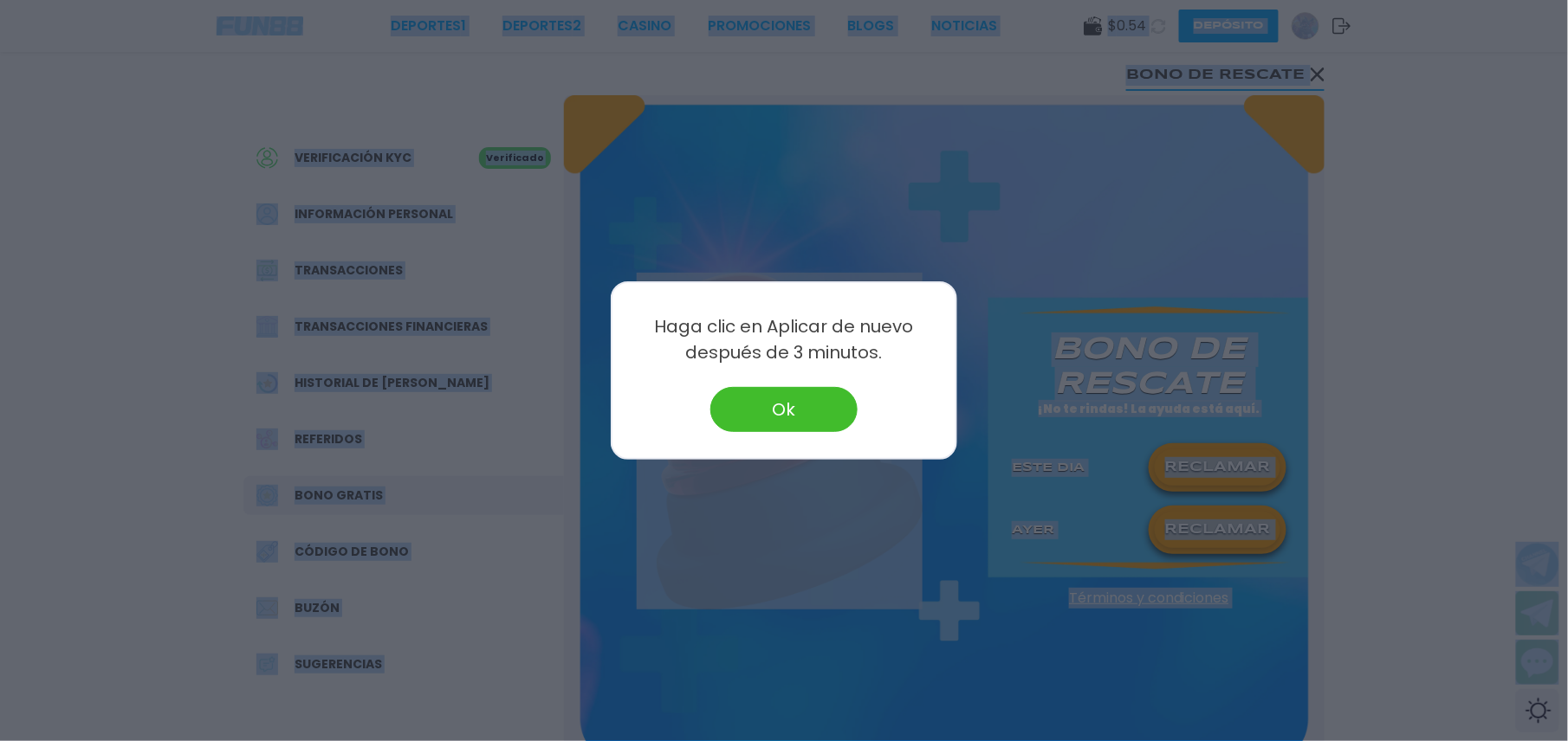
click at [1203, 444] on div at bounding box center [784, 370] width 1568 height 741
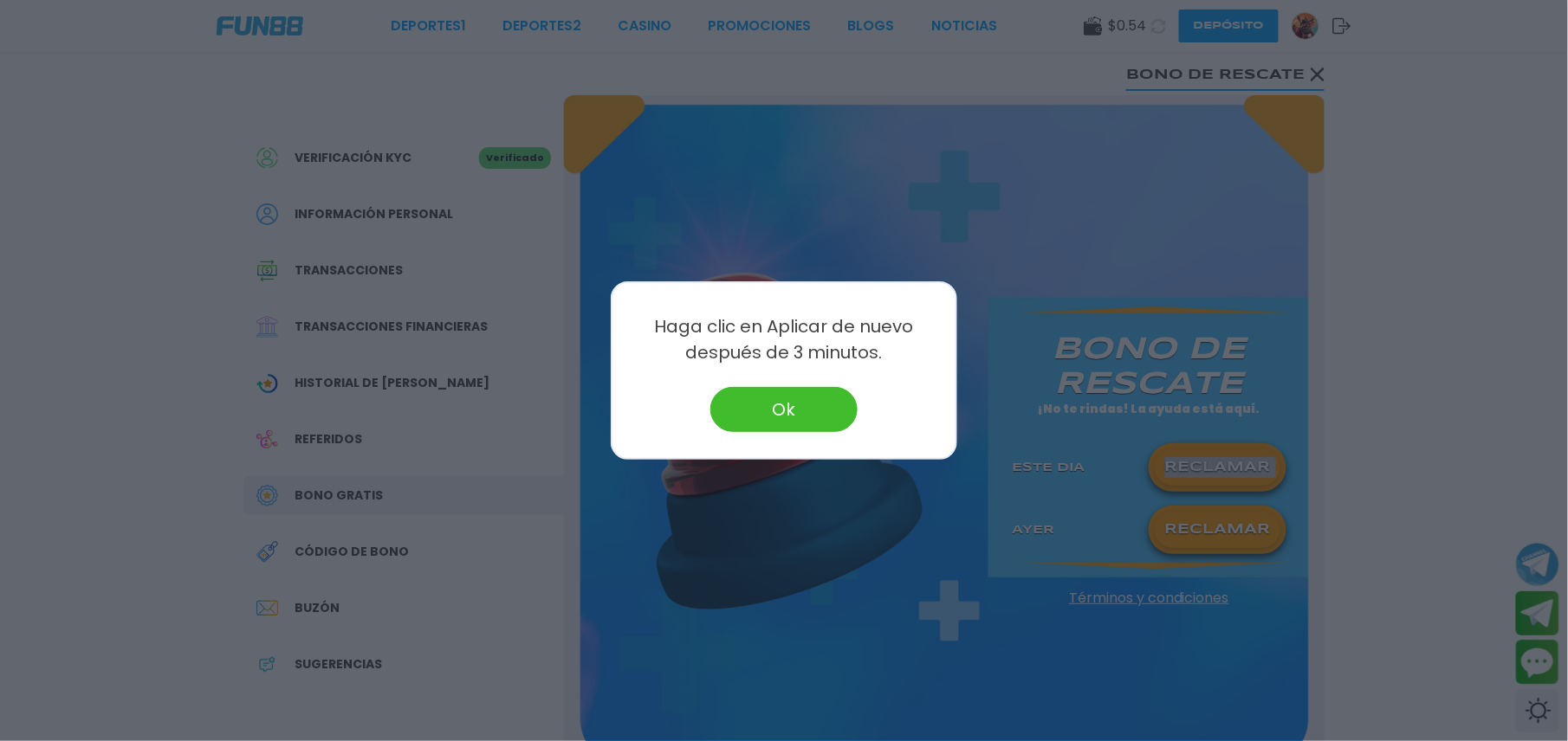
click at [1203, 444] on div "RECLAMAR" at bounding box center [1217, 467] width 137 height 48
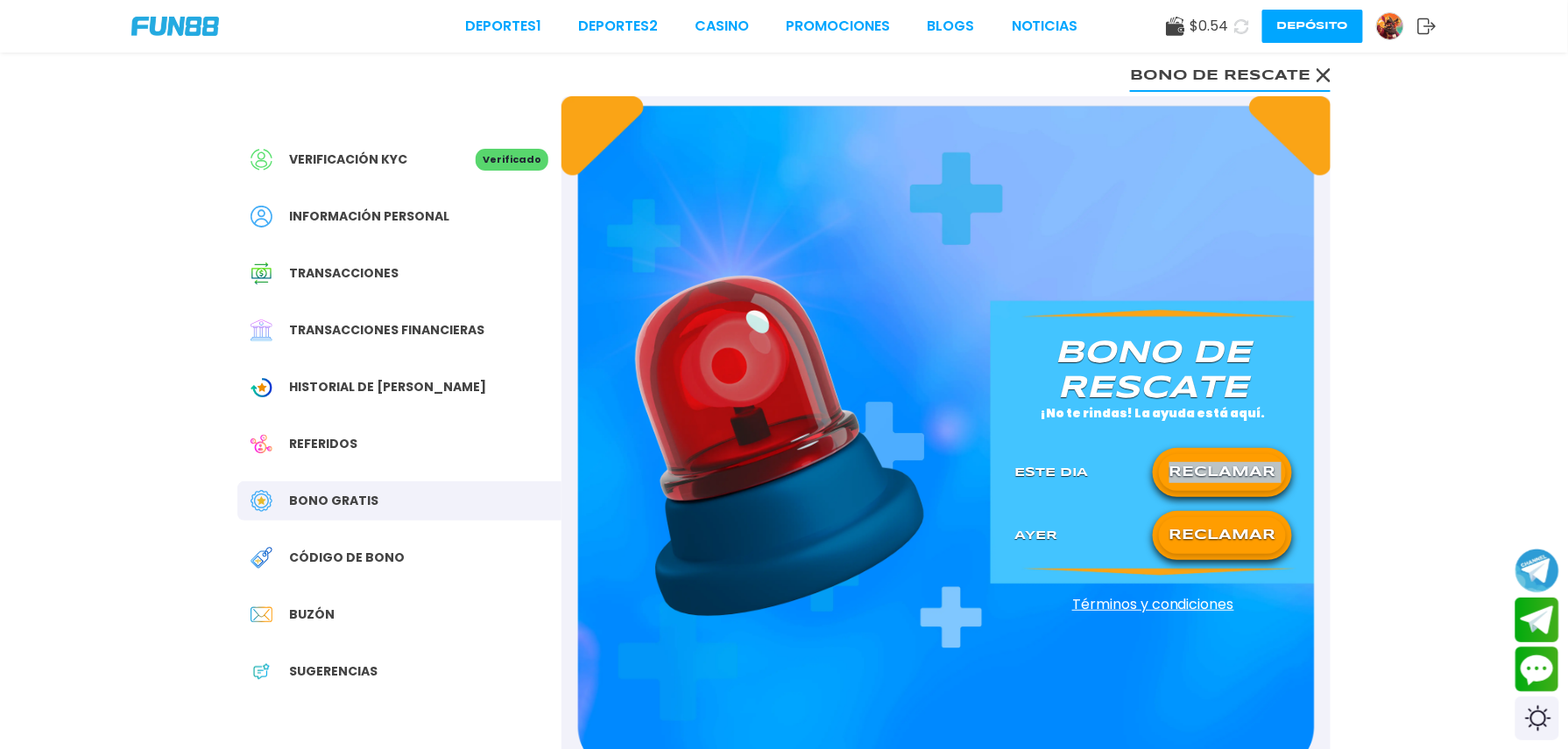
click at [1234, 27] on icon at bounding box center [1241, 27] width 16 height 16
click at [1234, 27] on icon at bounding box center [1241, 26] width 17 height 17
click at [1234, 27] on use at bounding box center [1241, 26] width 15 height 15
click at [1231, 27] on icon at bounding box center [1241, 27] width 21 height 21
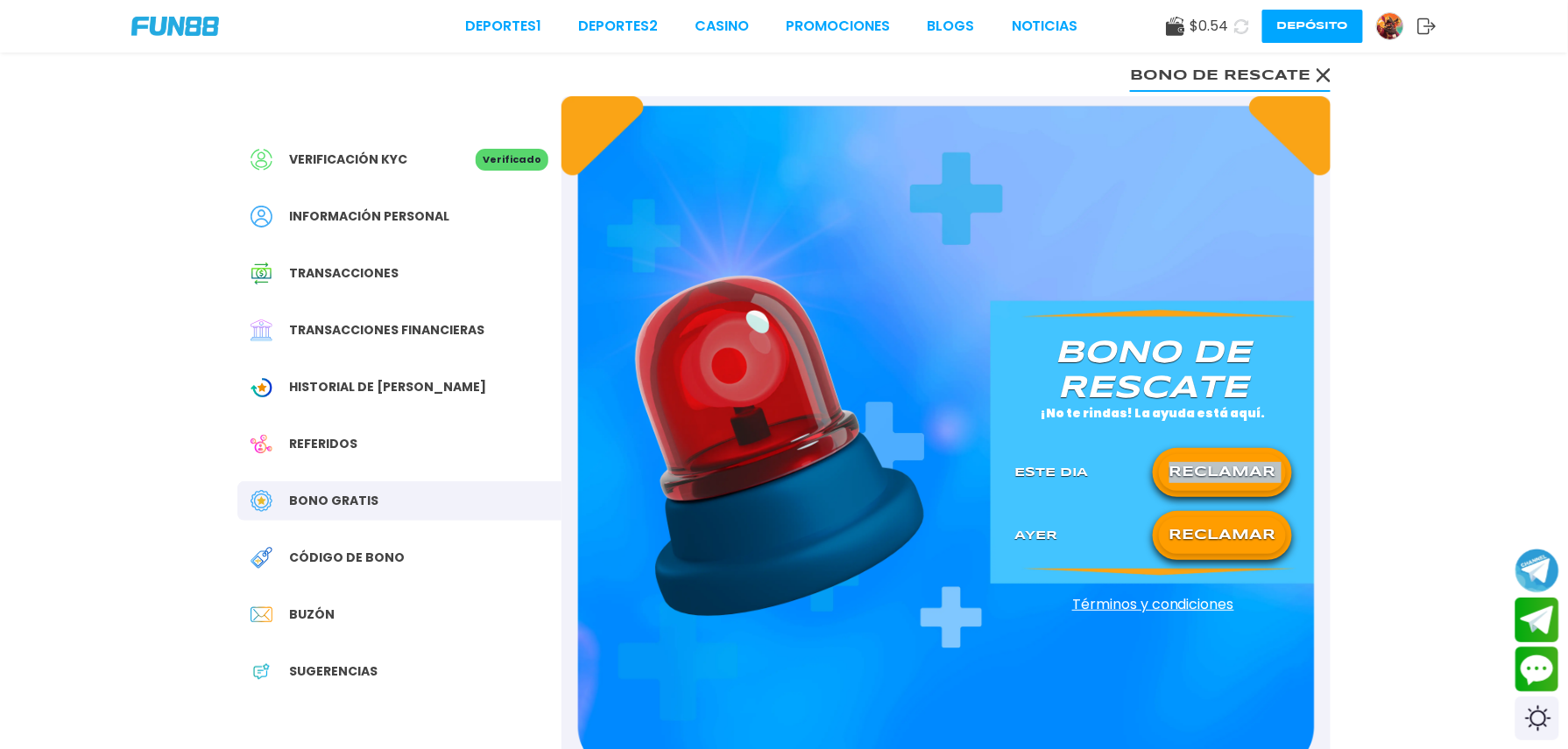
click at [1234, 27] on use at bounding box center [1241, 27] width 16 height 16
click at [1234, 27] on icon at bounding box center [1241, 27] width 16 height 16
click at [1234, 27] on use at bounding box center [1241, 27] width 16 height 16
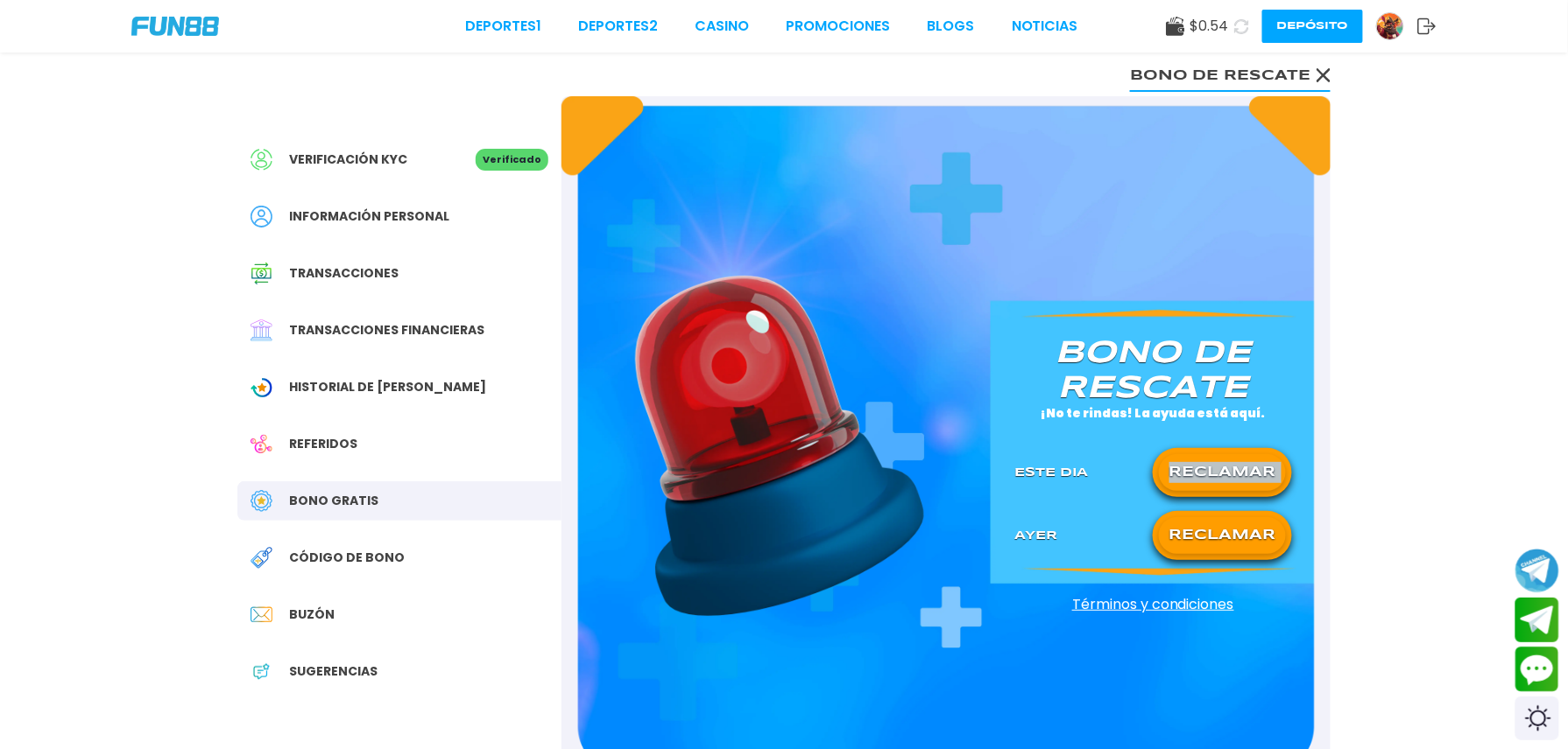
click at [1234, 27] on use at bounding box center [1241, 27] width 16 height 16
click at [1234, 27] on icon at bounding box center [1241, 27] width 16 height 16
click at [1234, 27] on icon at bounding box center [1241, 27] width 15 height 15
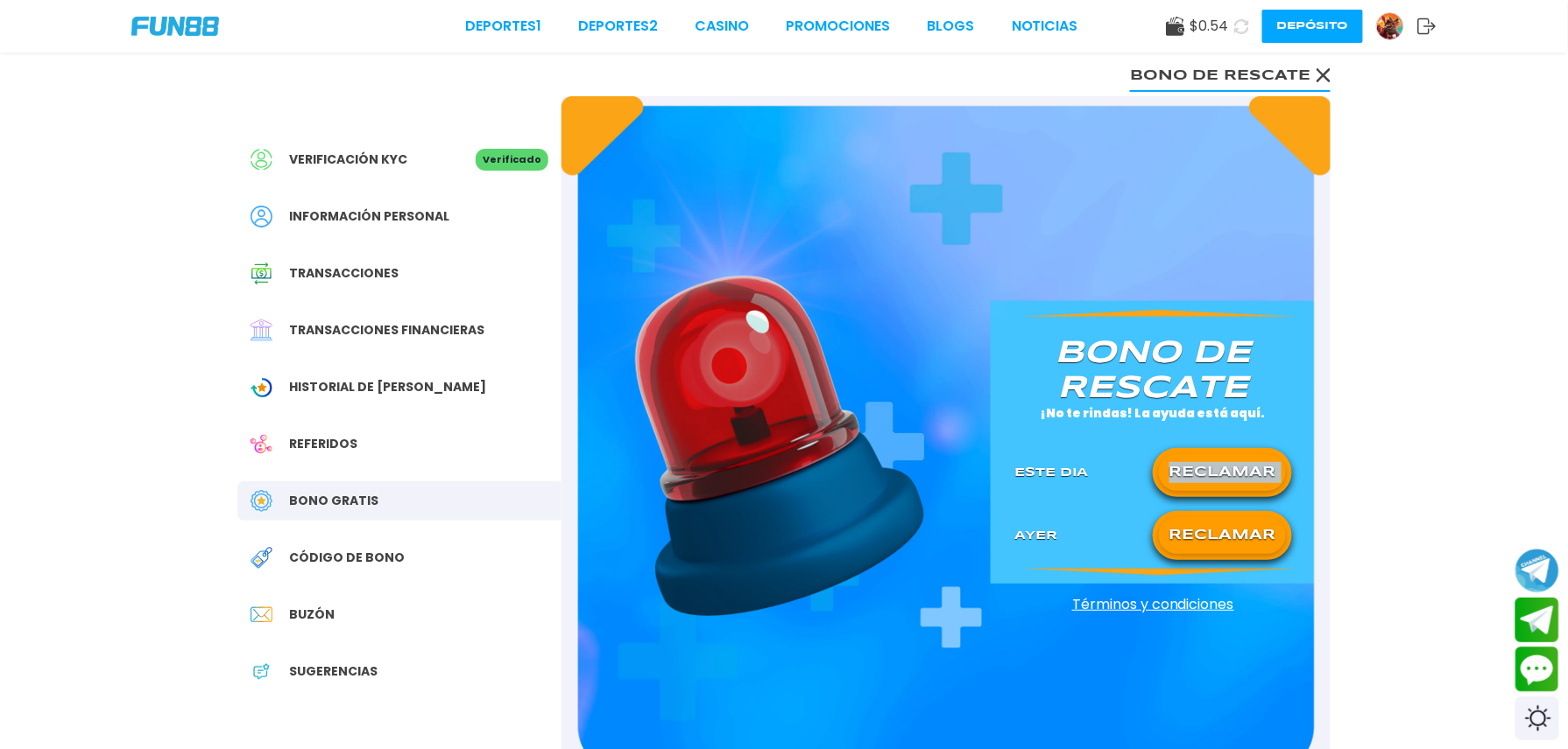
click at [1191, 481] on button "RECLAMAR" at bounding box center [1223, 473] width 127 height 37
click at [1191, 481] on div at bounding box center [1223, 473] width 127 height 22
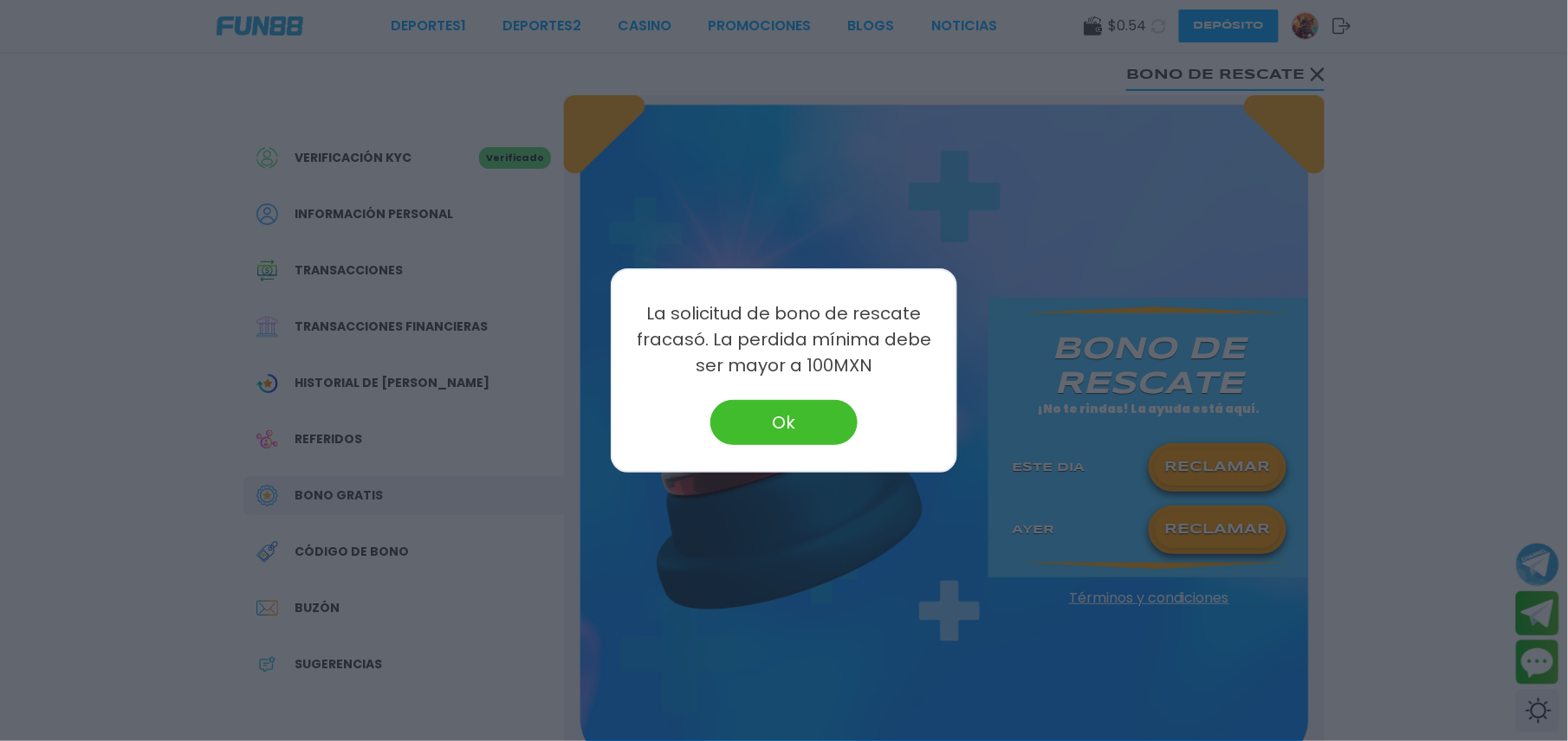
click at [1196, 534] on div at bounding box center [784, 370] width 1568 height 741
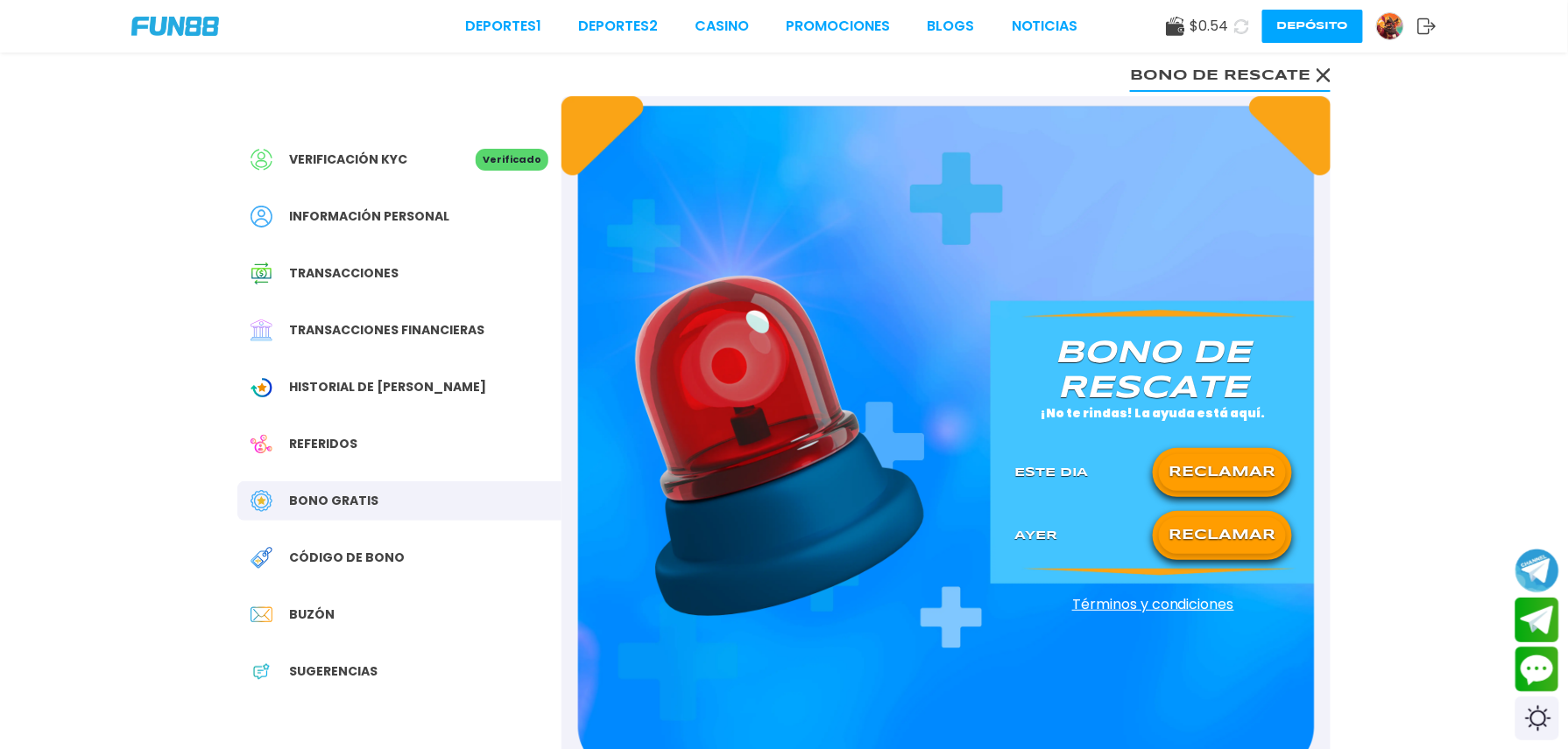
click at [1210, 539] on button "RECLAMAR" at bounding box center [1223, 536] width 127 height 37
click at [1210, 539] on div at bounding box center [1223, 536] width 127 height 22
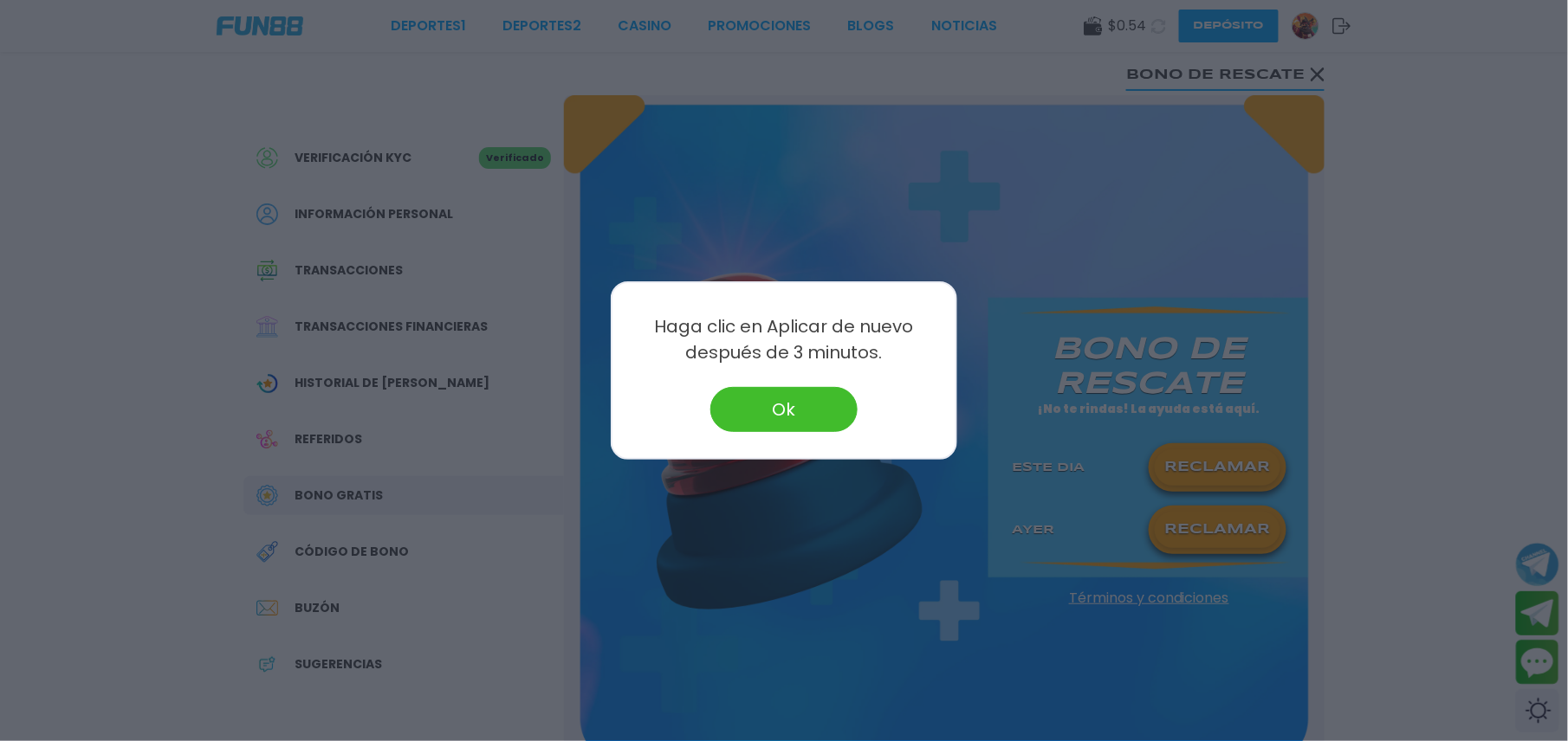
click at [1196, 534] on div at bounding box center [784, 370] width 1568 height 741
